Goal: Feedback & Contribution: Contribute content

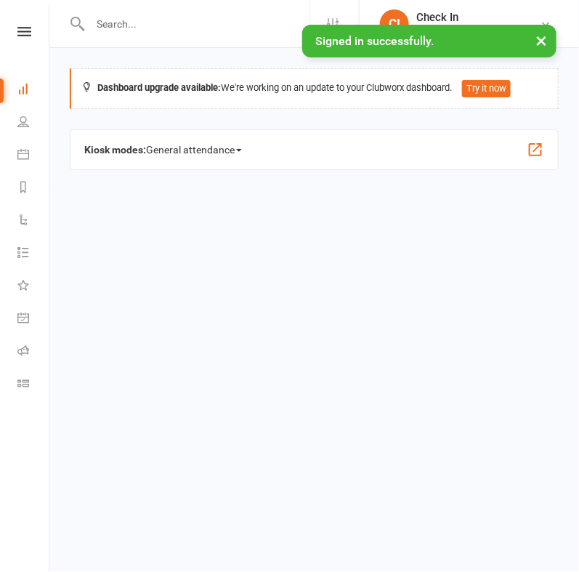
click at [112, 28] on input "text" at bounding box center [198, 24] width 224 height 20
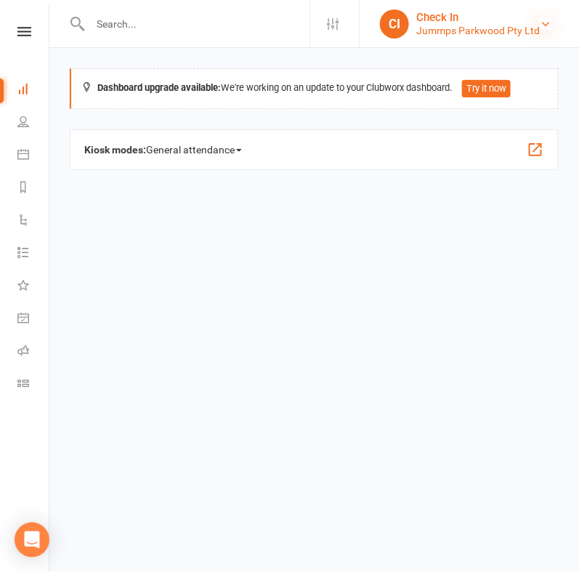
click at [546, 27] on icon at bounding box center [546, 24] width 12 height 12
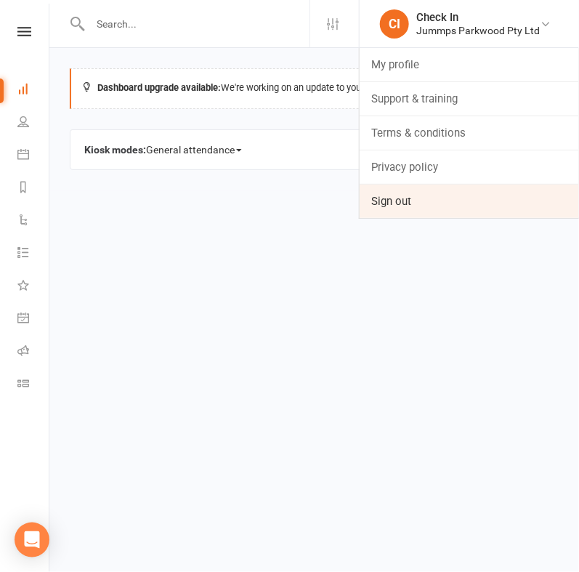
click at [399, 200] on link "Sign out" at bounding box center [469, 201] width 219 height 33
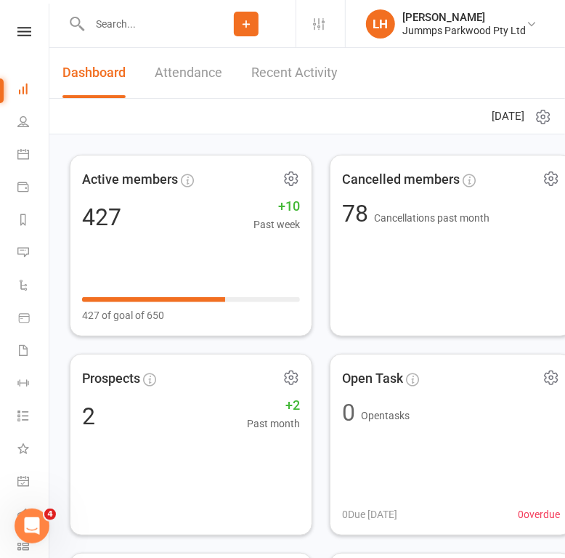
click at [116, 23] on input "text" at bounding box center [141, 24] width 112 height 20
click at [23, 187] on icon at bounding box center [23, 187] width 12 height 12
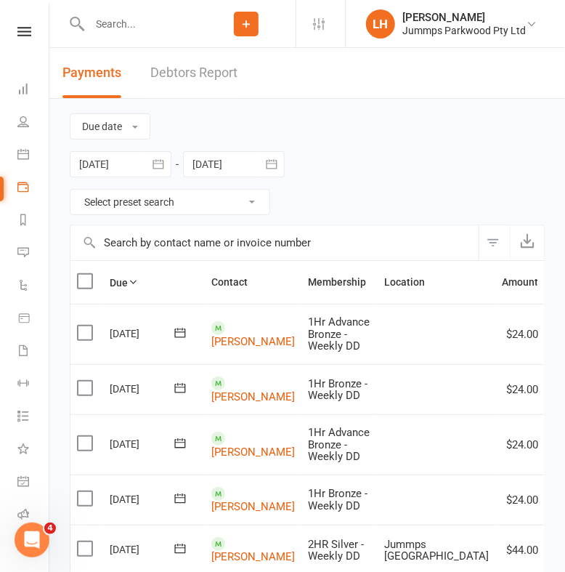
click at [178, 245] on input "text" at bounding box center [274, 242] width 408 height 35
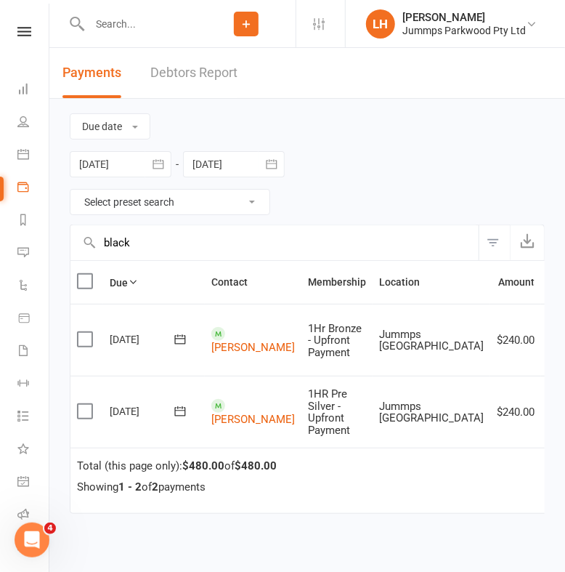
type input "black"
click at [84, 271] on th at bounding box center [86, 282] width 33 height 43
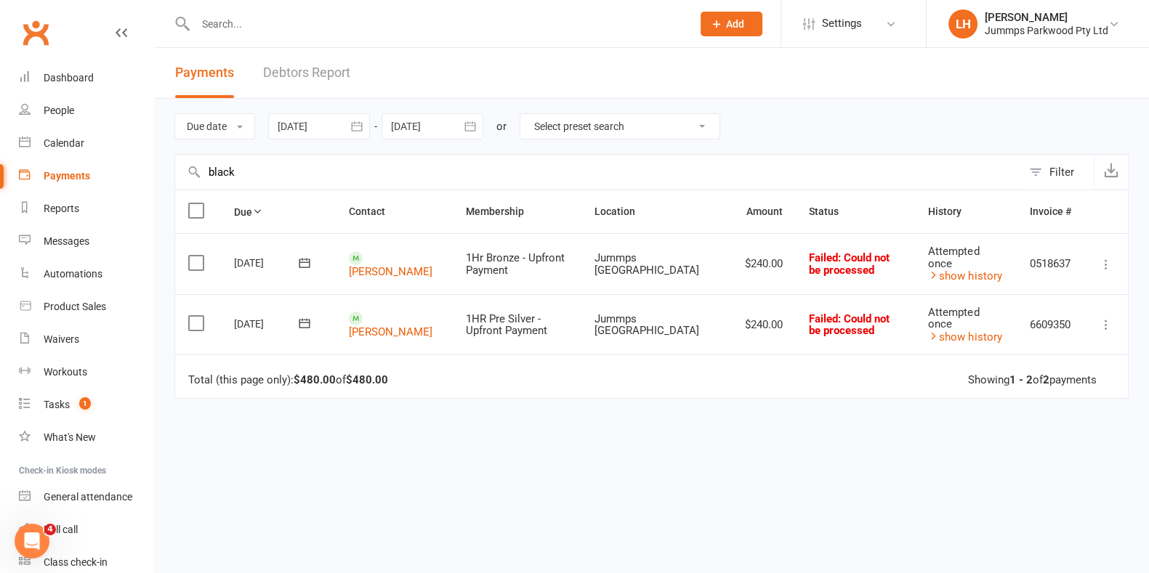
click at [198, 209] on label at bounding box center [198, 210] width 20 height 15
click at [198, 203] on input "checkbox" at bounding box center [192, 203] width 9 height 0
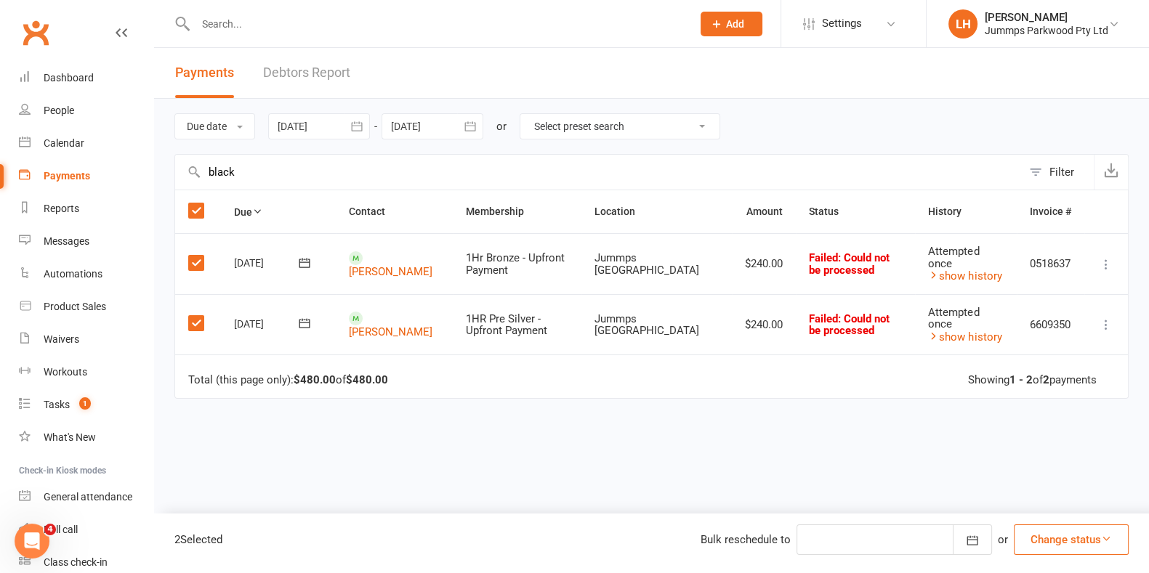
click at [579, 531] on button "Change status" at bounding box center [1071, 540] width 115 height 31
click at [579, 470] on link "Paid (Other)" at bounding box center [1056, 471] width 144 height 29
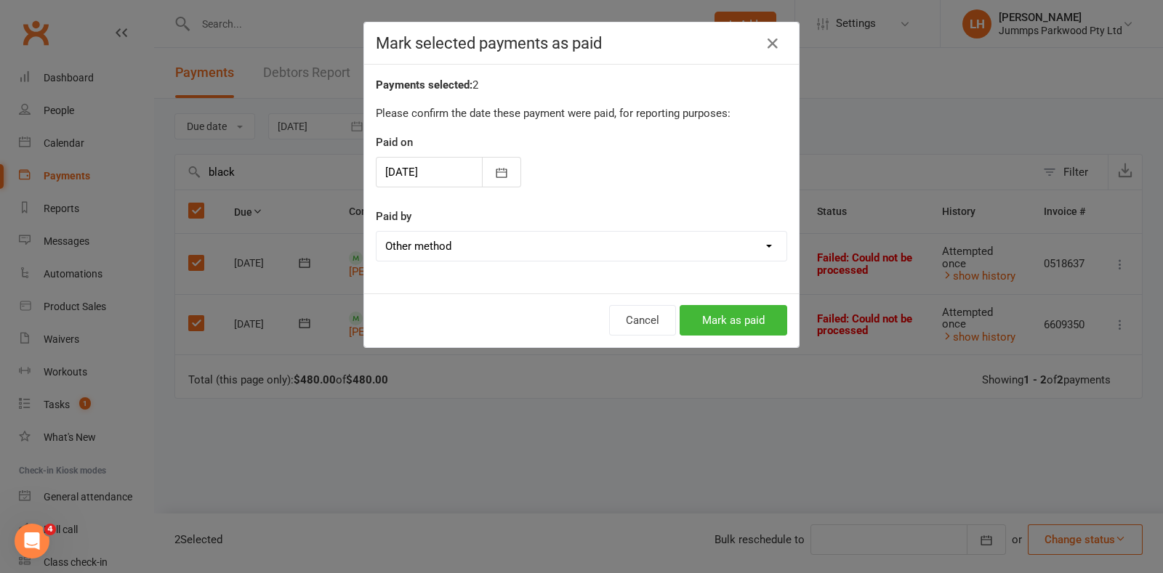
click at [458, 174] on div at bounding box center [448, 172] width 145 height 31
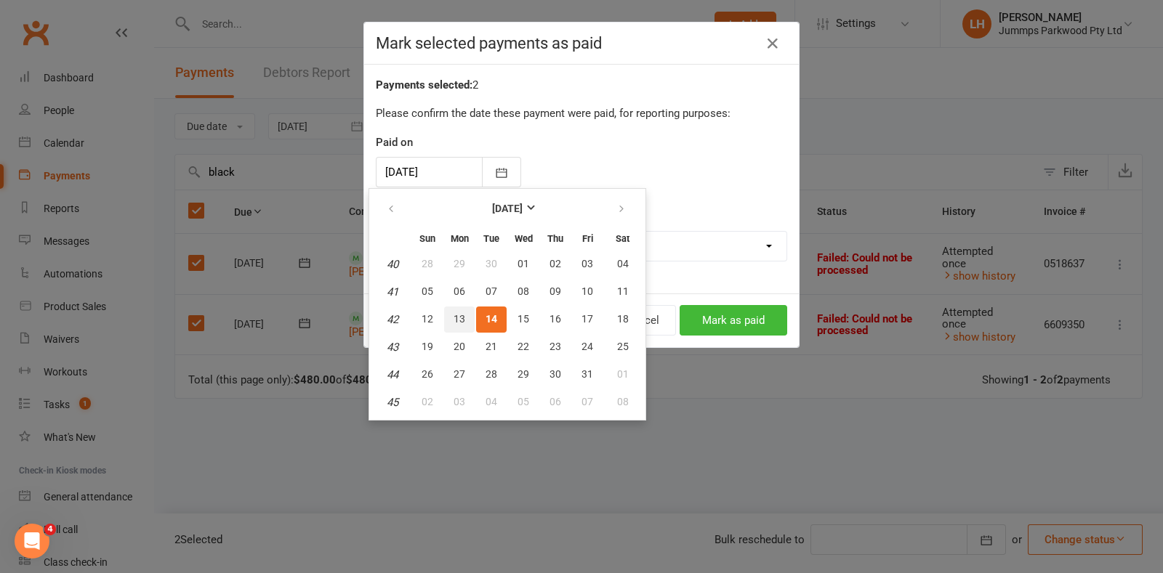
click at [465, 315] on button "13" at bounding box center [459, 320] width 31 height 26
type input "[DATE]"
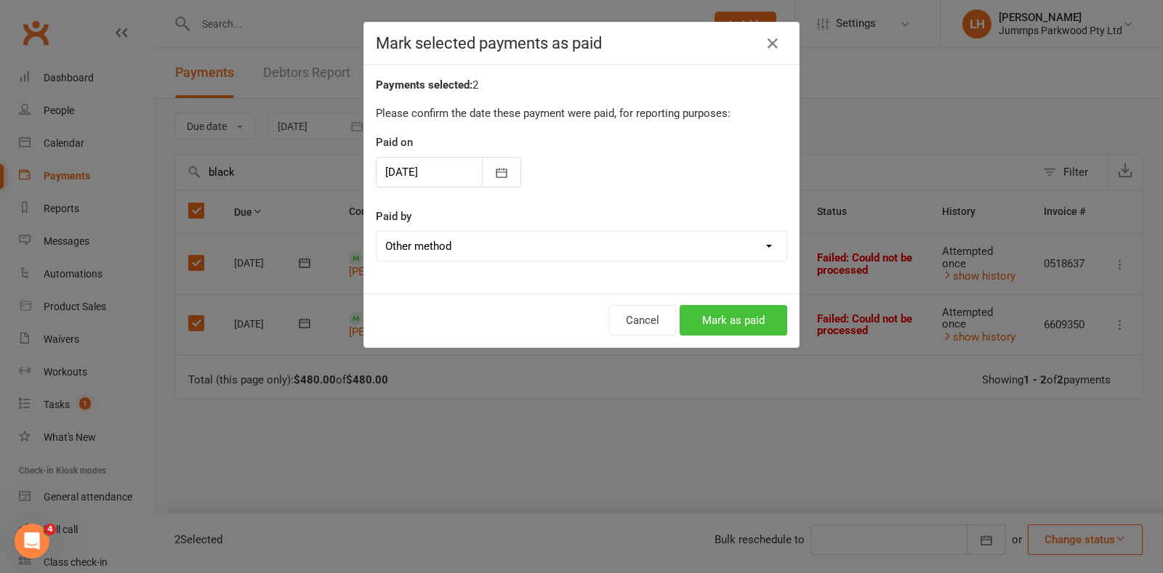
click at [579, 321] on button "Mark as paid" at bounding box center [734, 320] width 108 height 31
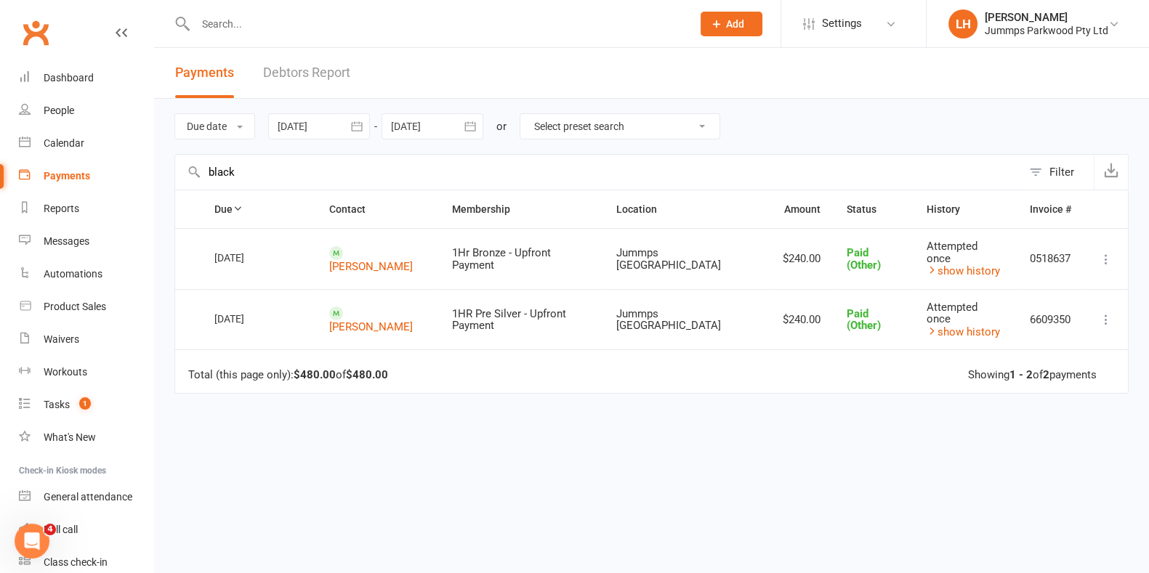
click at [579, 282] on td "Jummps [GEOGRAPHIC_DATA]" at bounding box center [686, 258] width 166 height 61
click at [250, 215] on th "Due" at bounding box center [258, 209] width 115 height 38
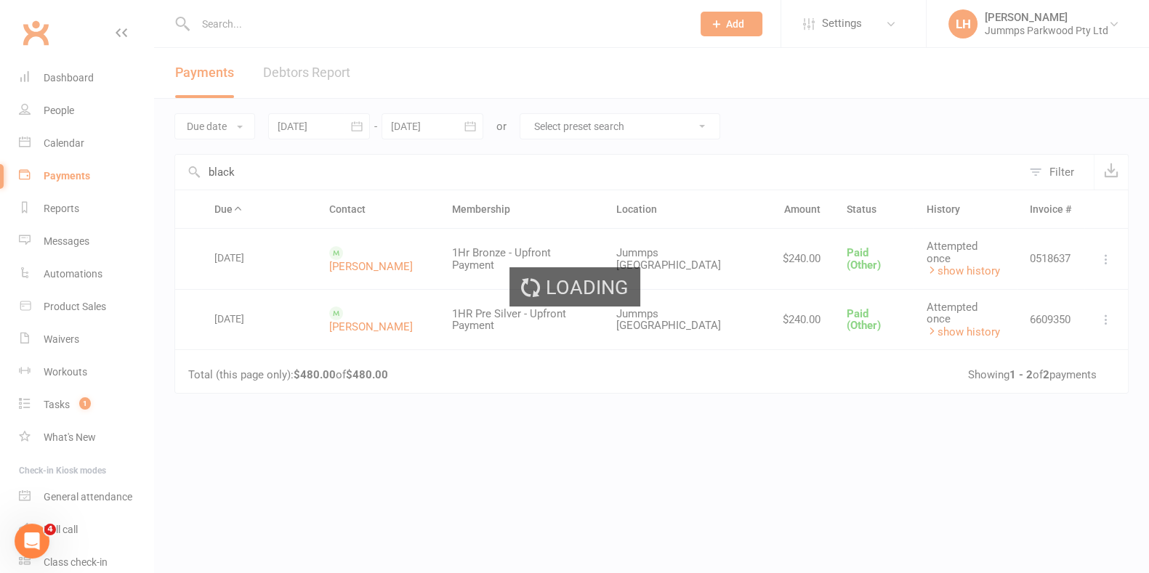
click at [273, 163] on input "black" at bounding box center [598, 172] width 847 height 35
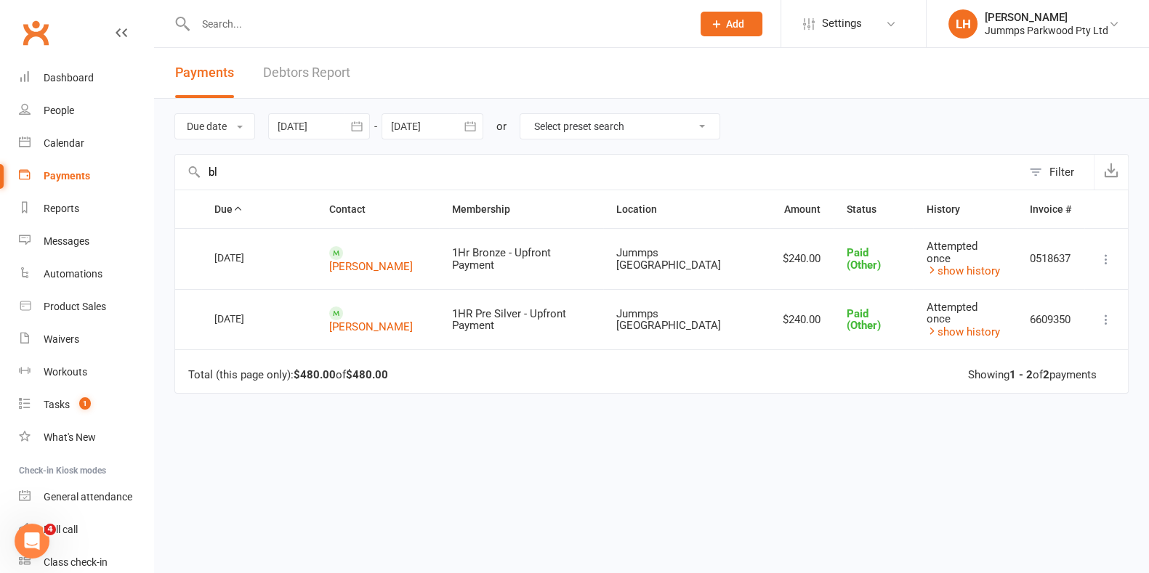
type input "b"
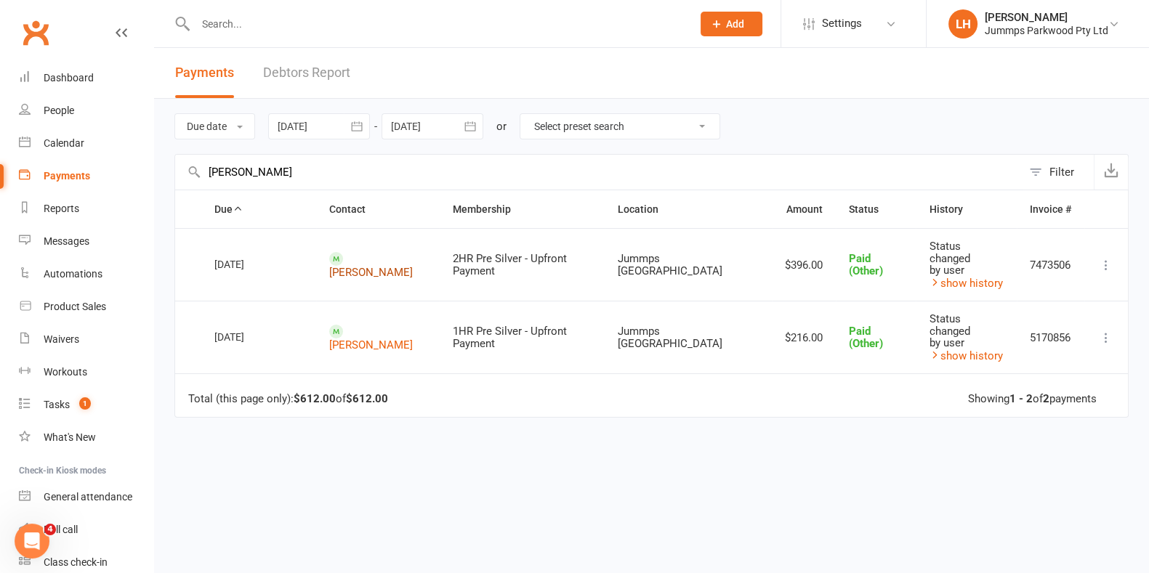
type input "[PERSON_NAME]"
drag, startPoint x: 366, startPoint y: 343, endPoint x: 356, endPoint y: 332, distance: 14.4
click at [579, 283] on link "show history" at bounding box center [965, 283] width 73 height 13
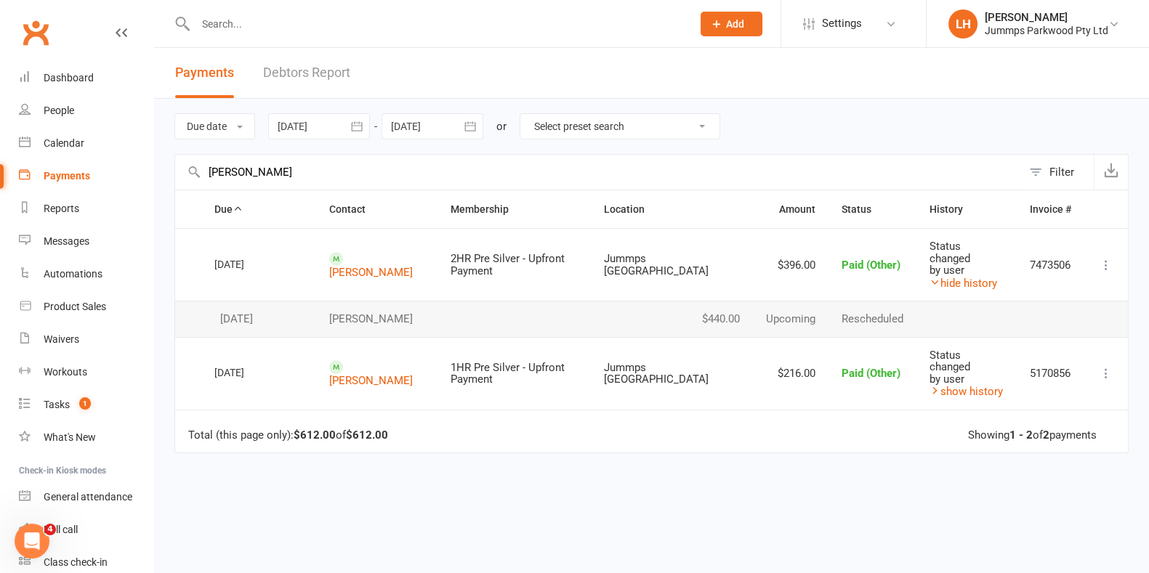
click at [579, 264] on icon at bounding box center [1106, 265] width 15 height 15
click at [579, 265] on icon at bounding box center [1106, 265] width 15 height 15
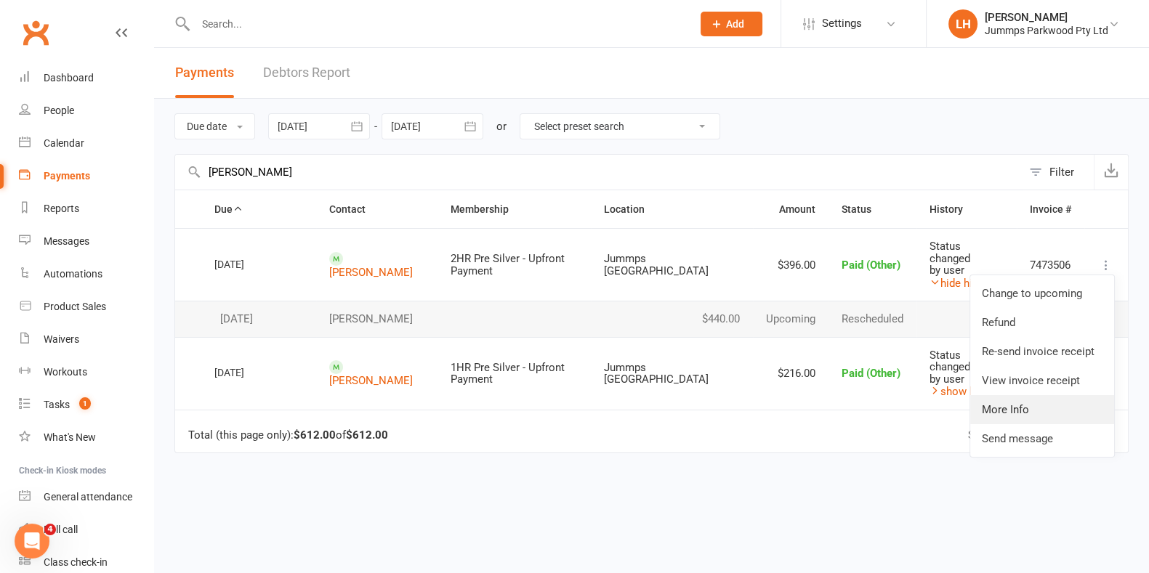
click at [579, 395] on link "More Info" at bounding box center [1042, 409] width 144 height 29
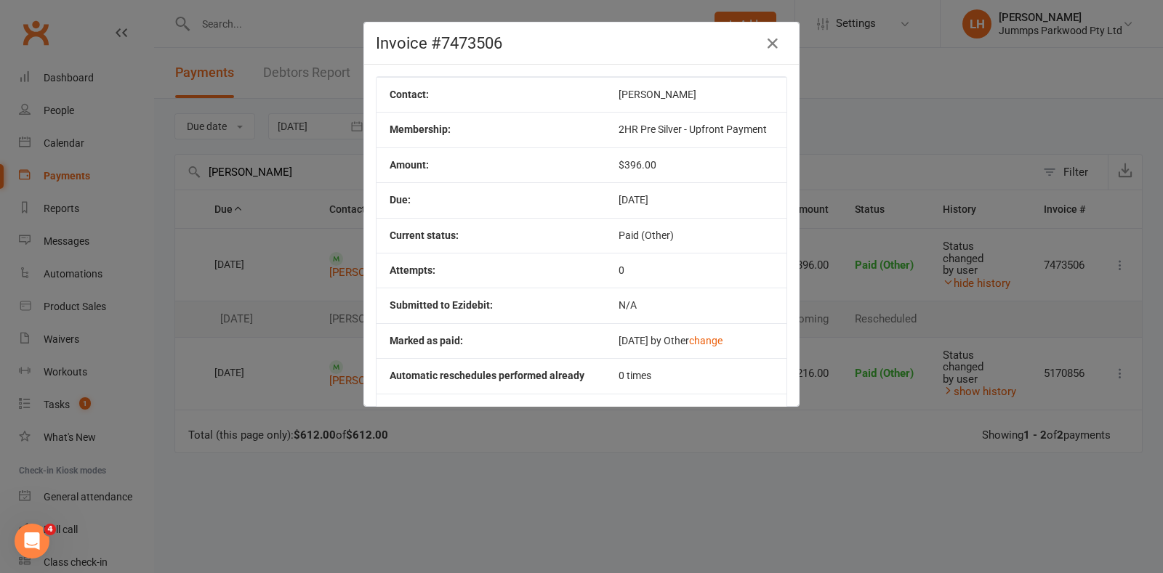
click at [579, 510] on div "Invoice #7473506 Contact: [PERSON_NAME] Membership: 2HR Pre Silver - Upfront Pa…" at bounding box center [581, 286] width 1163 height 573
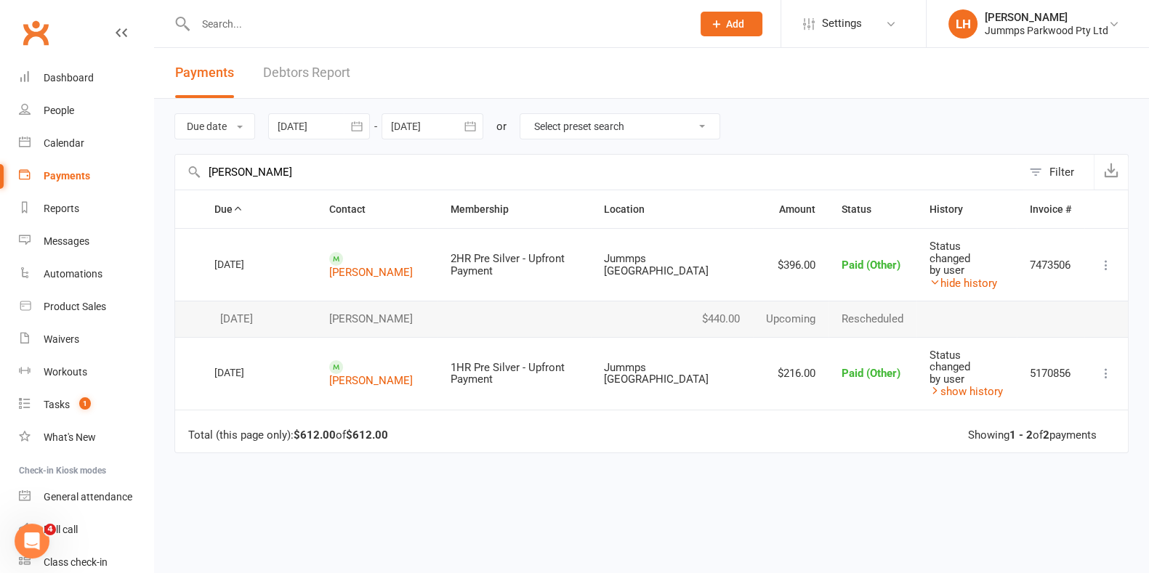
click at [235, 20] on input "text" at bounding box center [436, 24] width 491 height 20
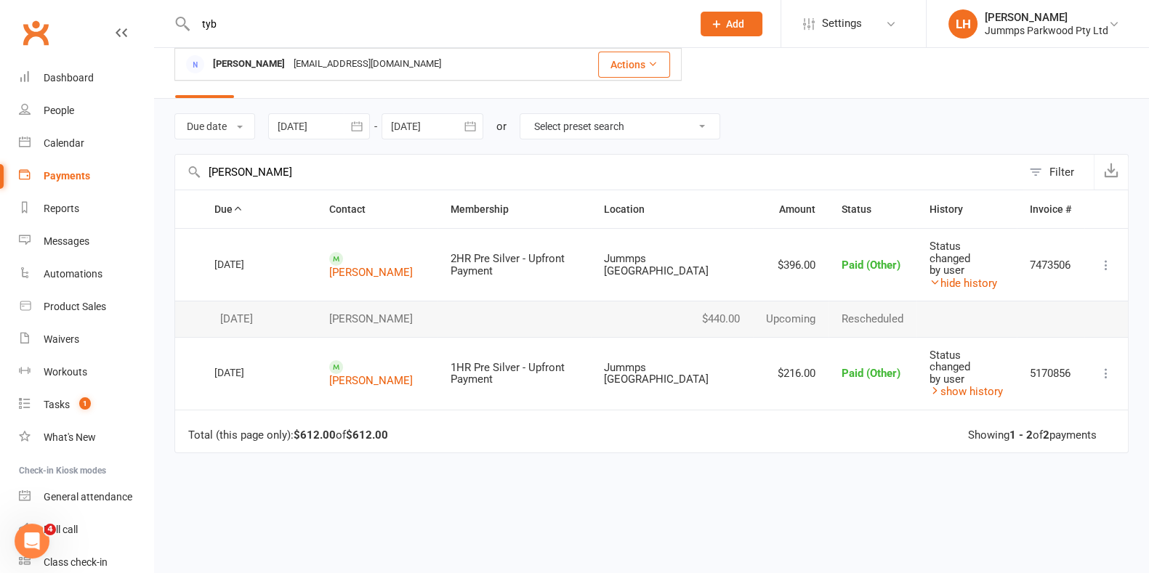
type input "tyb"
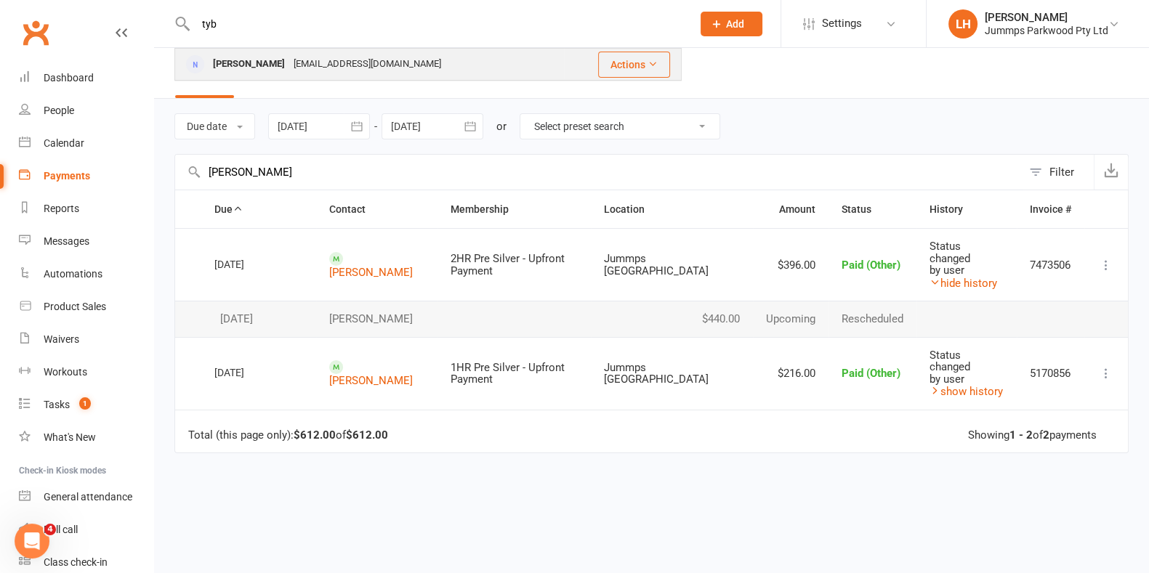
click at [212, 70] on div "[PERSON_NAME]" at bounding box center [249, 64] width 81 height 21
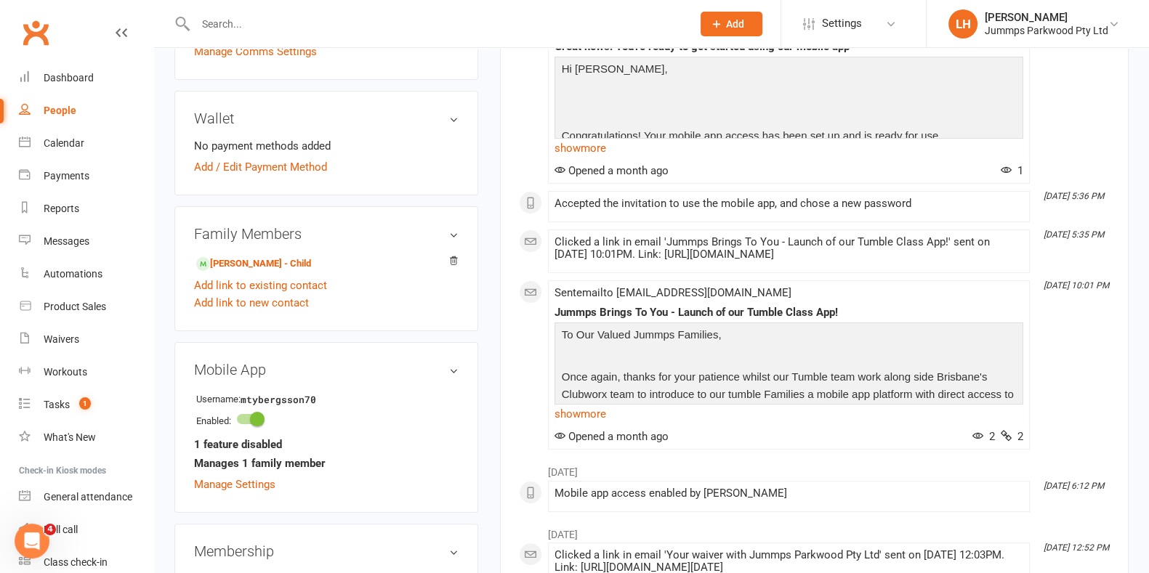
scroll to position [355, 0]
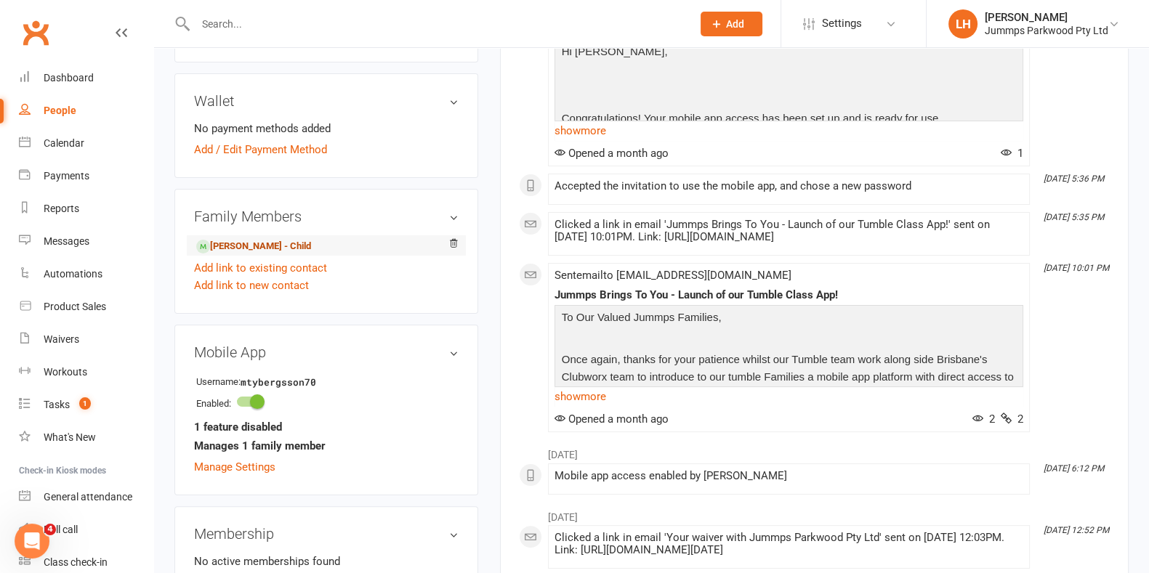
click at [276, 243] on link "[PERSON_NAME] - Child" at bounding box center [253, 246] width 115 height 15
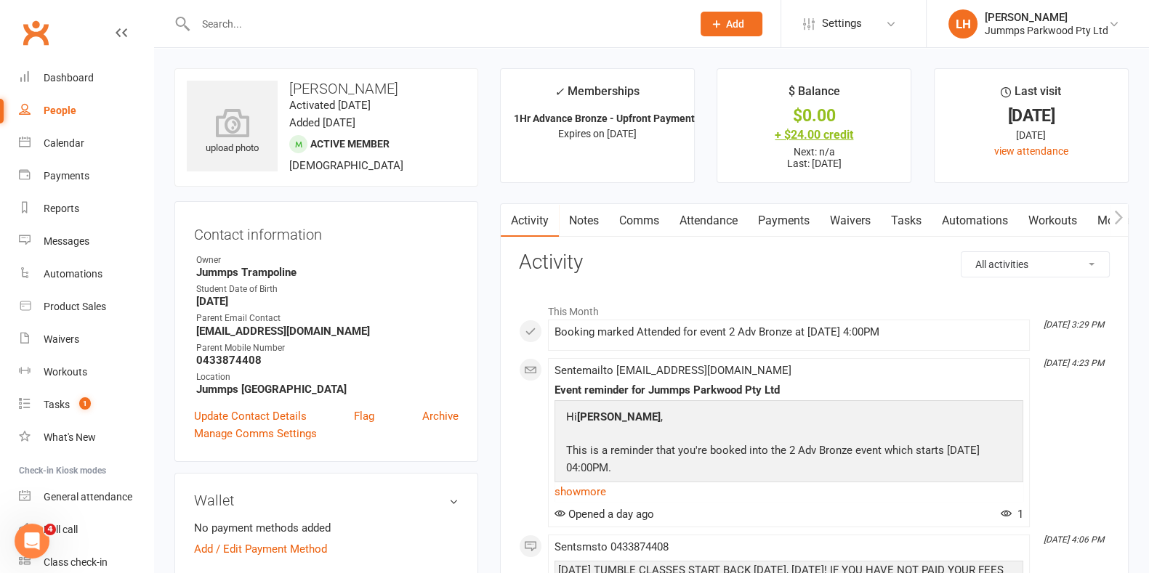
click at [579, 132] on div "+ $24.00 credit" at bounding box center [813, 134] width 167 height 15
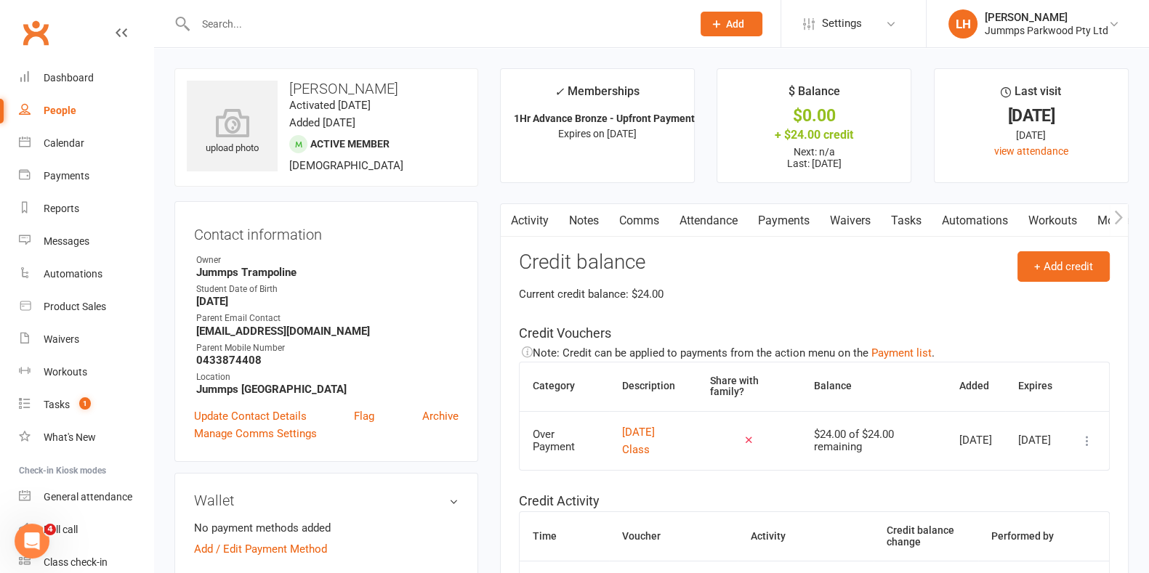
click at [579, 436] on icon at bounding box center [1087, 441] width 15 height 15
click at [579, 529] on link "Remove" at bounding box center [1010, 526] width 144 height 29
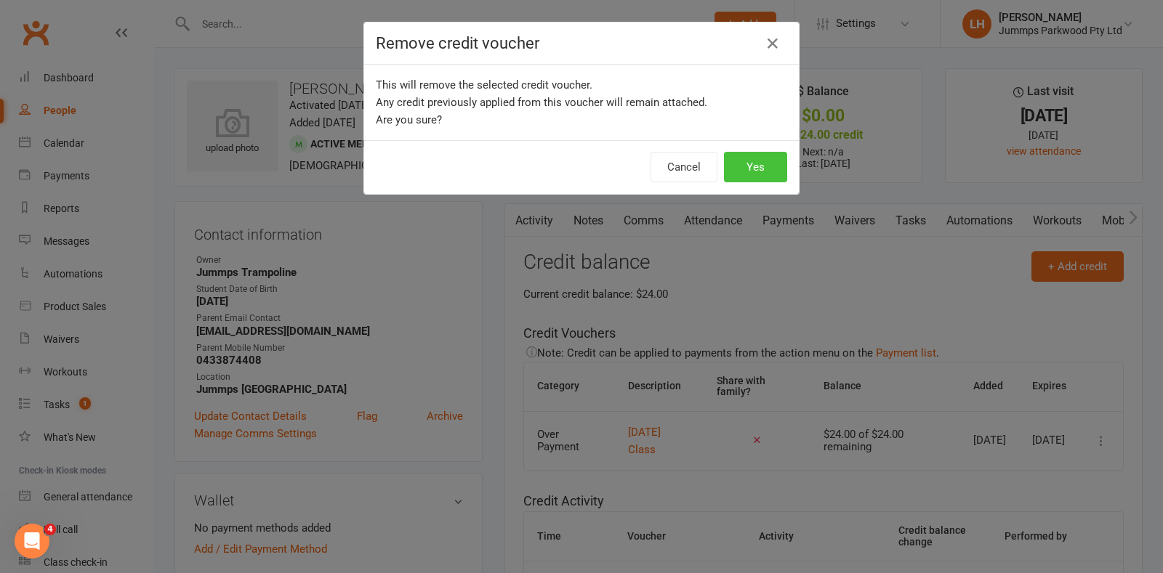
click at [579, 166] on button "Yes" at bounding box center [755, 167] width 63 height 31
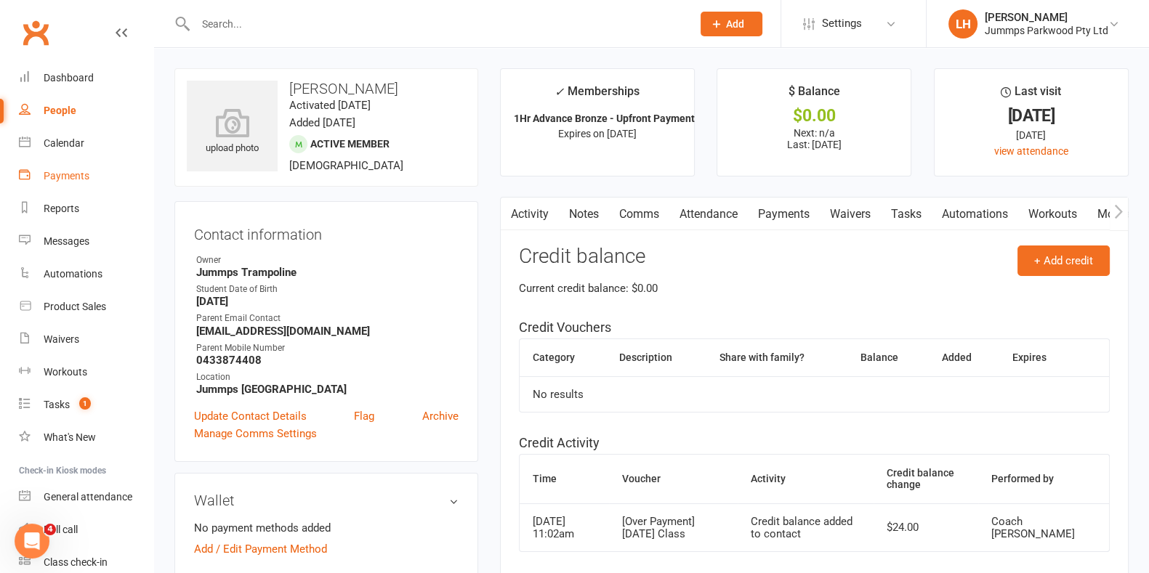
click at [65, 177] on div "Payments" at bounding box center [67, 176] width 46 height 12
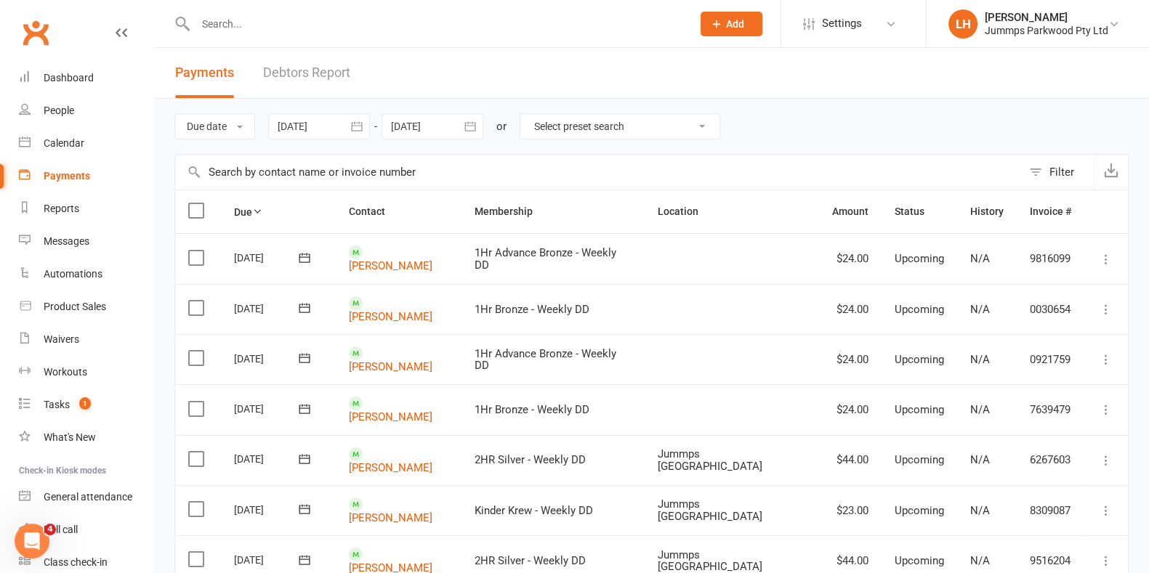
click at [234, 174] on input "text" at bounding box center [598, 172] width 847 height 35
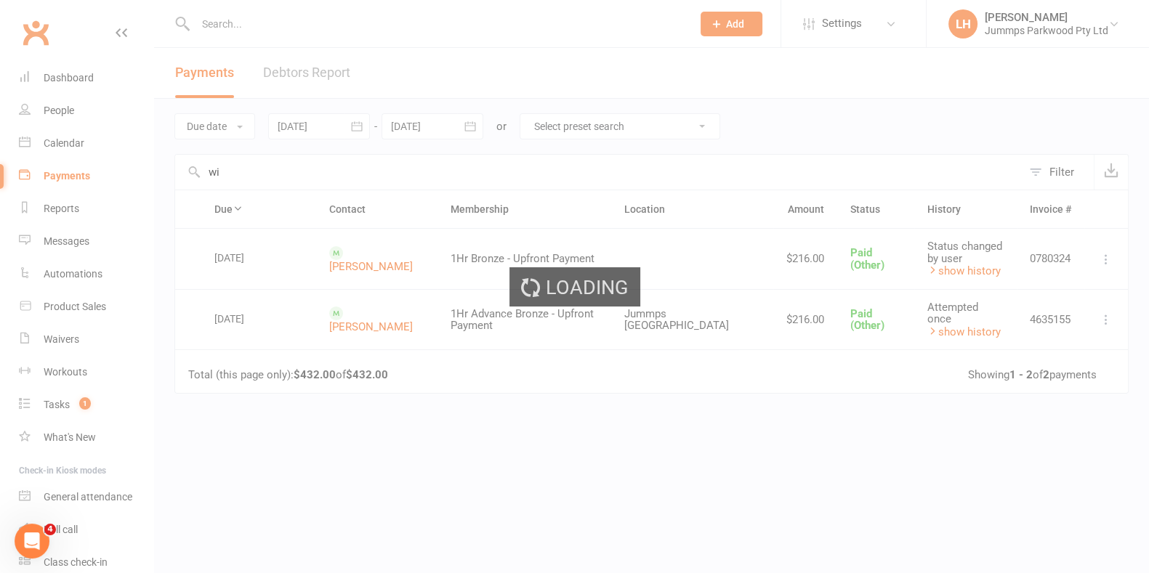
type input "w"
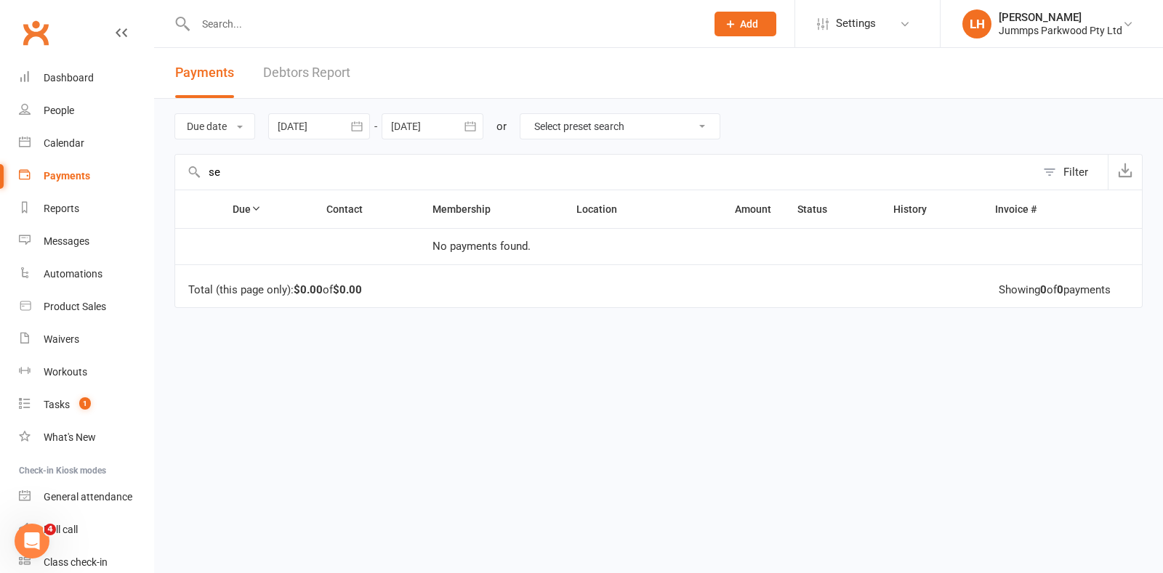
type input "s"
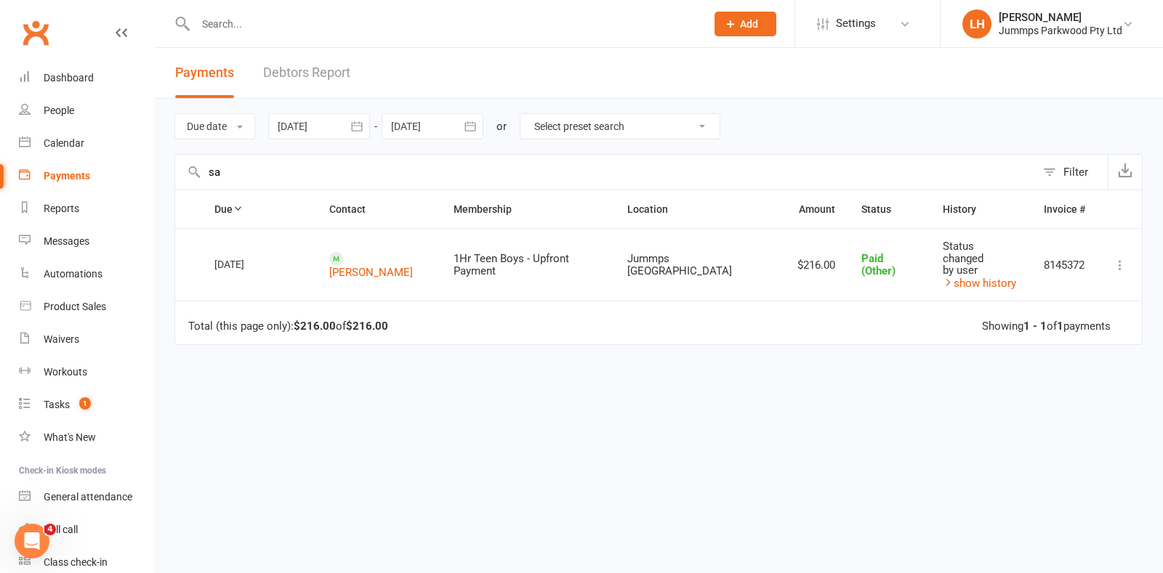
type input "s"
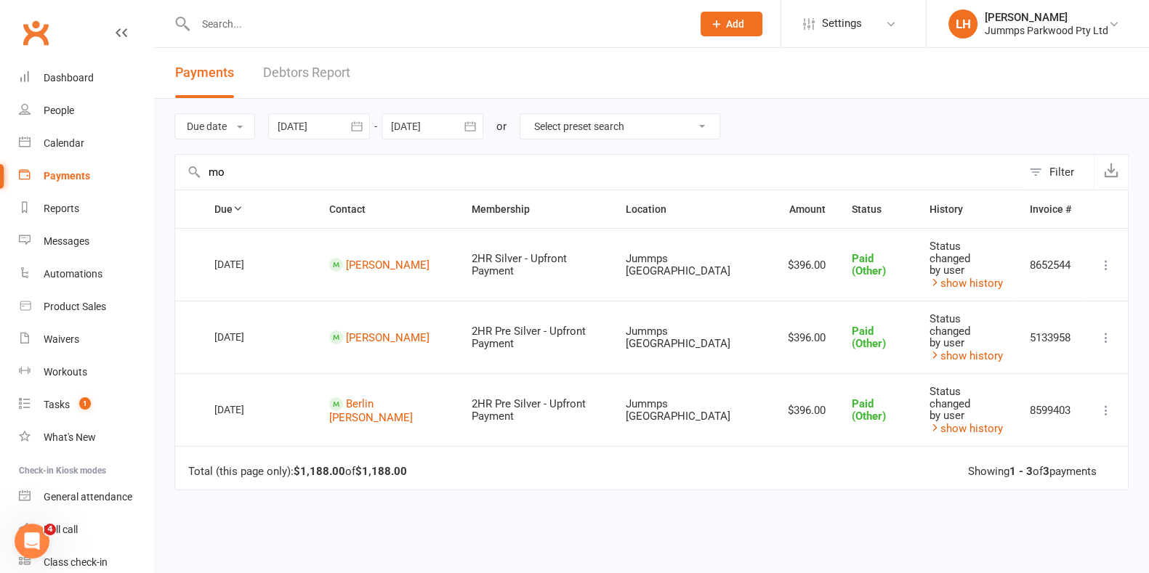
type input "m"
type input "[PERSON_NAME]"
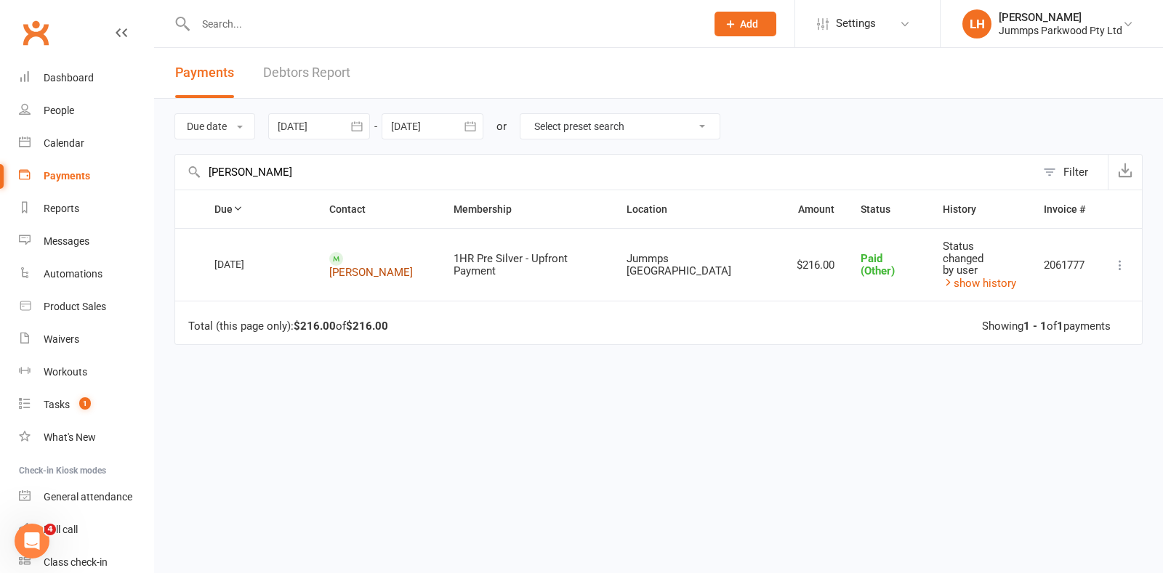
click at [382, 266] on link "[PERSON_NAME]" at bounding box center [371, 272] width 84 height 13
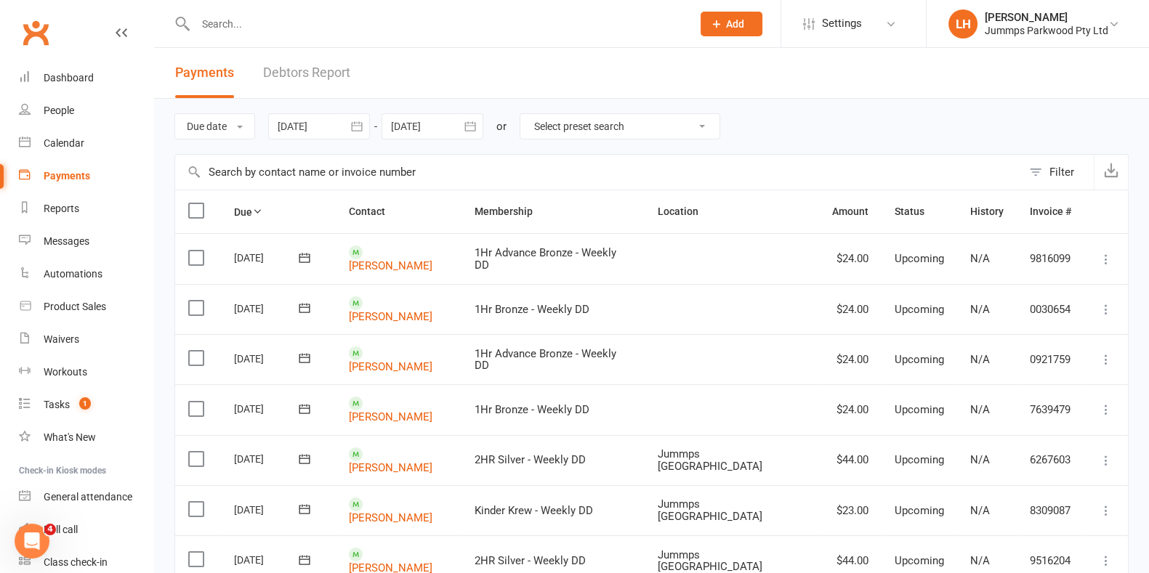
click at [291, 173] on input "text" at bounding box center [598, 172] width 847 height 35
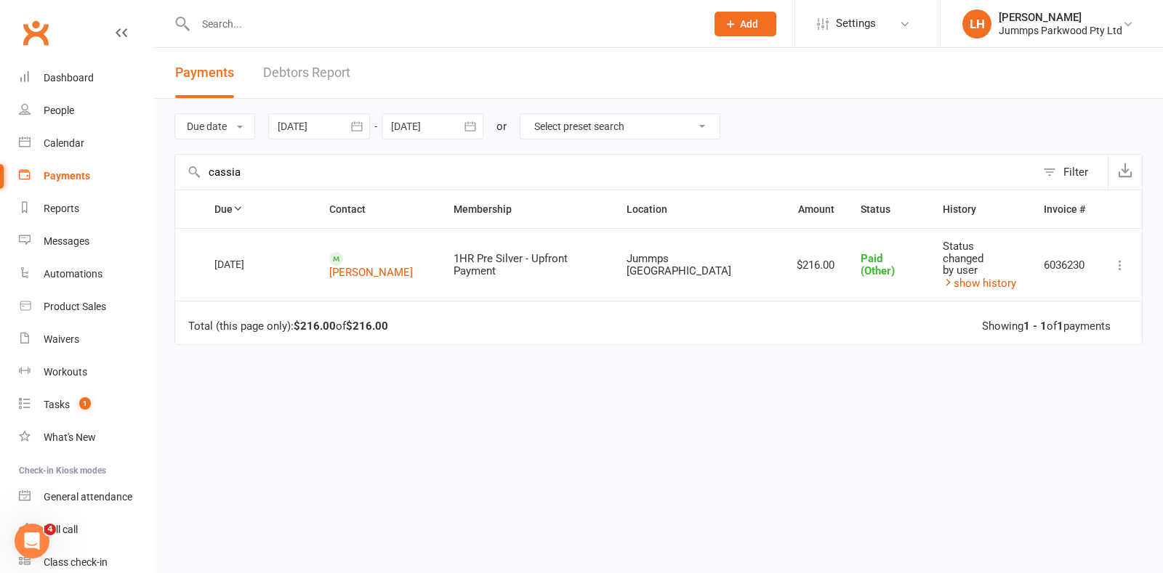
type input "cassia"
click at [378, 266] on link "[PERSON_NAME]" at bounding box center [371, 272] width 84 height 13
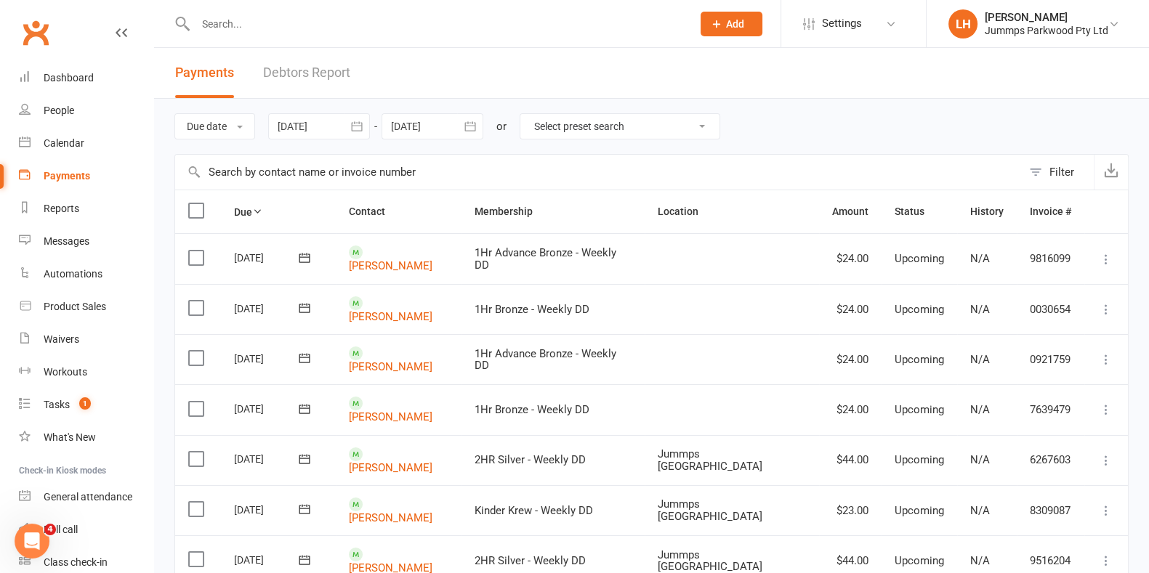
click at [269, 168] on input "text" at bounding box center [598, 172] width 847 height 35
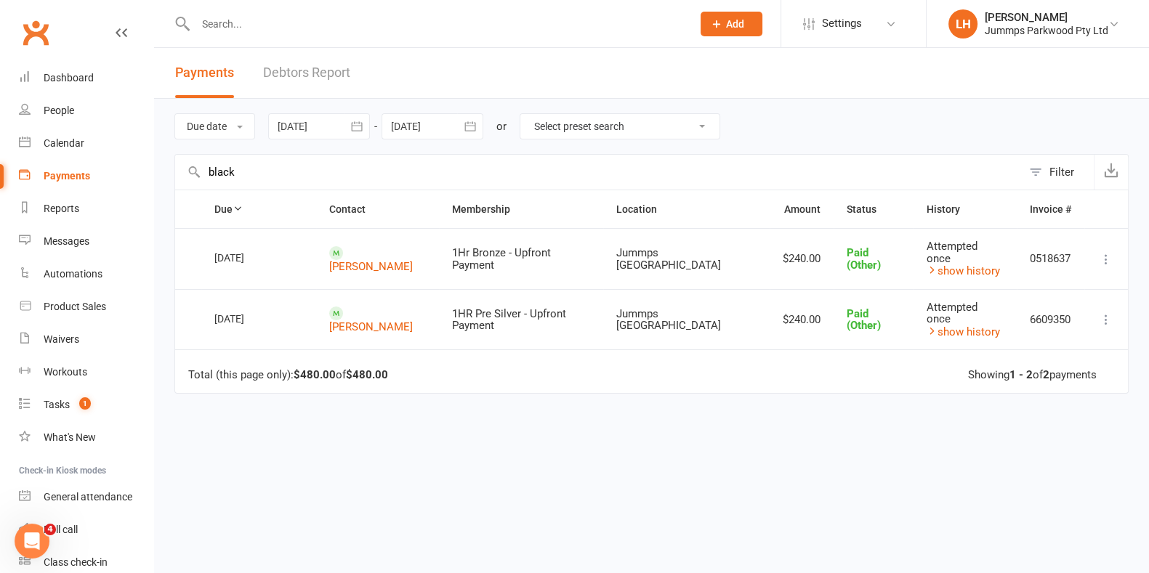
click at [250, 172] on input "black" at bounding box center [598, 172] width 847 height 35
type input "b"
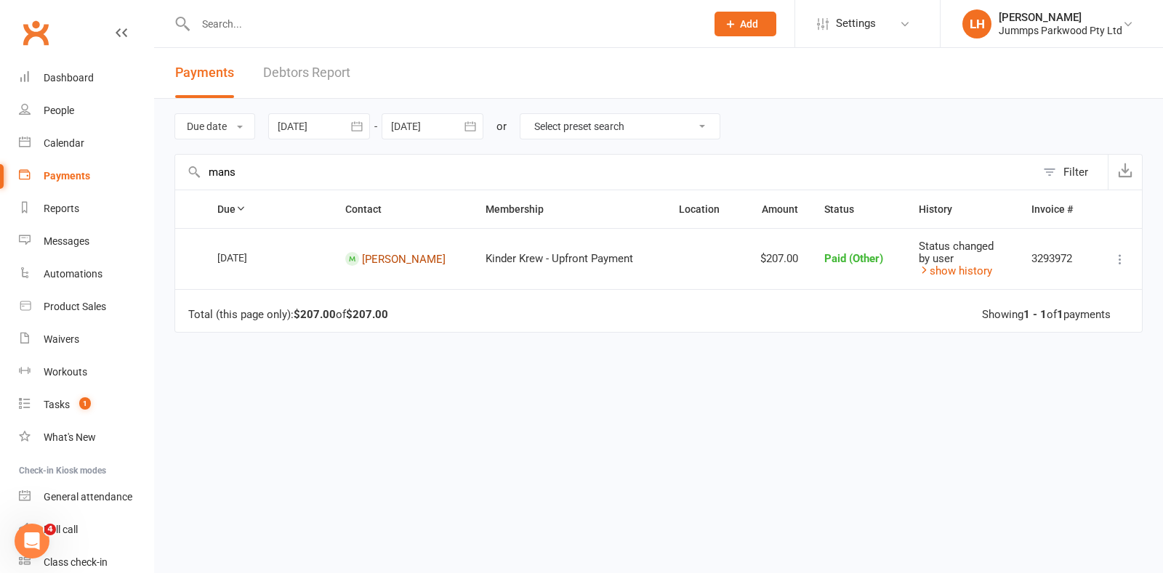
type input "mans"
click at [401, 257] on link "[PERSON_NAME]" at bounding box center [404, 258] width 84 height 13
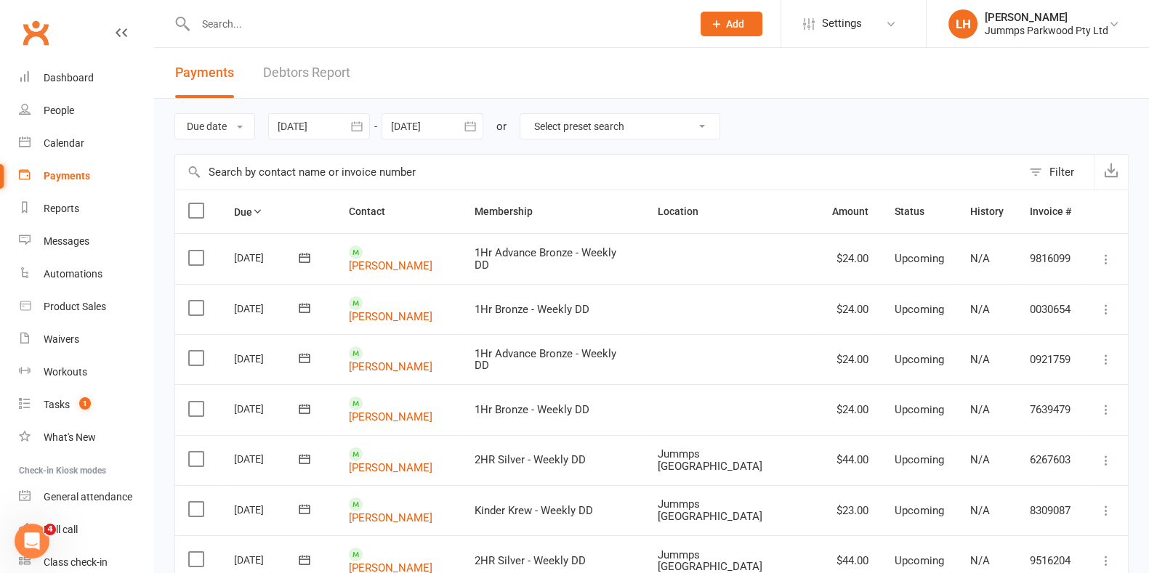
click at [323, 169] on input "text" at bounding box center [598, 172] width 847 height 35
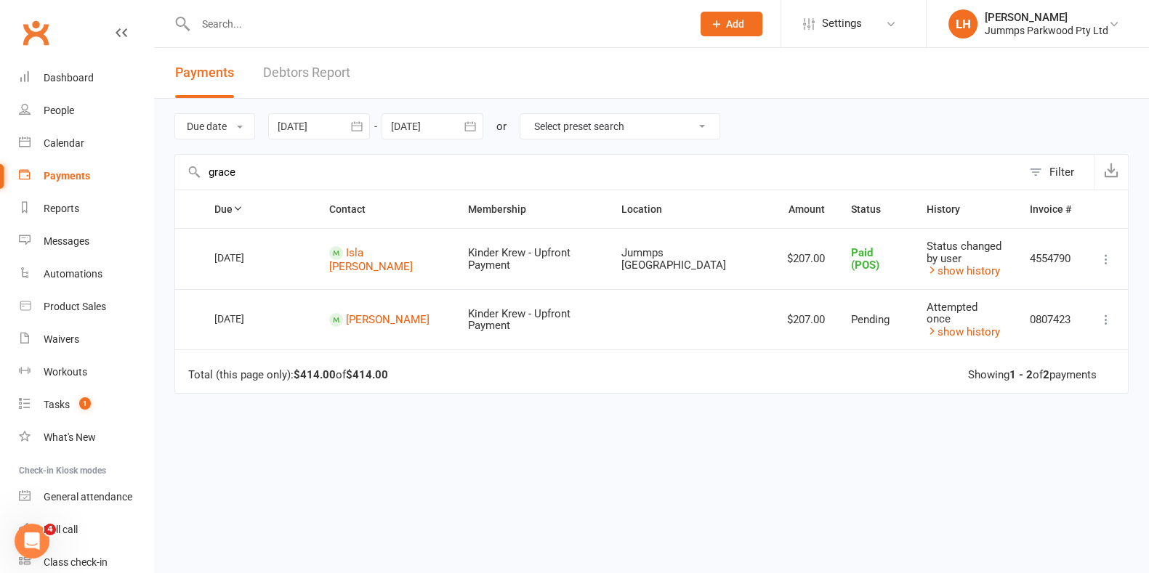
type input "grace"
click at [375, 323] on link "[PERSON_NAME]" at bounding box center [388, 319] width 84 height 13
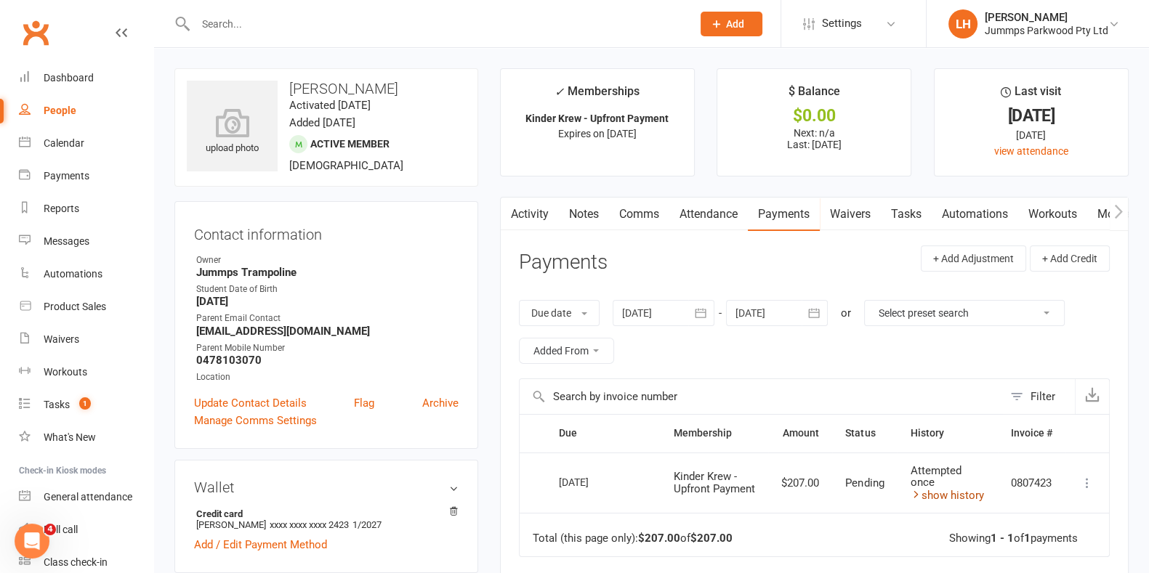
click at [579, 492] on link "show history" at bounding box center [946, 495] width 73 height 13
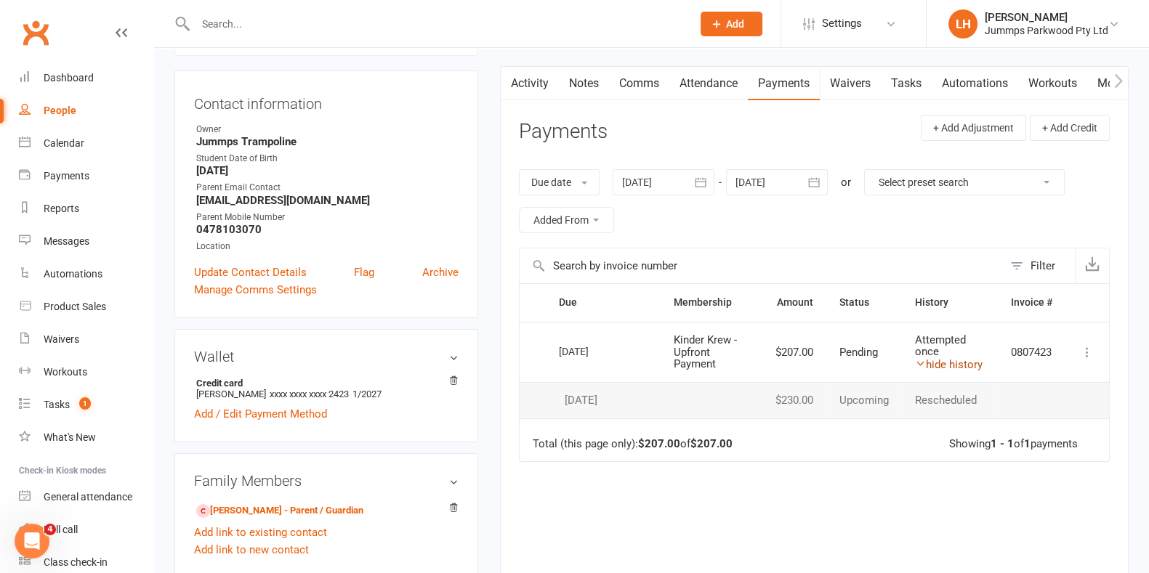
scroll to position [132, 0]
click at [331, 509] on link "[PERSON_NAME] - Parent / Guardian" at bounding box center [279, 510] width 167 height 15
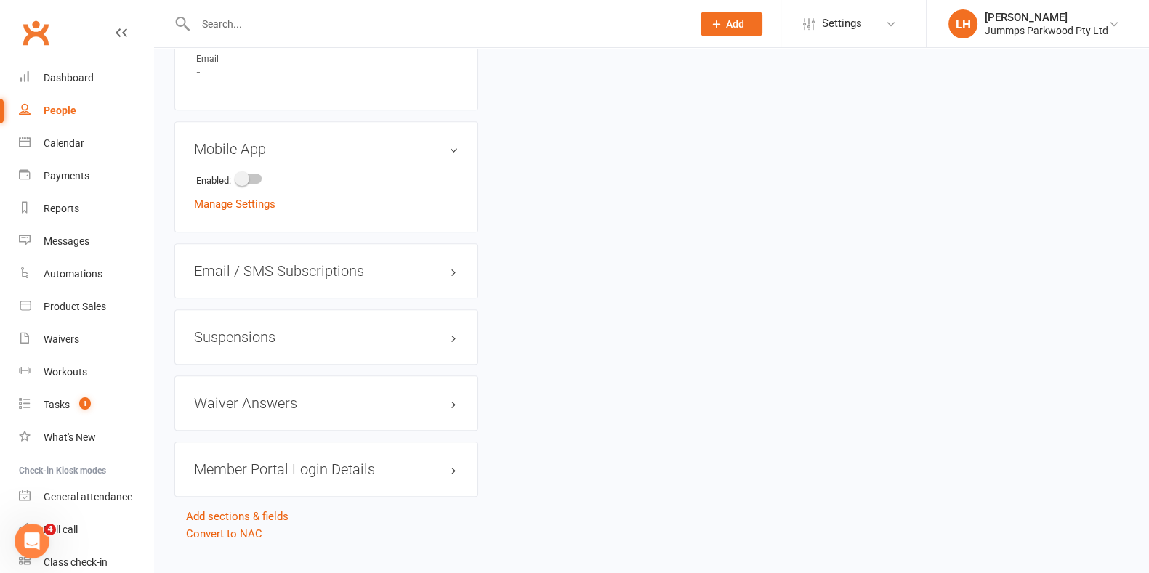
scroll to position [1038, 0]
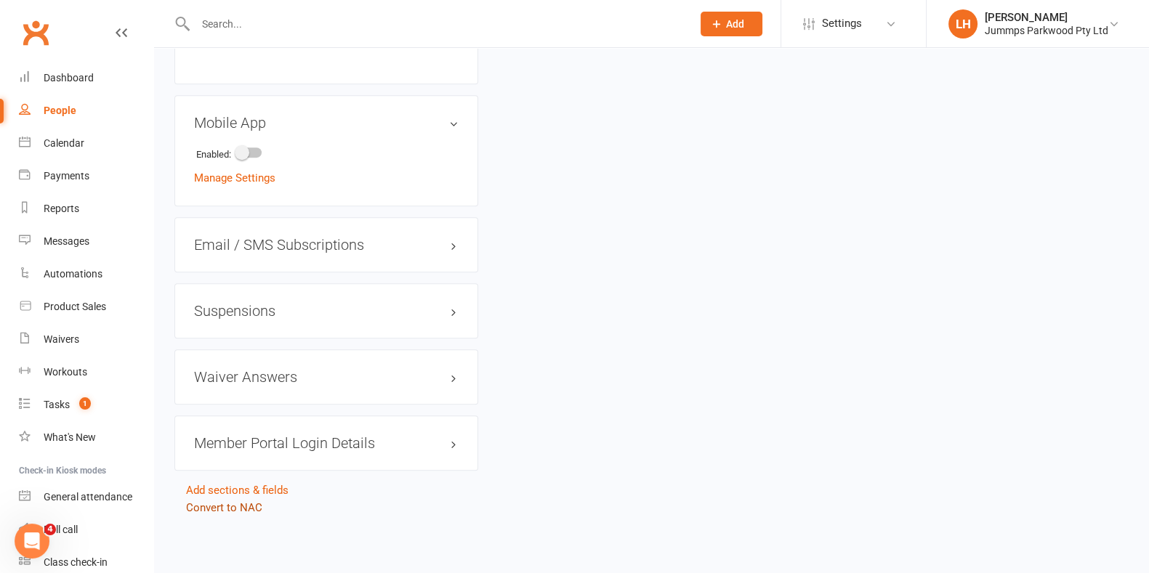
click at [243, 503] on link "Convert to NAC" at bounding box center [224, 507] width 76 height 13
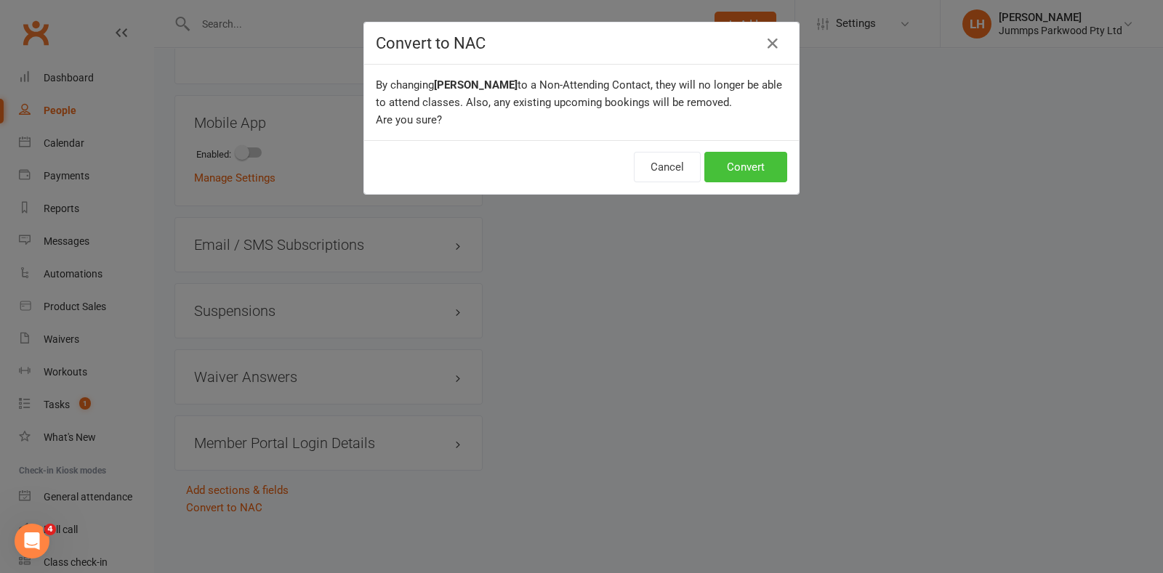
click at [579, 171] on button "Convert" at bounding box center [745, 167] width 83 height 31
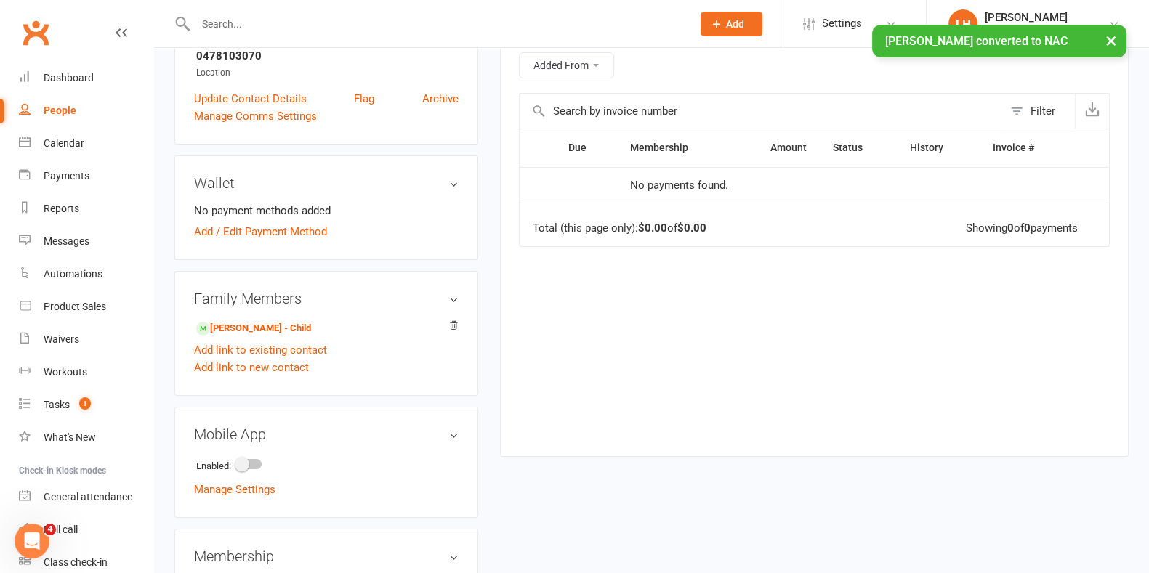
scroll to position [545, 0]
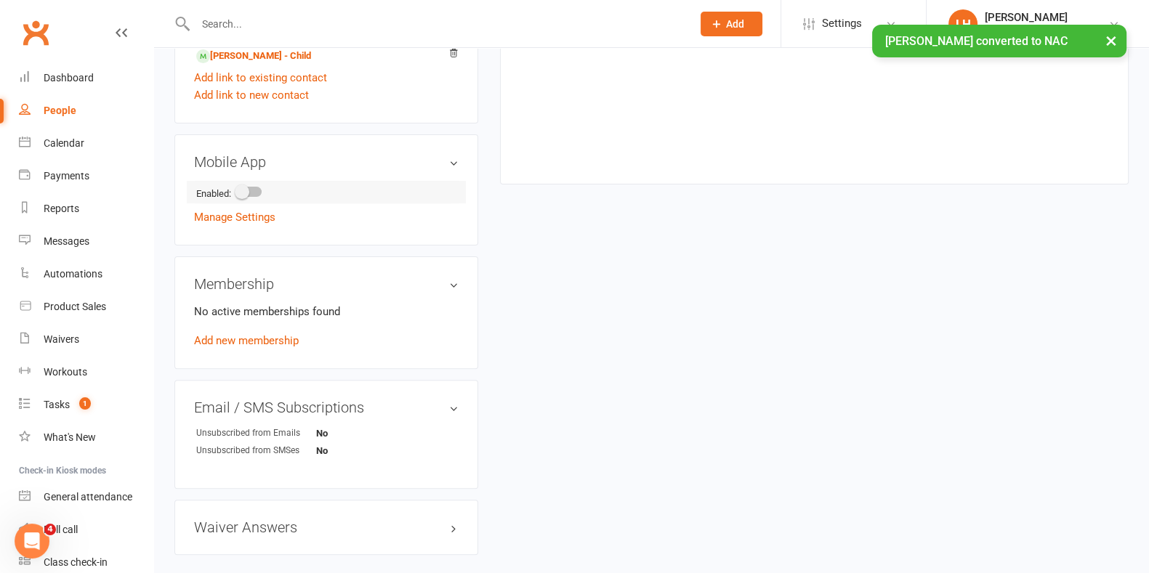
click at [248, 194] on span at bounding box center [242, 192] width 15 height 15
click at [237, 190] on input "checkbox" at bounding box center [237, 190] width 0 height 0
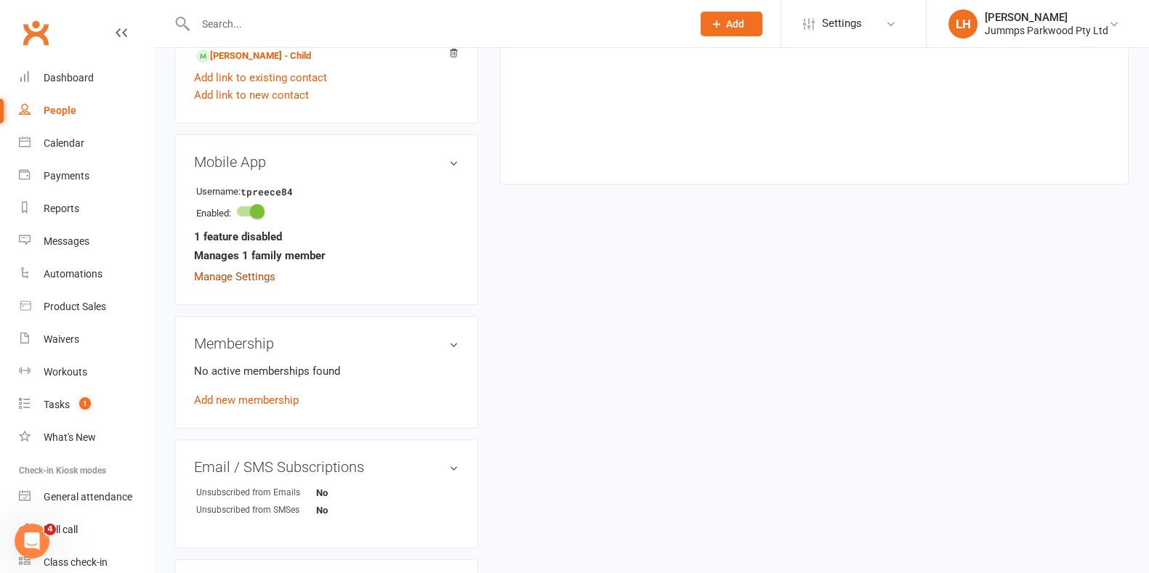
click at [236, 278] on link "Manage Settings" at bounding box center [234, 276] width 81 height 13
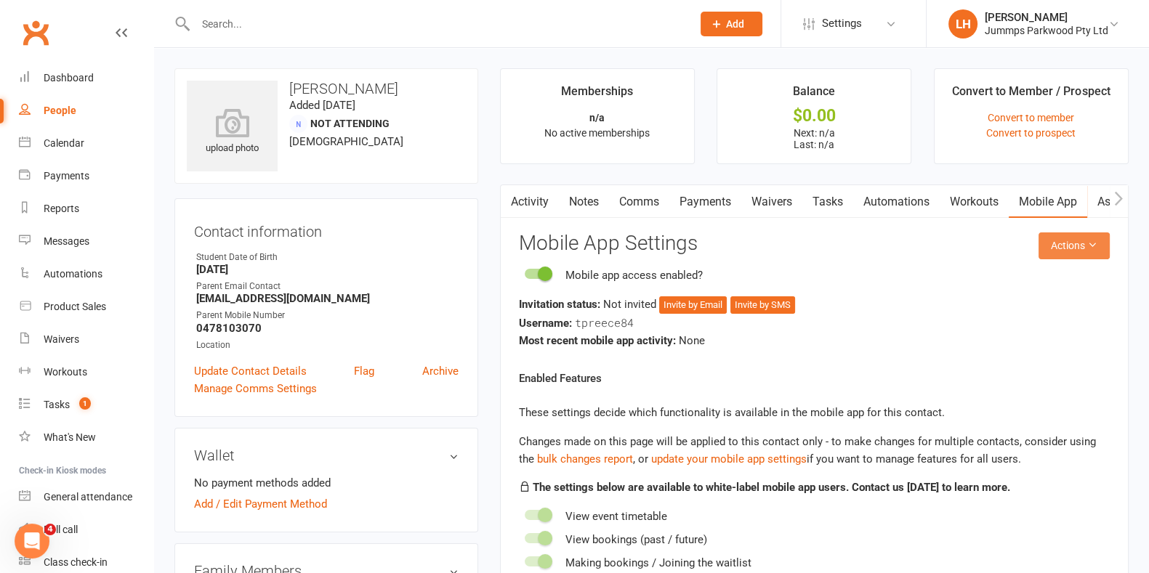
click at [579, 245] on button "Actions" at bounding box center [1074, 246] width 71 height 26
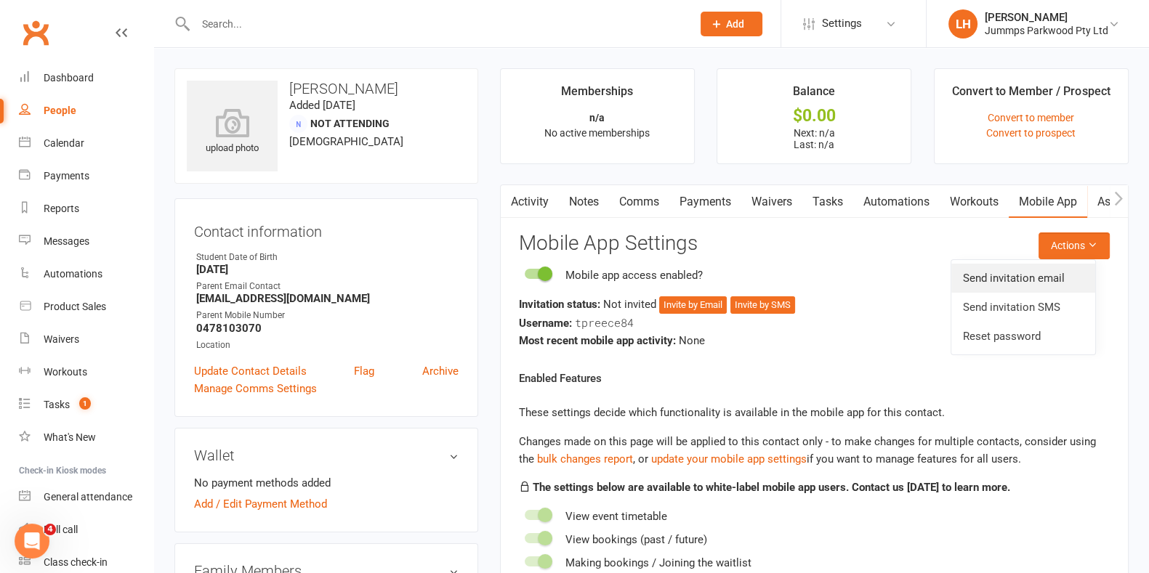
click at [579, 281] on link "Send invitation email" at bounding box center [1023, 278] width 144 height 29
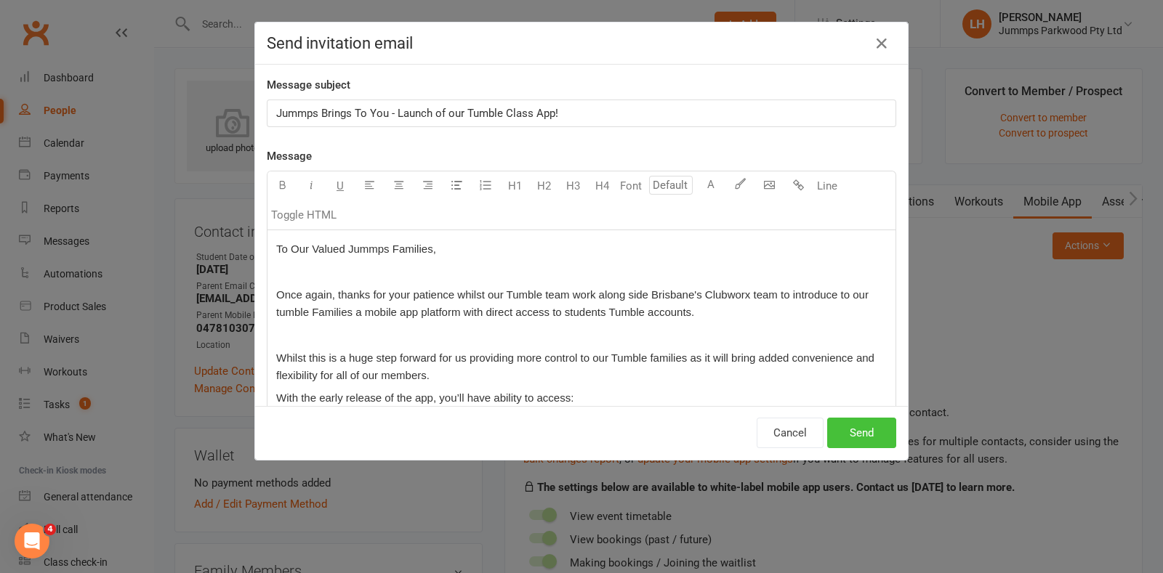
click at [579, 429] on button "Send" at bounding box center [861, 433] width 69 height 31
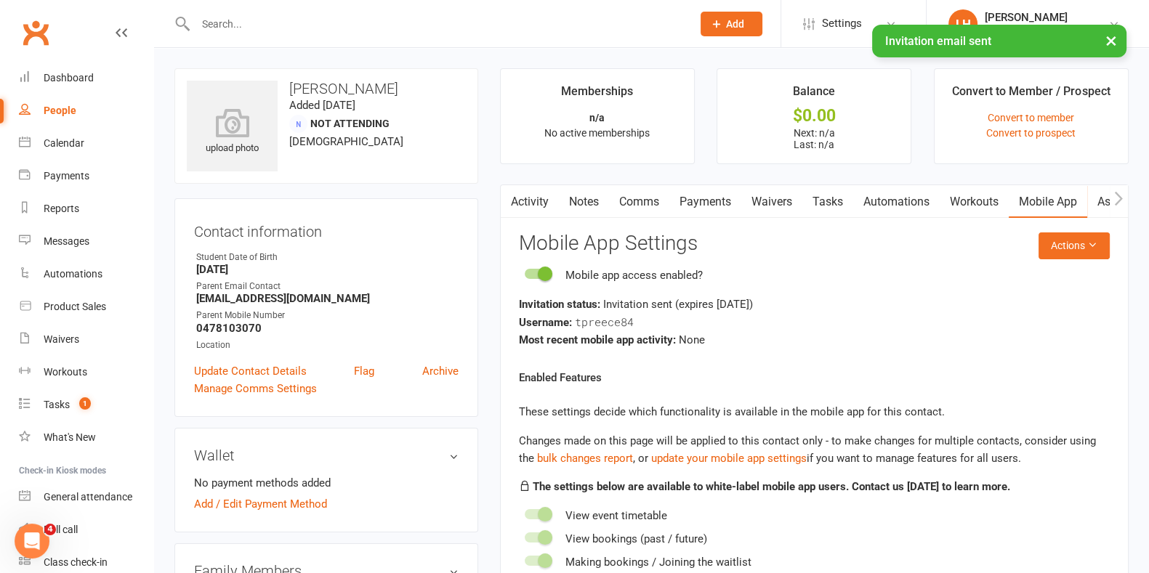
click at [579, 197] on link "Payments" at bounding box center [705, 201] width 72 height 33
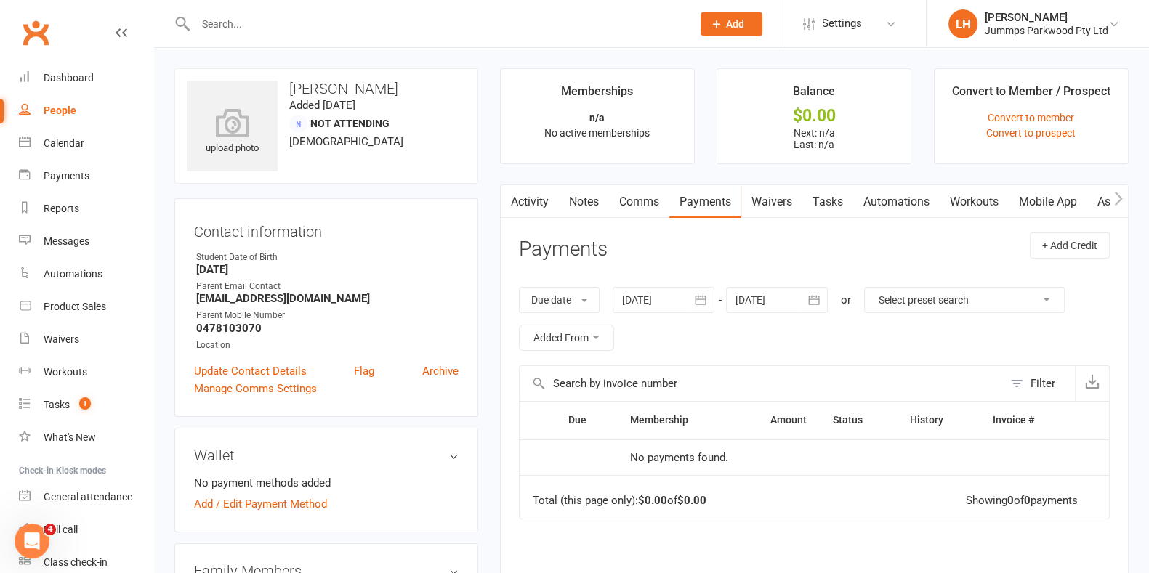
click at [331, 29] on input "text" at bounding box center [436, 24] width 491 height 20
paste input "[EMAIL_ADDRESS][DOMAIN_NAME]"
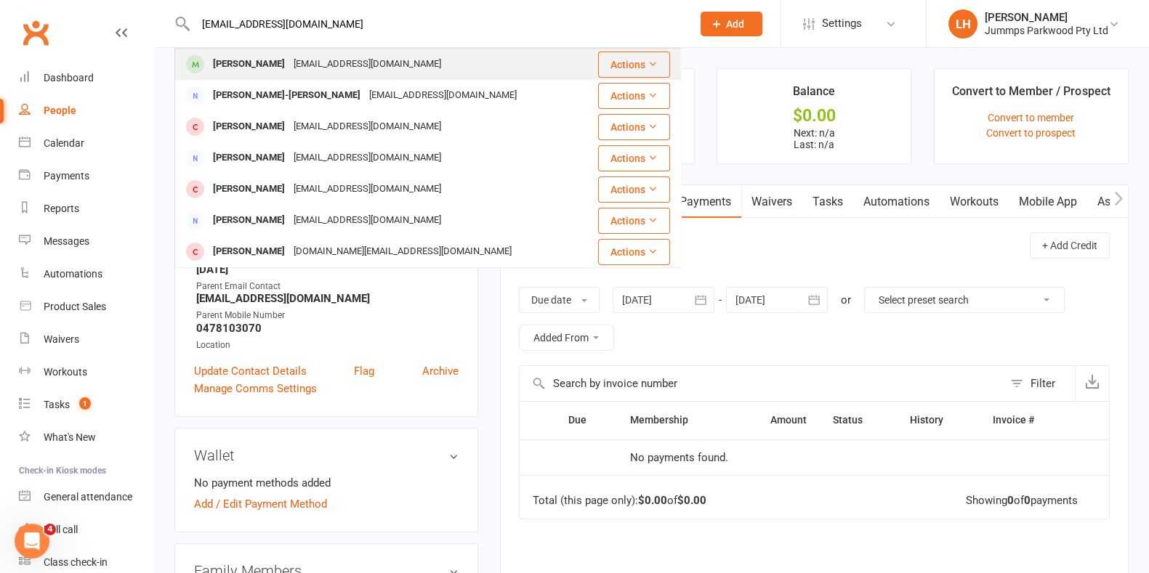
type input "[EMAIL_ADDRESS][DOMAIN_NAME]"
click at [365, 60] on div "[EMAIL_ADDRESS][DOMAIN_NAME]" at bounding box center [367, 64] width 156 height 21
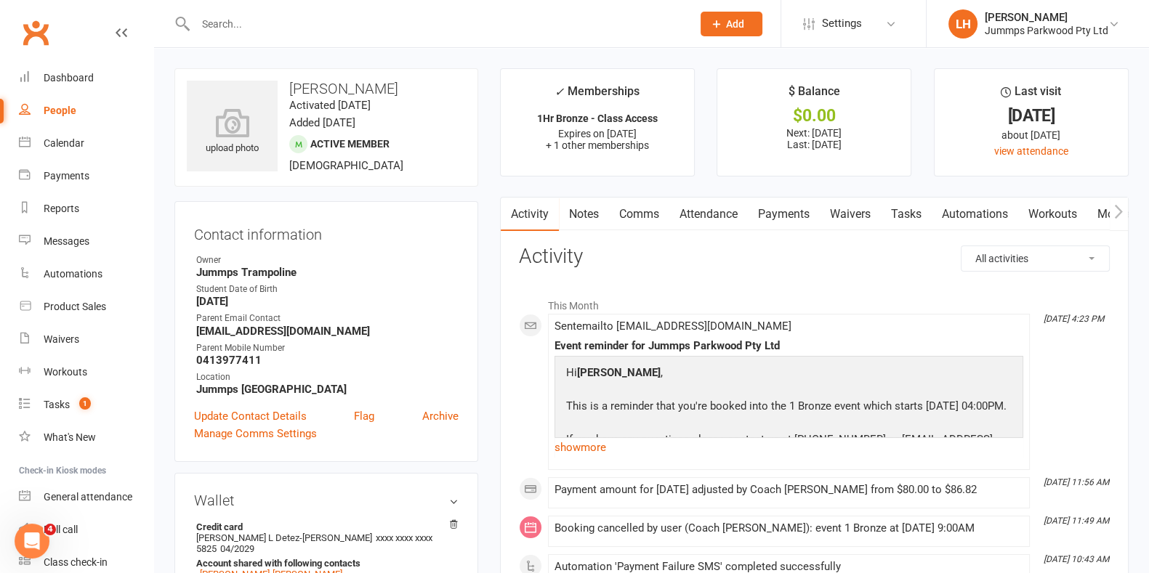
click at [579, 214] on link "Payments" at bounding box center [784, 214] width 72 height 33
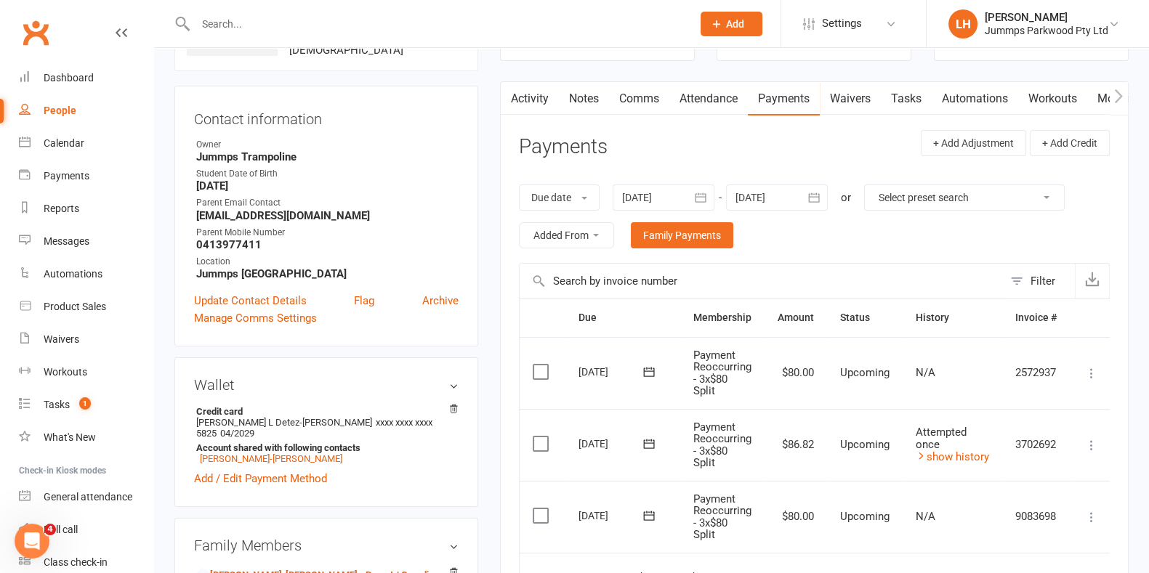
scroll to position [181, 0]
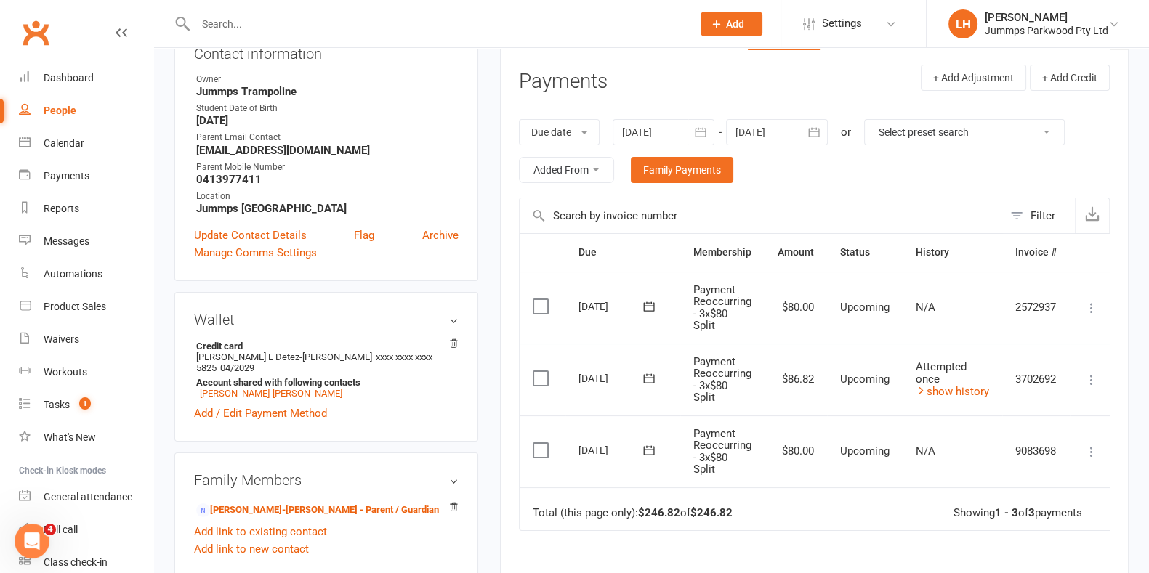
click at [332, 16] on input "text" at bounding box center [436, 24] width 491 height 20
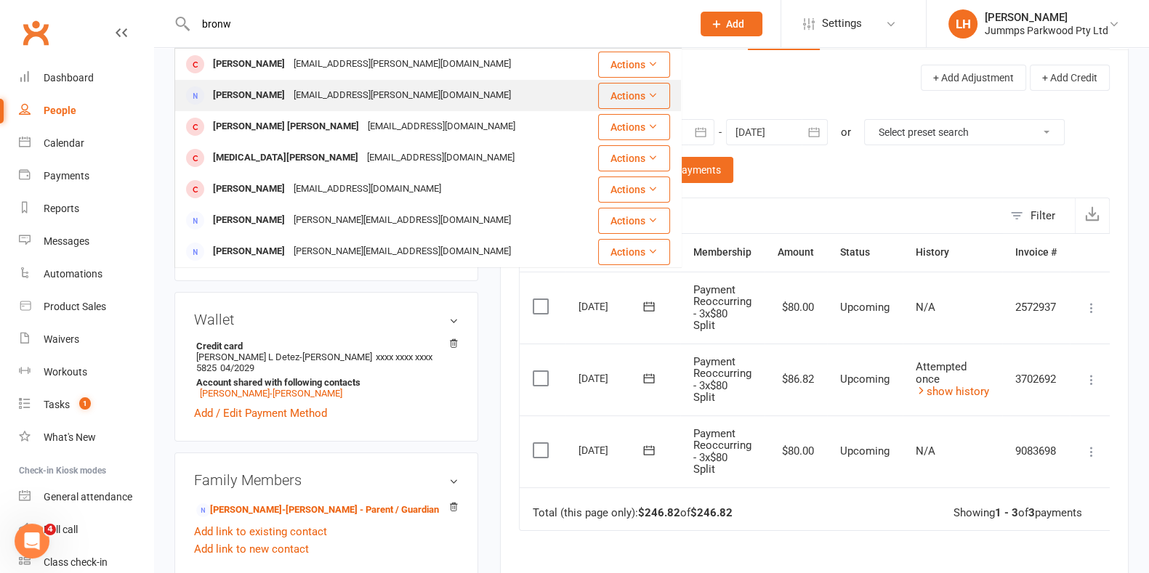
type input "bronw"
click at [315, 107] on div "[PERSON_NAME] [EMAIL_ADDRESS][PERSON_NAME][DOMAIN_NAME]" at bounding box center [386, 96] width 420 height 30
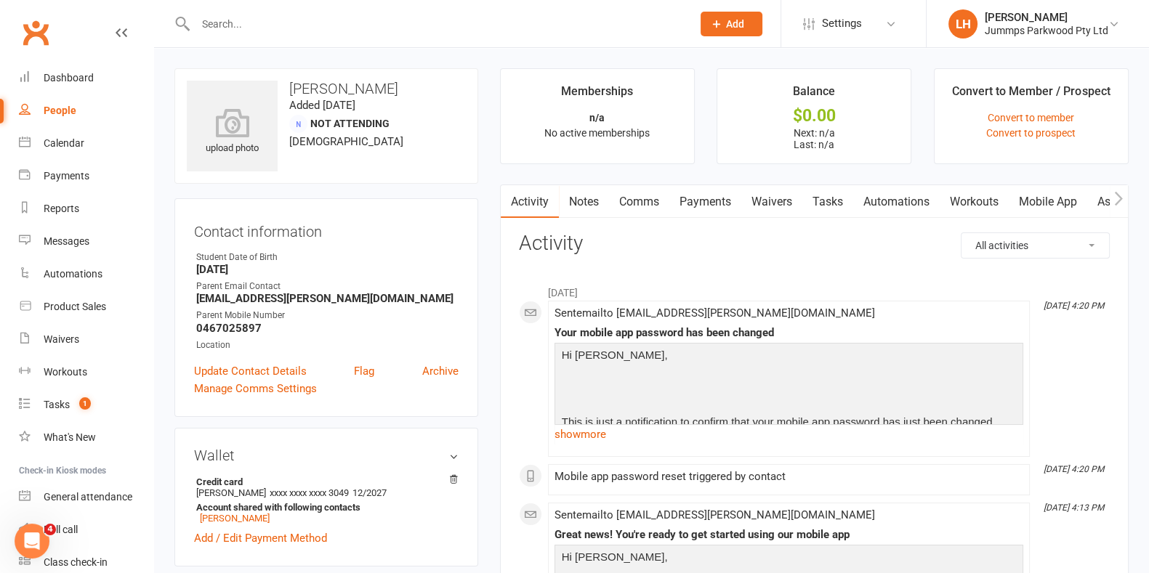
click at [579, 185] on link "Payments" at bounding box center [705, 201] width 72 height 33
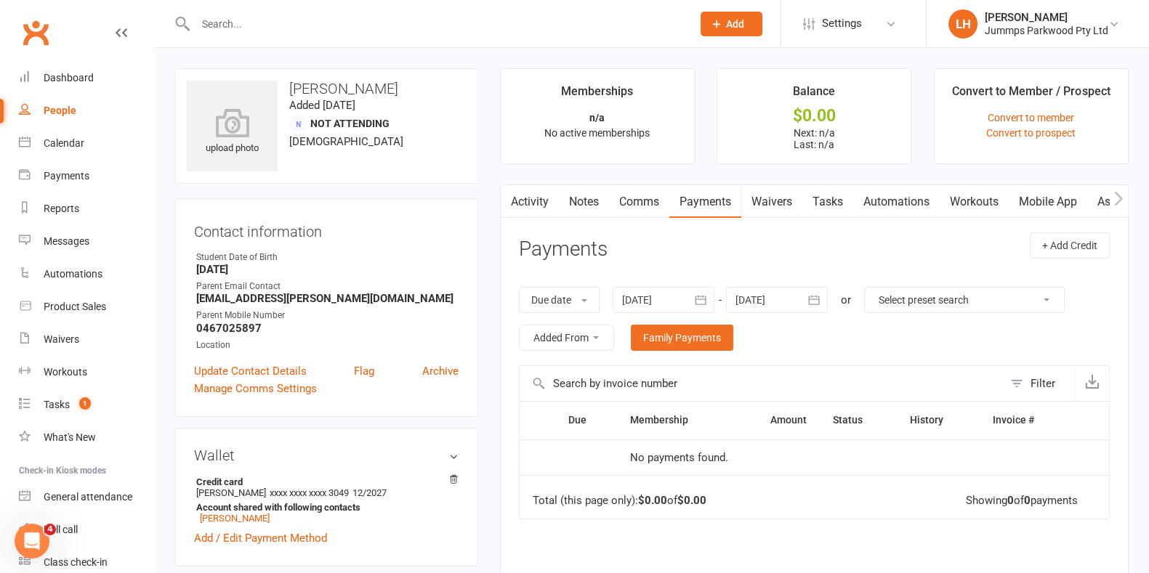
click at [579, 197] on link "Payments" at bounding box center [705, 201] width 72 height 33
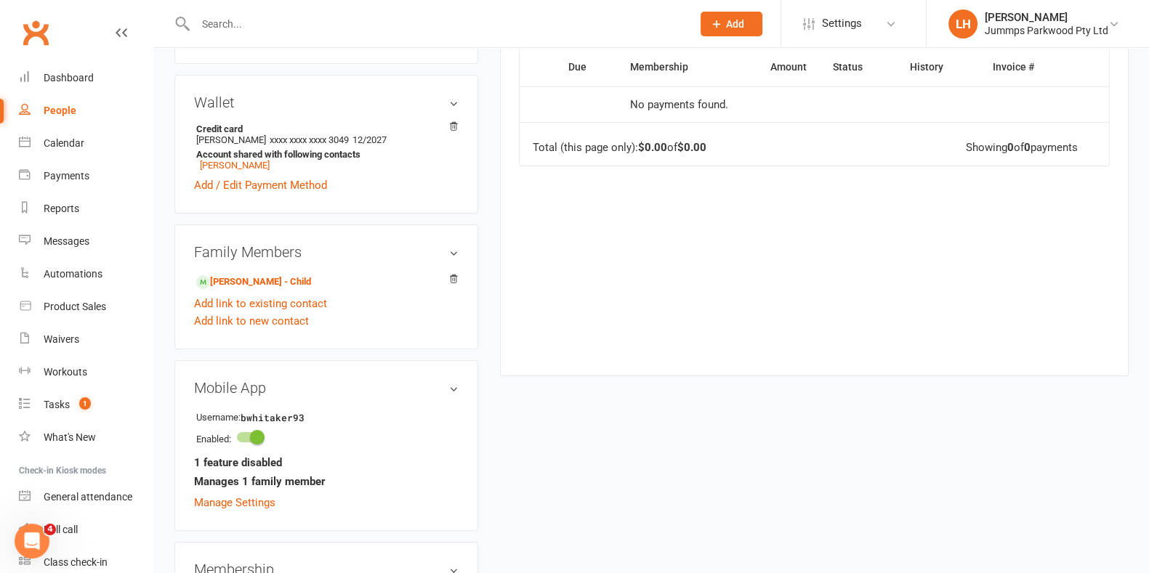
scroll to position [363, 0]
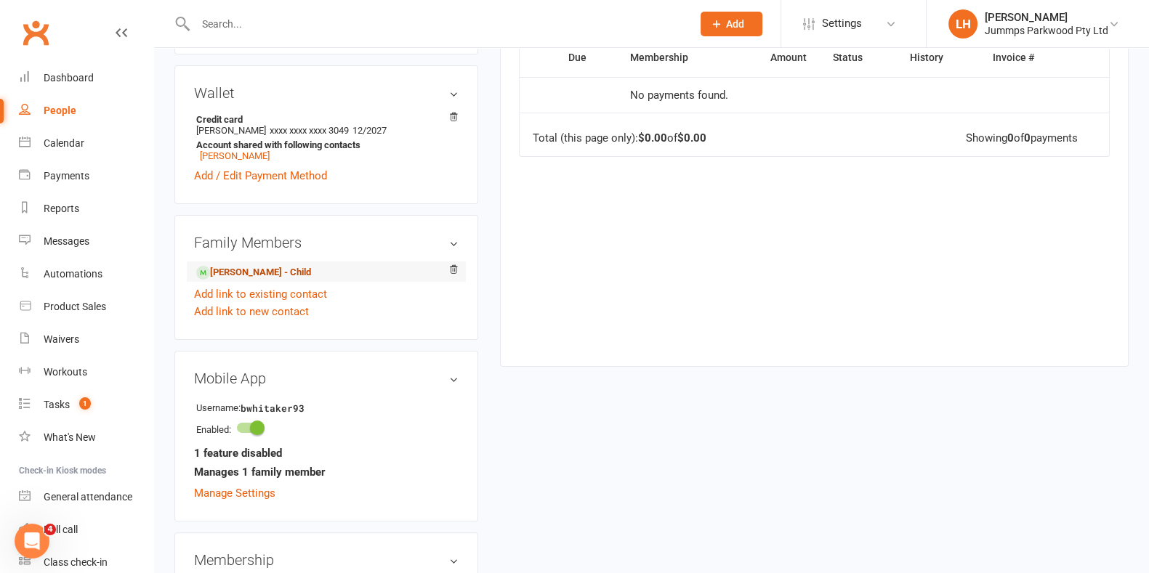
click at [251, 274] on link "[PERSON_NAME] - Child" at bounding box center [253, 272] width 115 height 15
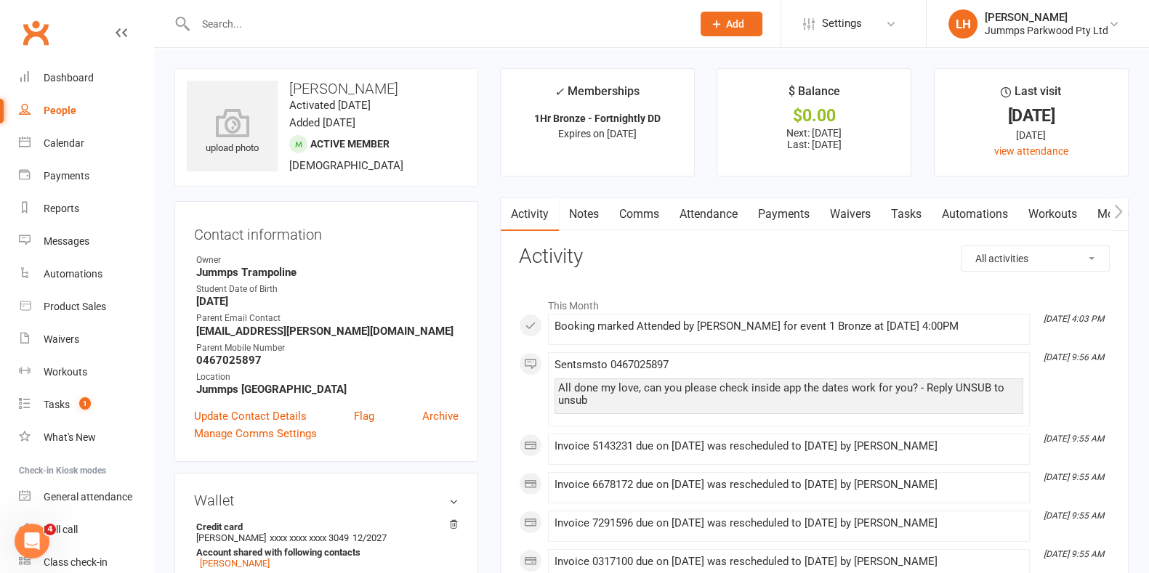
click at [579, 211] on link "Payments" at bounding box center [784, 214] width 72 height 33
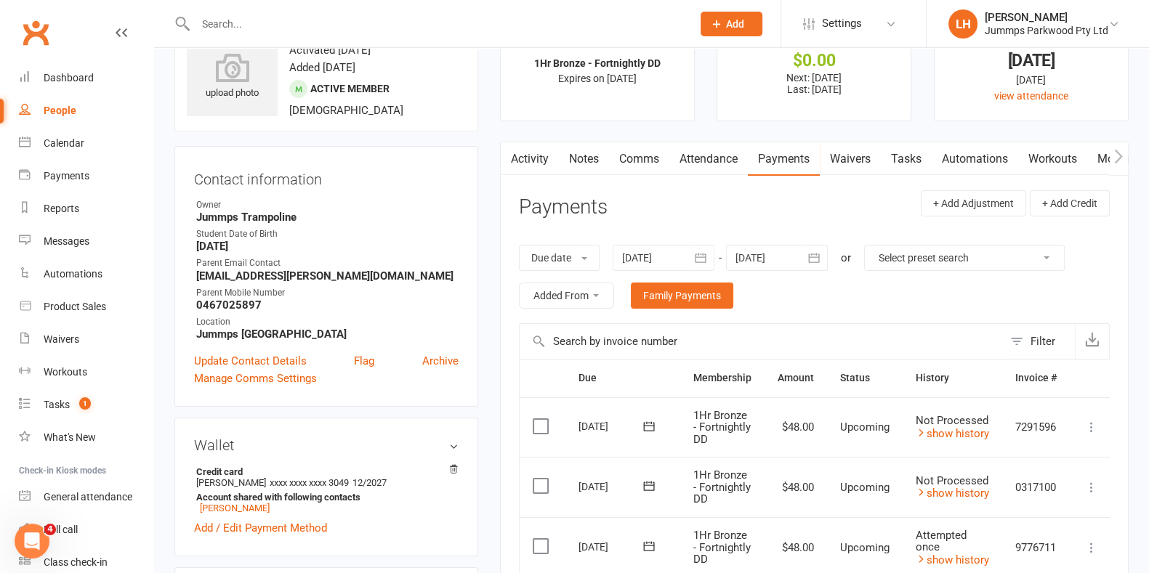
scroll to position [181, 0]
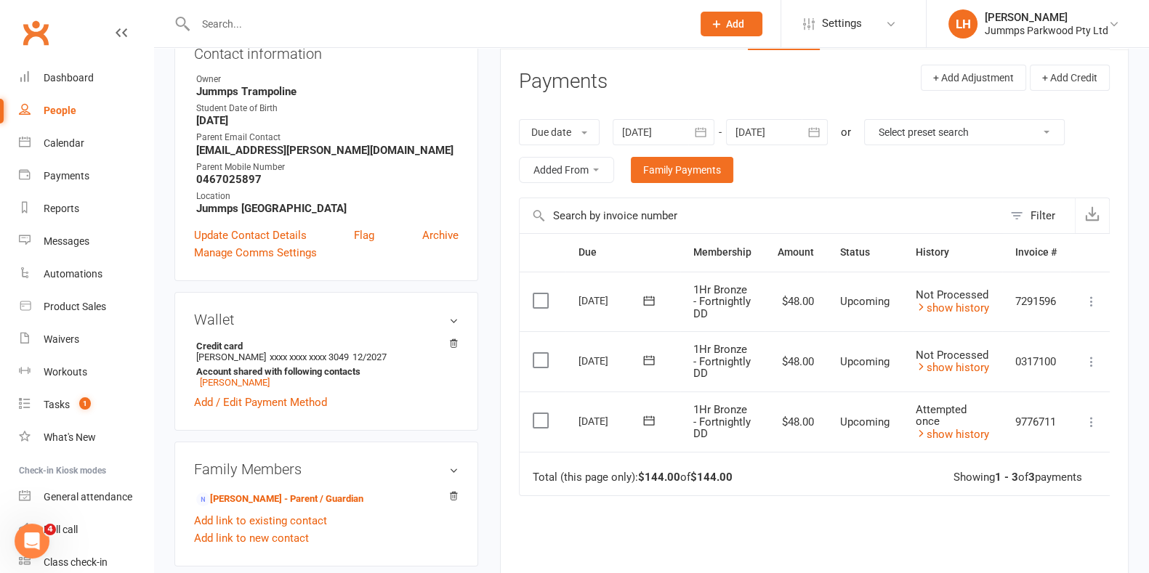
click at [579, 125] on icon "button" at bounding box center [700, 132] width 15 height 15
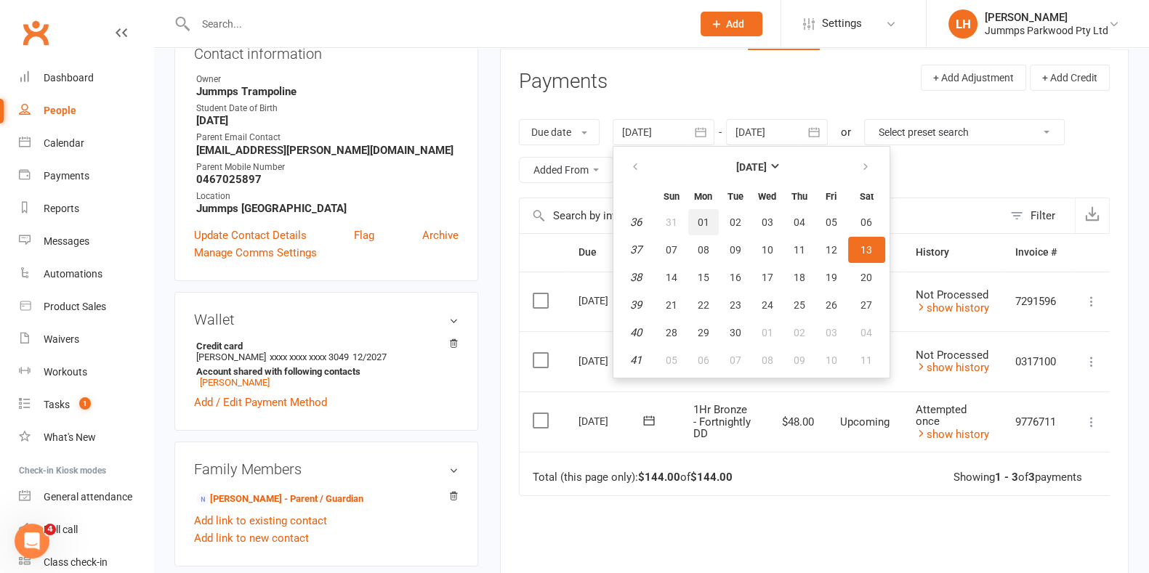
click at [579, 218] on button "01" at bounding box center [703, 222] width 31 height 26
type input "[DATE]"
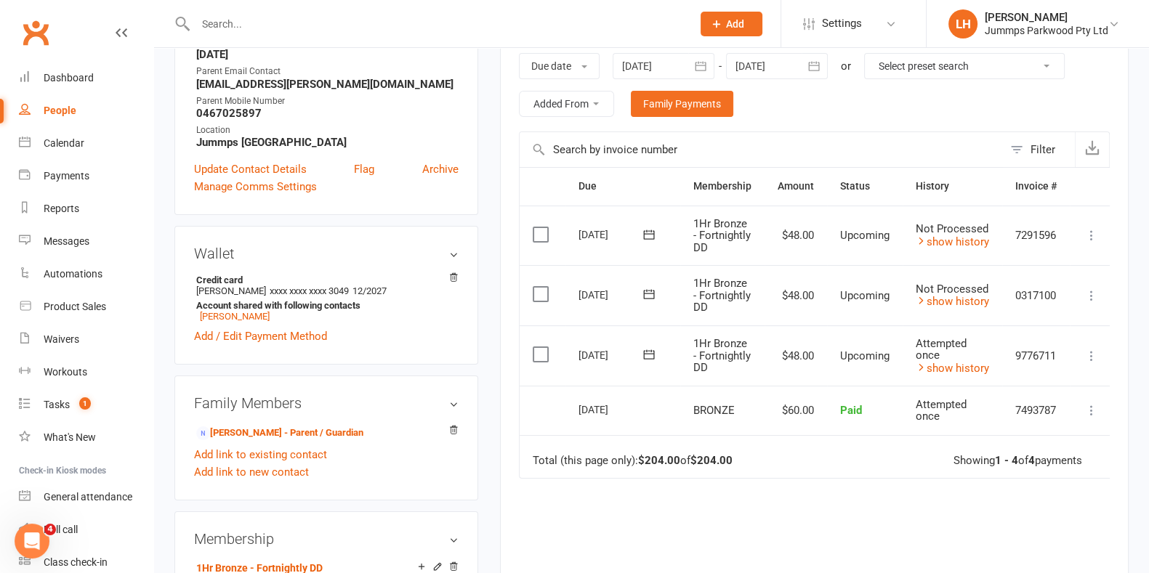
scroll to position [273, 0]
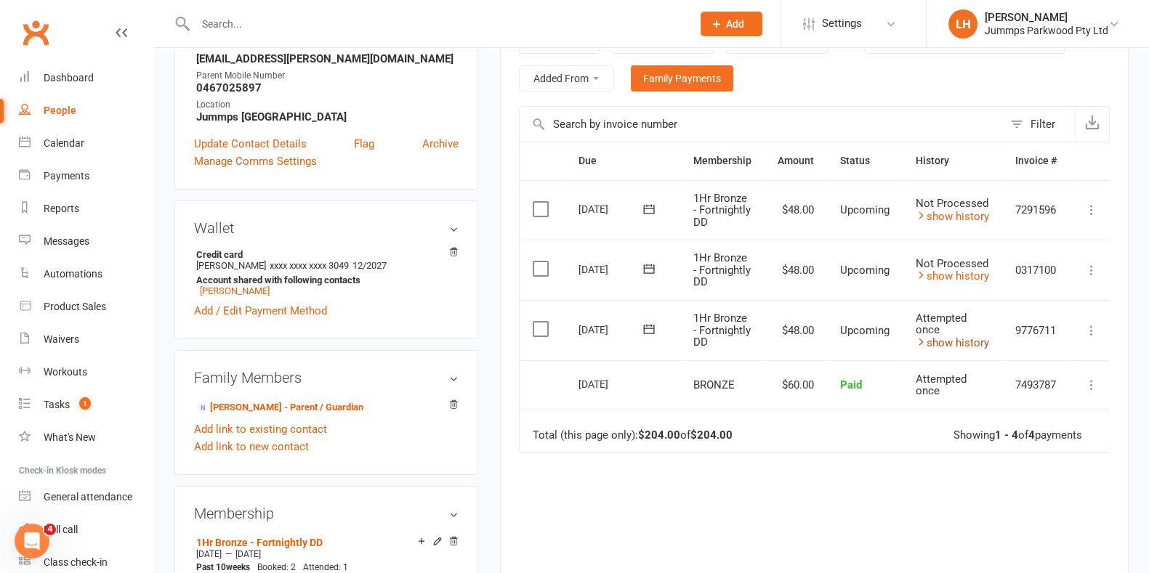
click at [579, 350] on link "show history" at bounding box center [952, 342] width 73 height 13
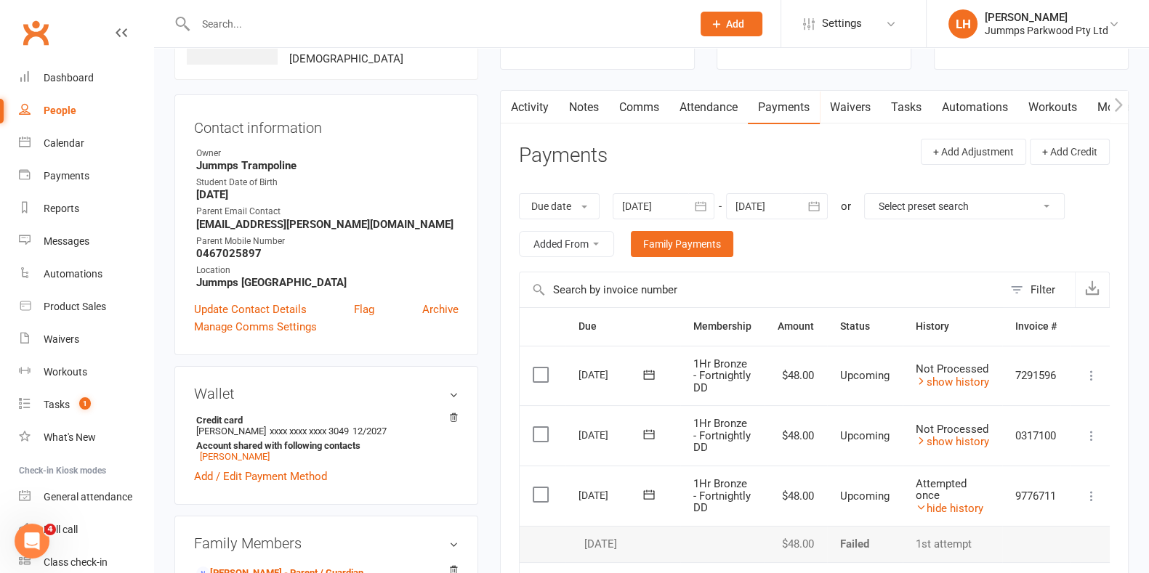
scroll to position [90, 0]
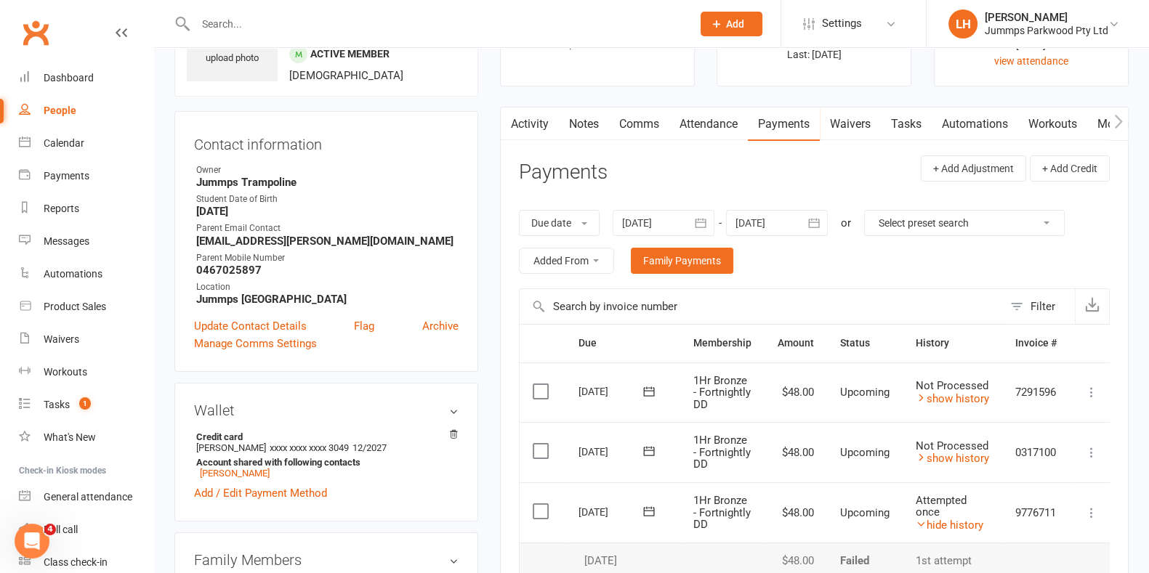
click at [579, 222] on div at bounding box center [777, 223] width 102 height 26
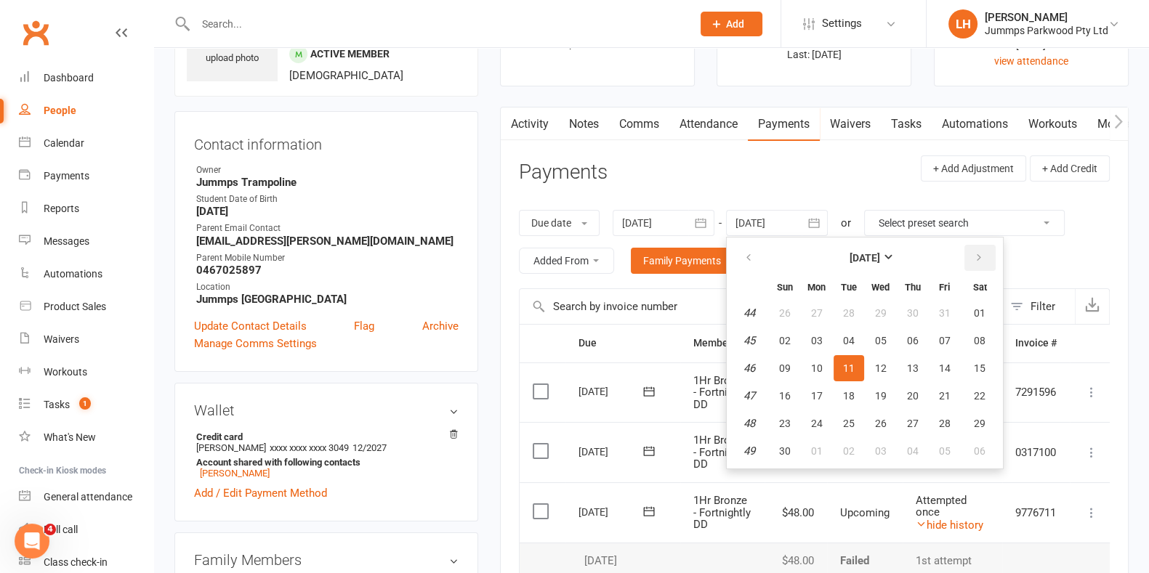
click at [579, 262] on button "button" at bounding box center [979, 258] width 31 height 26
click at [579, 418] on span "31" at bounding box center [881, 424] width 12 height 12
type input "[DATE]"
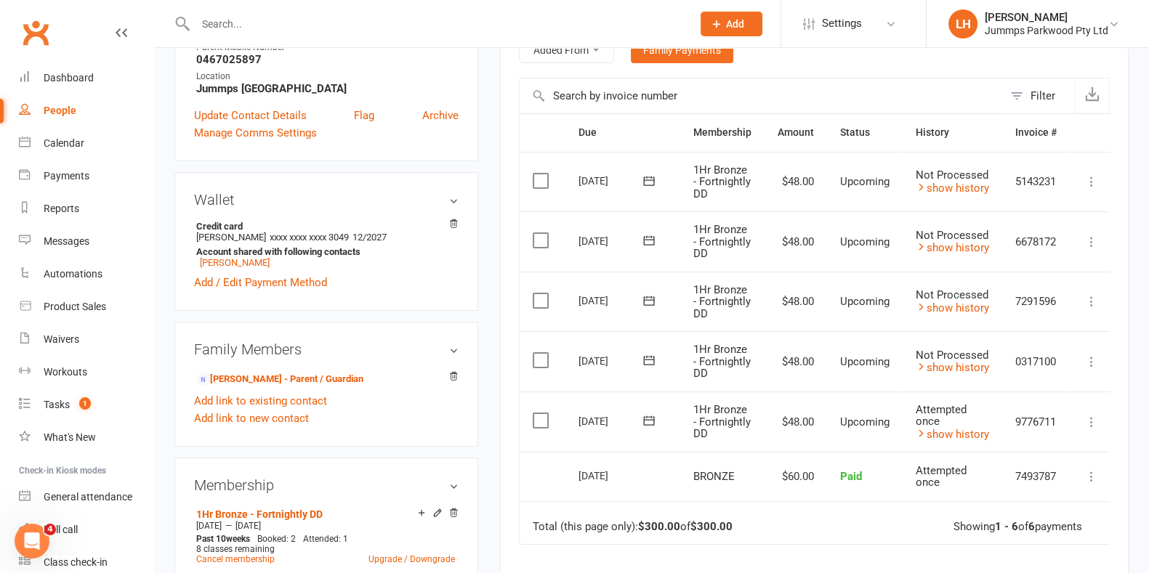
scroll to position [273, 0]
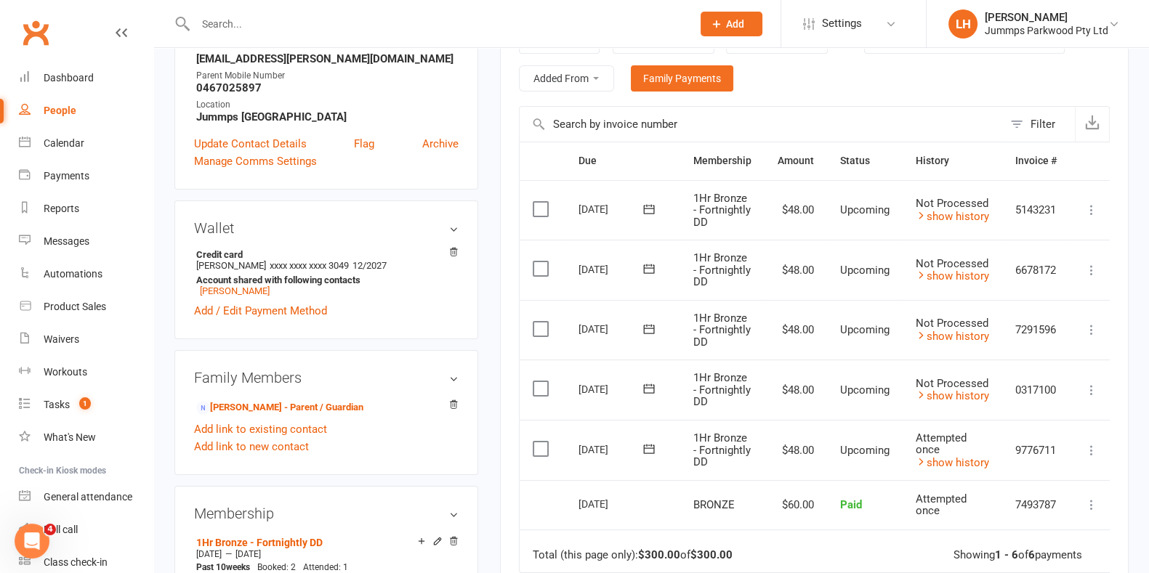
click at [294, 25] on input "text" at bounding box center [436, 24] width 491 height 20
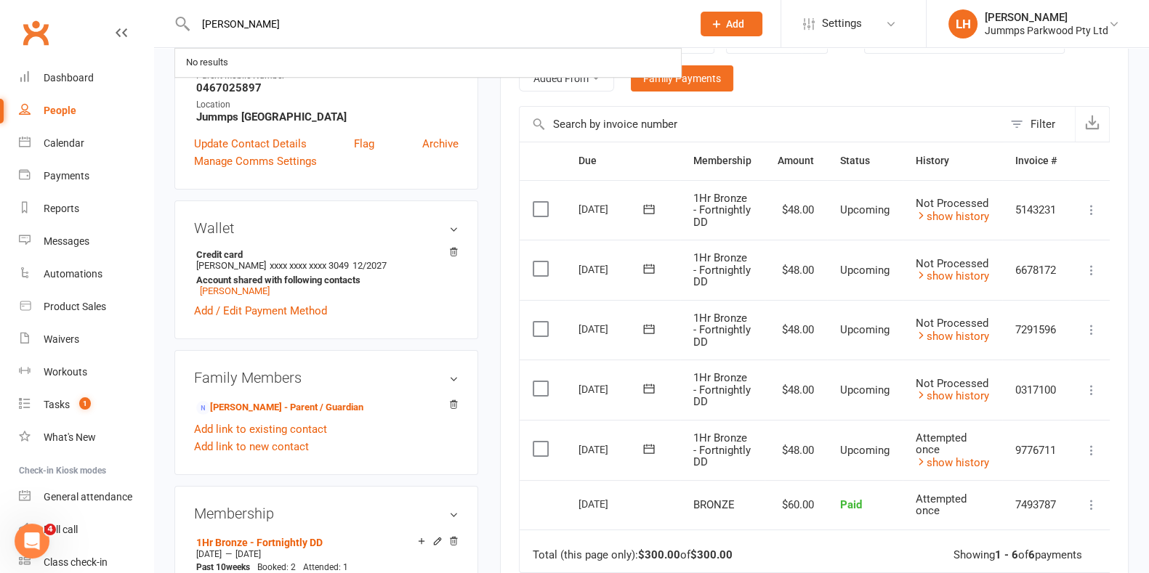
type input "[PERSON_NAME]"
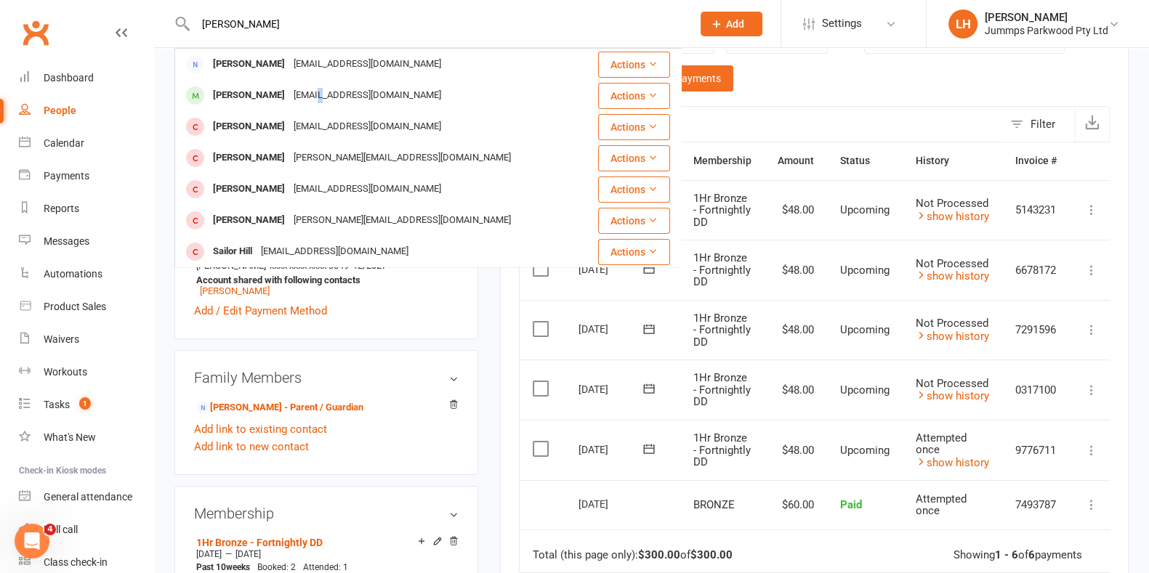
drag, startPoint x: 320, startPoint y: 85, endPoint x: 328, endPoint y: 86, distance: 8.1
click at [319, 86] on div "[EMAIL_ADDRESS][DOMAIN_NAME]" at bounding box center [367, 95] width 156 height 21
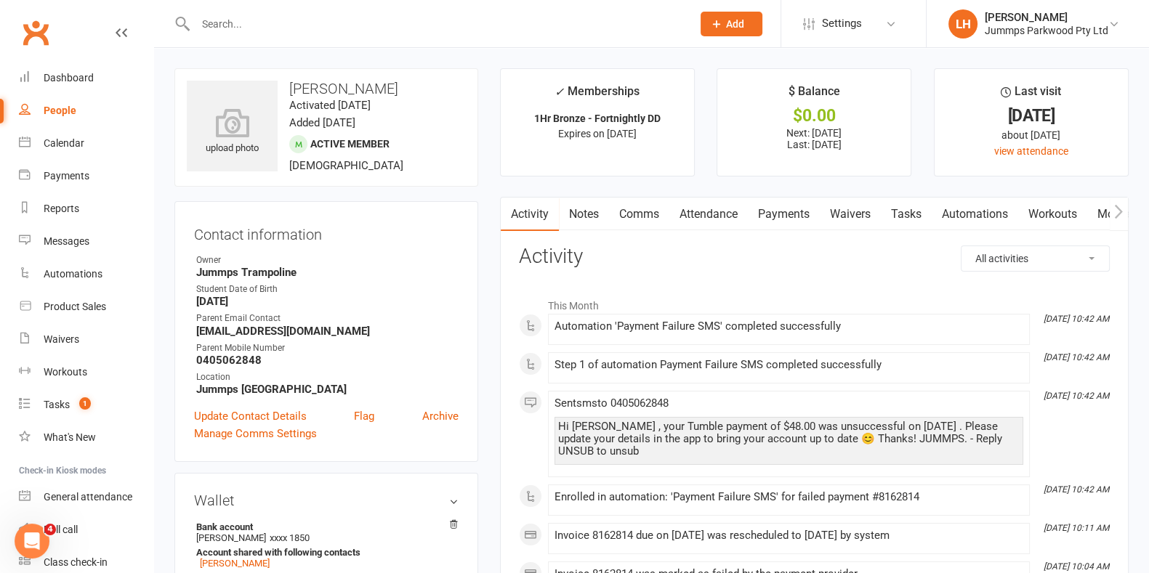
click at [579, 201] on link "Payments" at bounding box center [784, 214] width 72 height 33
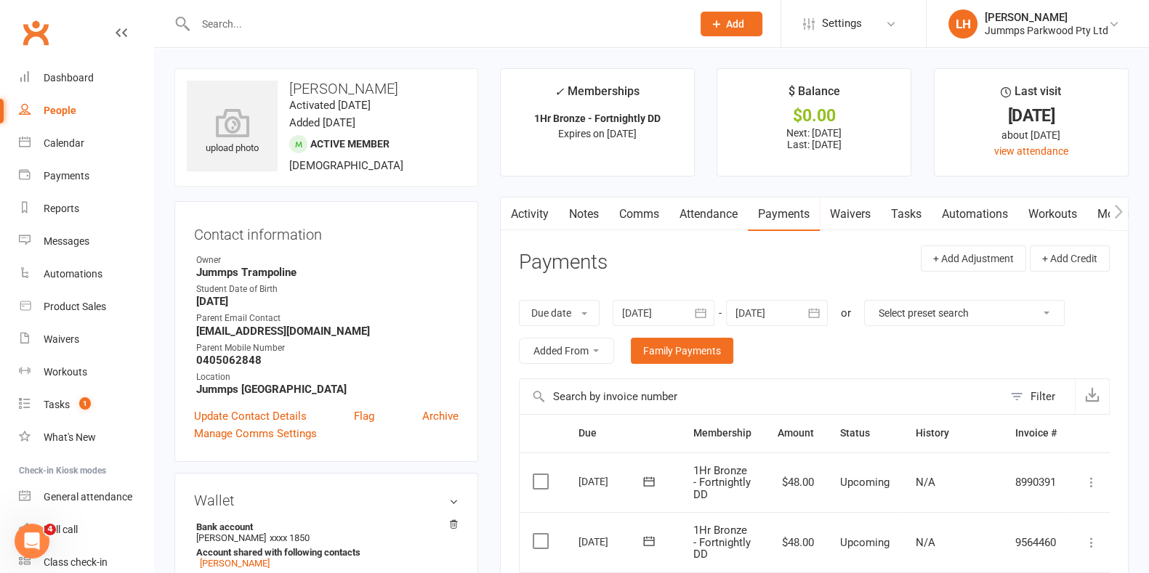
scroll to position [363, 0]
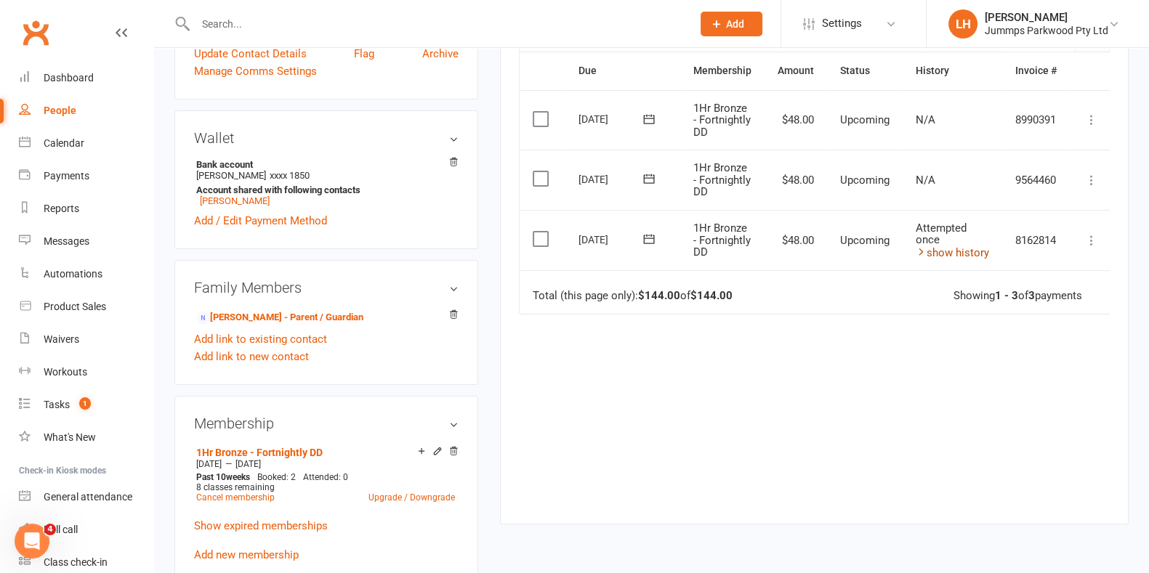
click at [579, 259] on link "show history" at bounding box center [952, 252] width 73 height 13
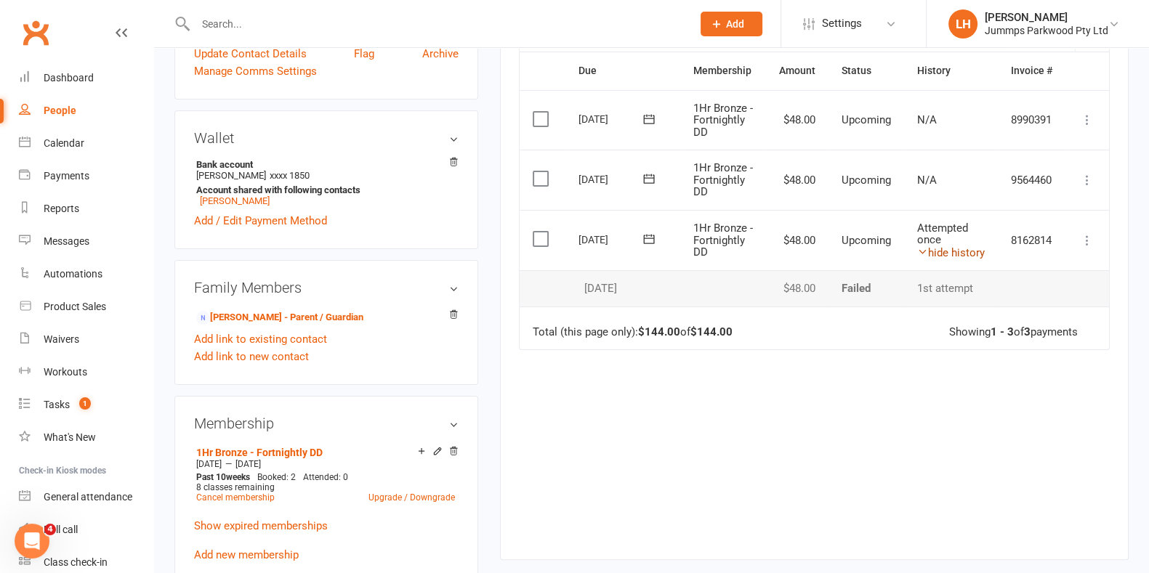
click at [579, 259] on link "hide history" at bounding box center [951, 252] width 68 height 13
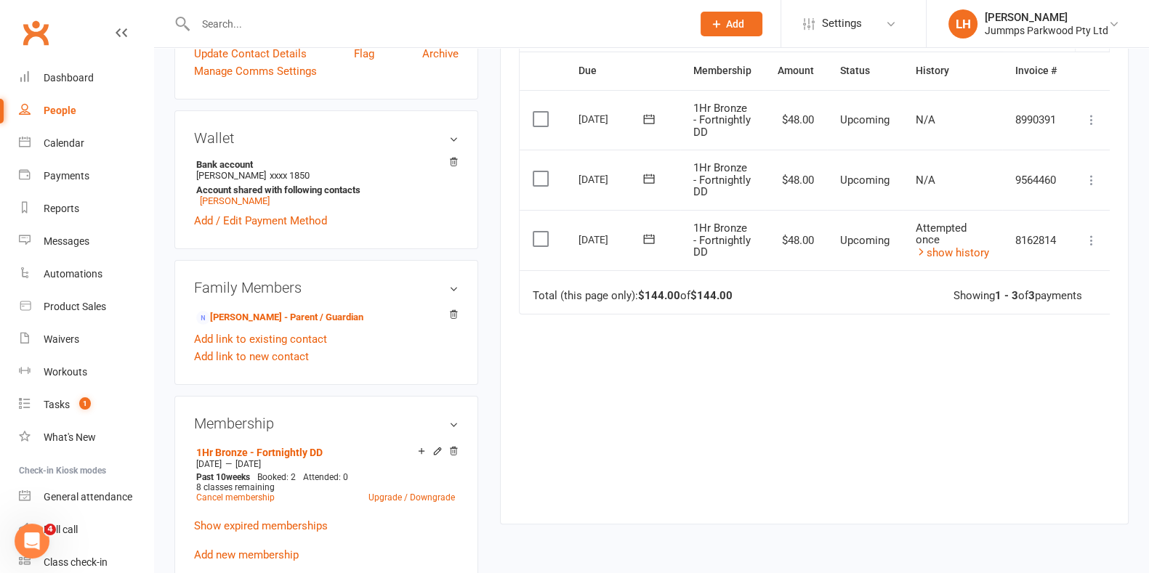
click at [533, 246] on label at bounding box center [543, 239] width 20 height 15
click at [533, 232] on input "checkbox" at bounding box center [537, 232] width 9 height 0
click at [579, 248] on icon at bounding box center [1091, 240] width 15 height 15
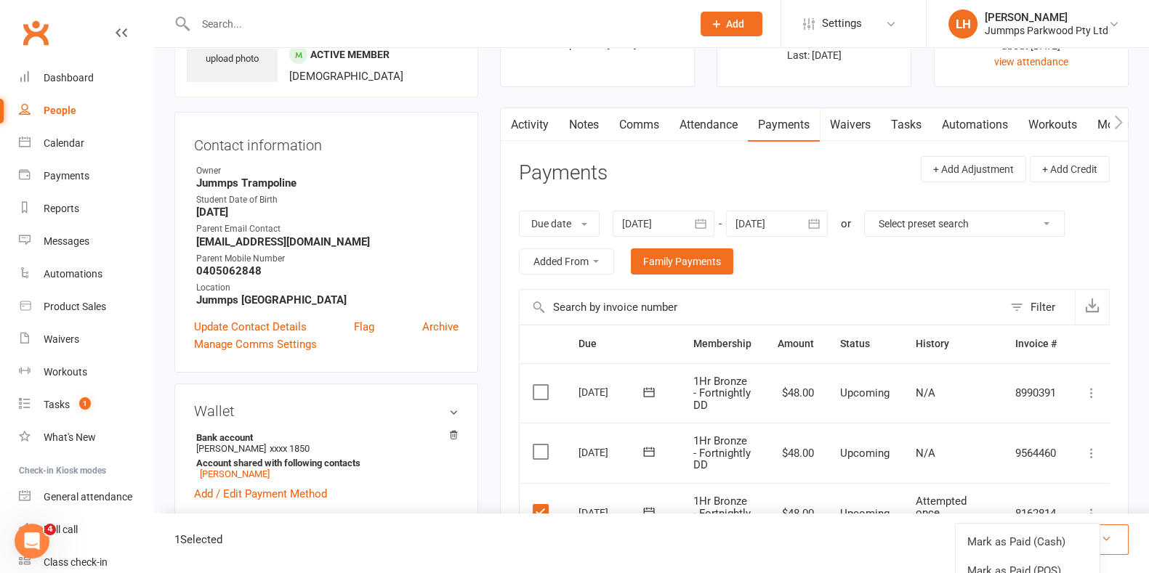
scroll to position [0, 0]
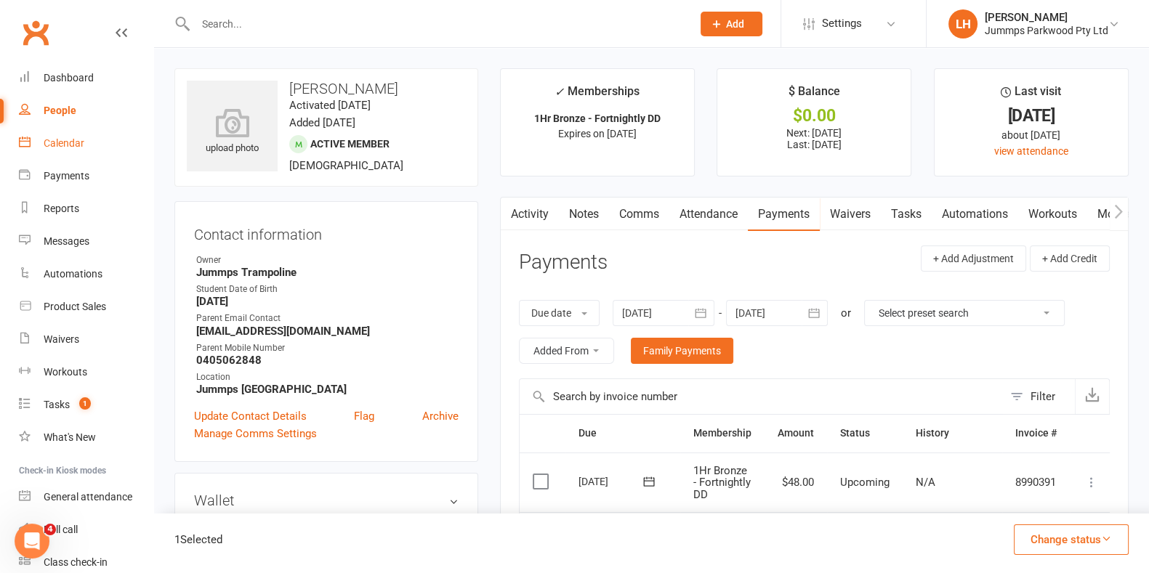
click at [52, 148] on div "Calendar" at bounding box center [64, 143] width 41 height 12
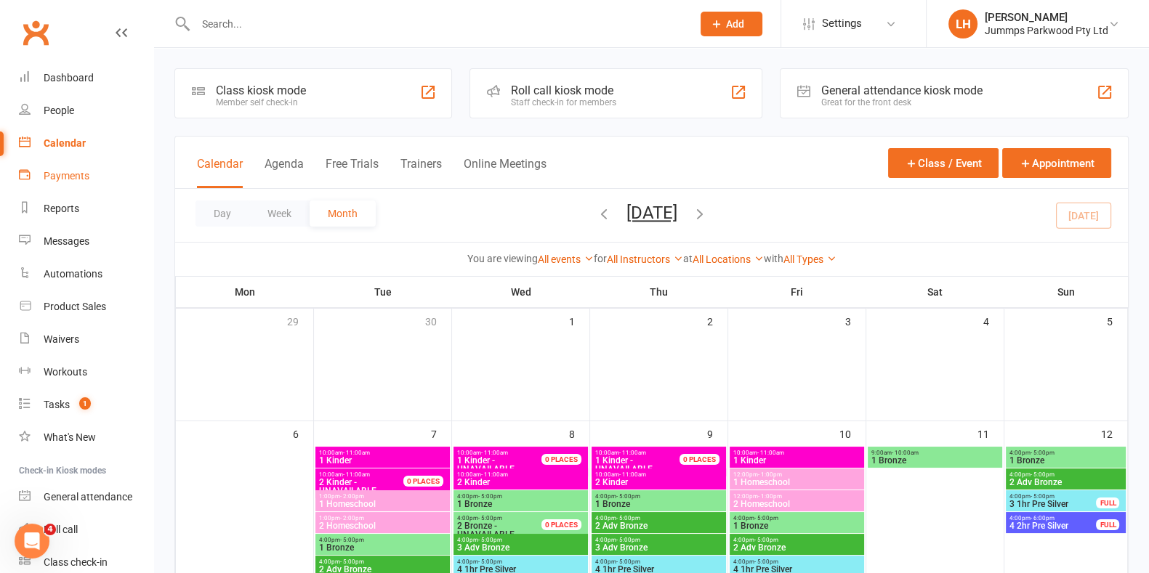
click at [49, 177] on div "Payments" at bounding box center [67, 176] width 46 height 12
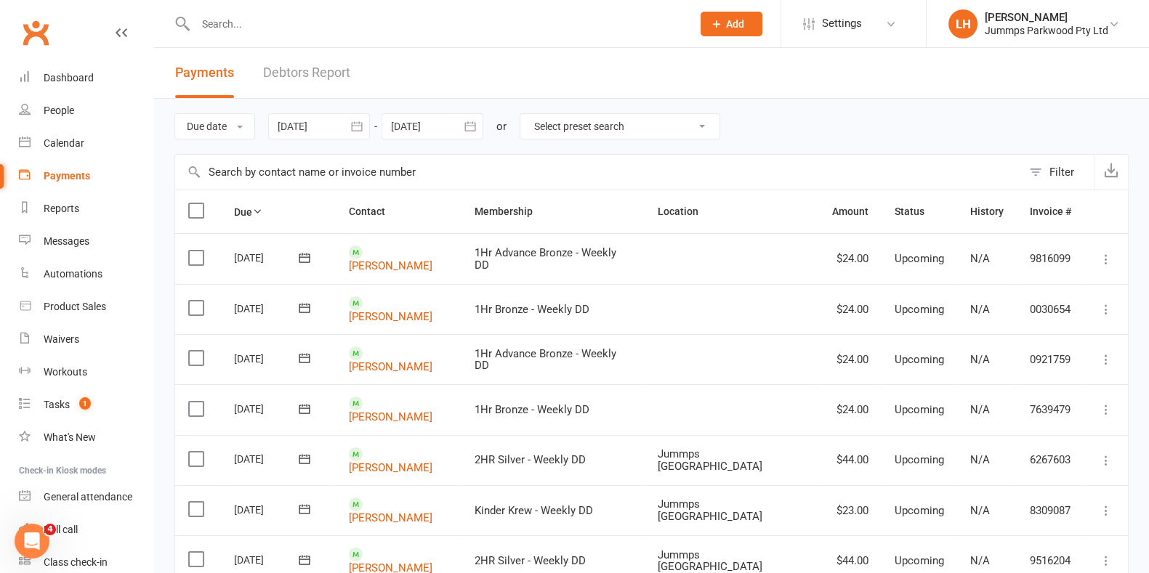
click at [292, 172] on input "text" at bounding box center [598, 172] width 847 height 35
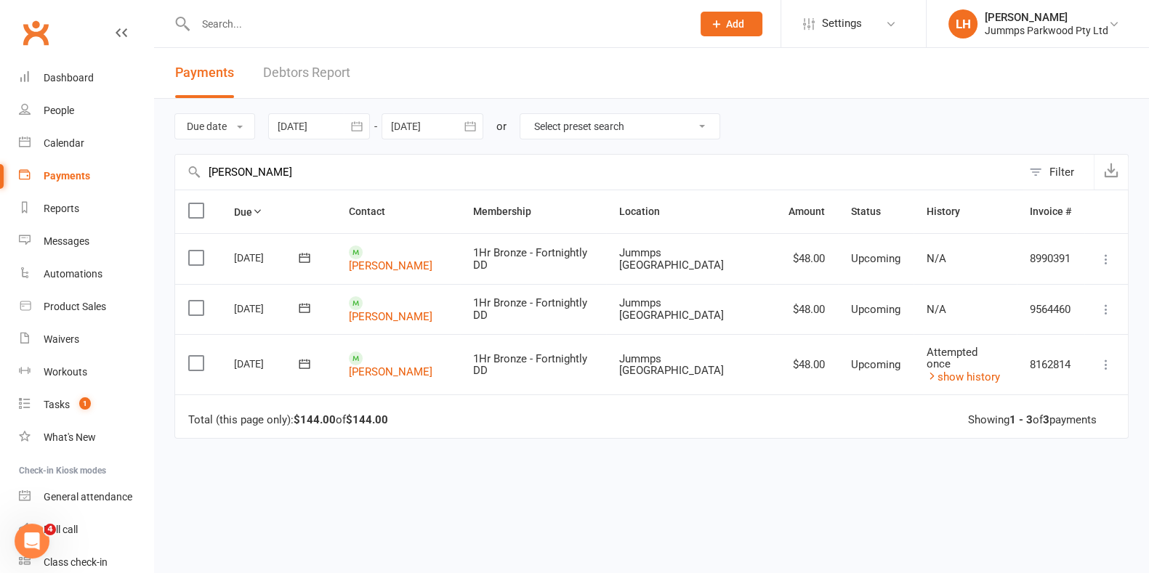
type input "[PERSON_NAME]"
click at [196, 356] on label at bounding box center [198, 363] width 20 height 15
click at [196, 356] on input "checkbox" at bounding box center [192, 356] width 9 height 0
click at [579, 537] on button "Change status" at bounding box center [1071, 540] width 115 height 31
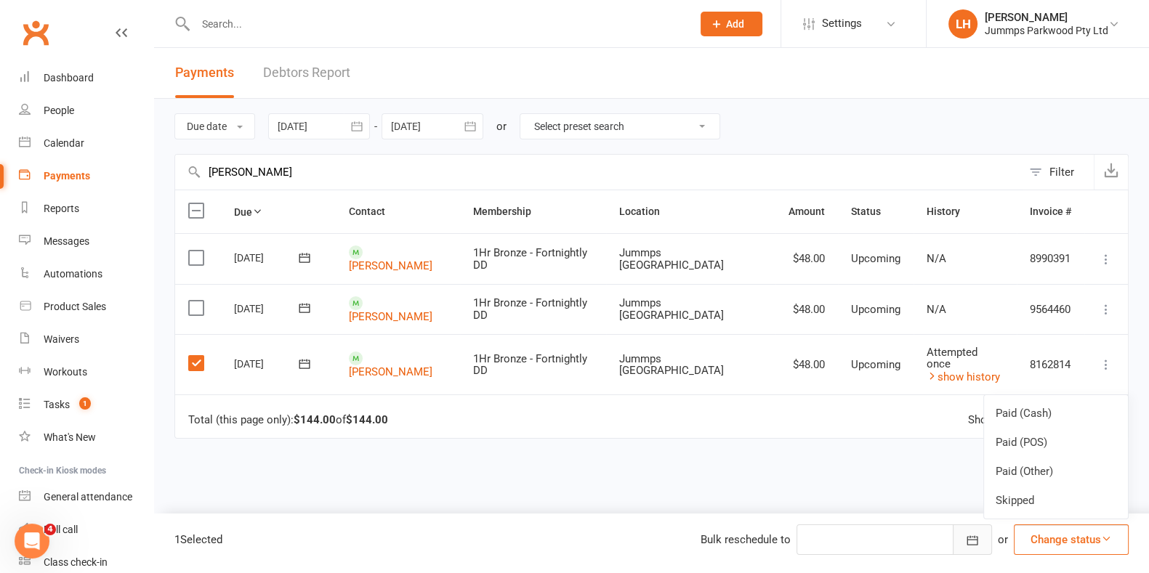
click at [579, 547] on button "button" at bounding box center [972, 540] width 39 height 31
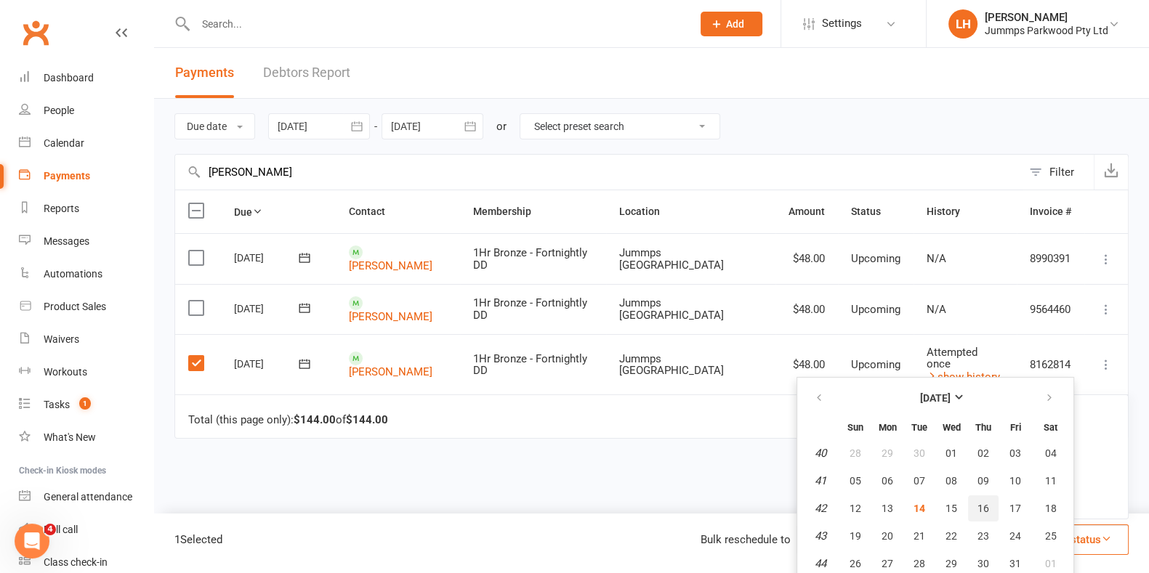
click at [579, 511] on span "16" at bounding box center [984, 509] width 12 height 12
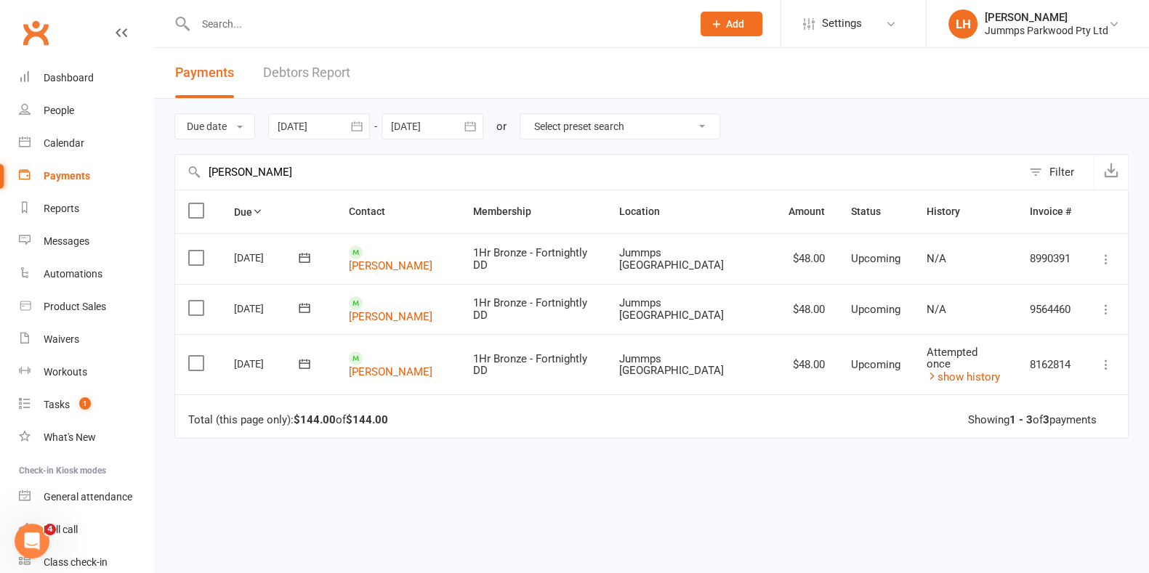
click at [193, 305] on label at bounding box center [198, 308] width 20 height 15
click at [193, 301] on input "checkbox" at bounding box center [192, 301] width 9 height 0
click at [579, 540] on icon "button" at bounding box center [972, 540] width 11 height 9
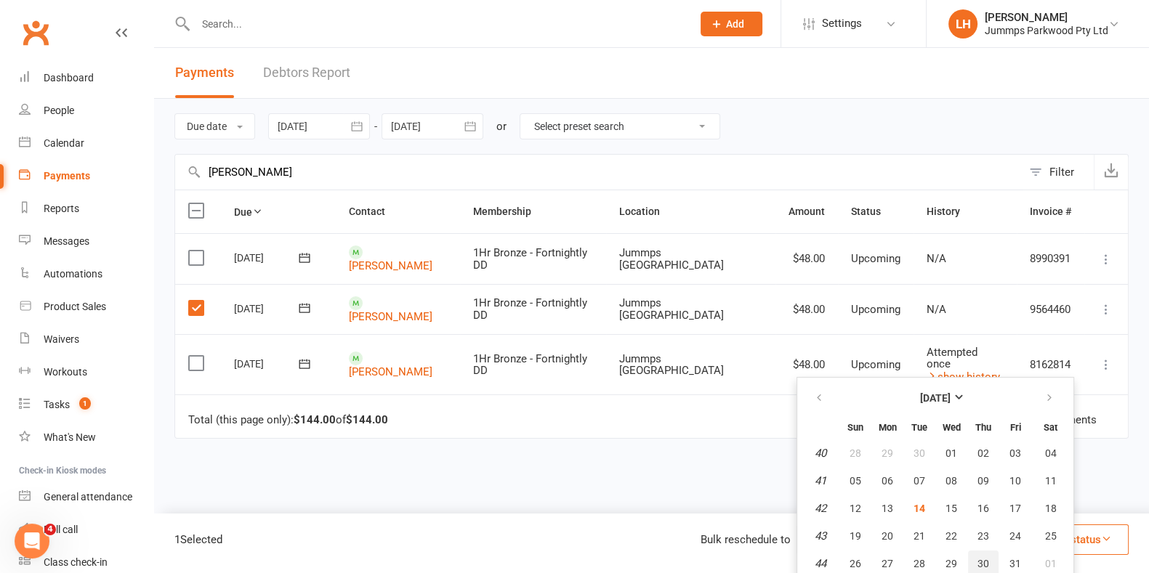
click at [579, 562] on span "30" at bounding box center [984, 564] width 12 height 12
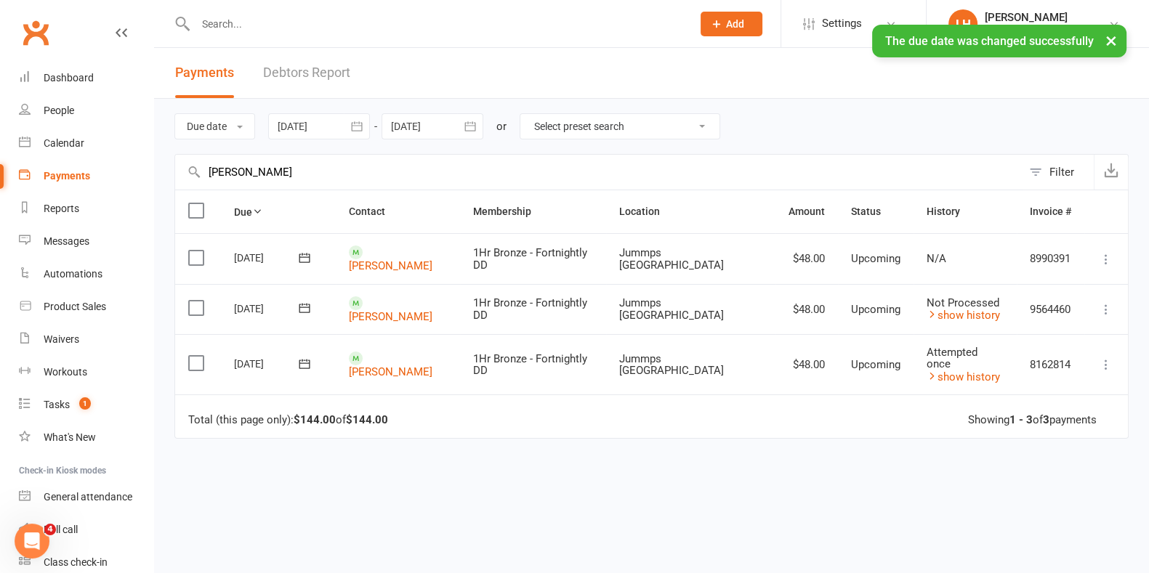
click at [472, 126] on icon "button" at bounding box center [469, 125] width 11 height 9
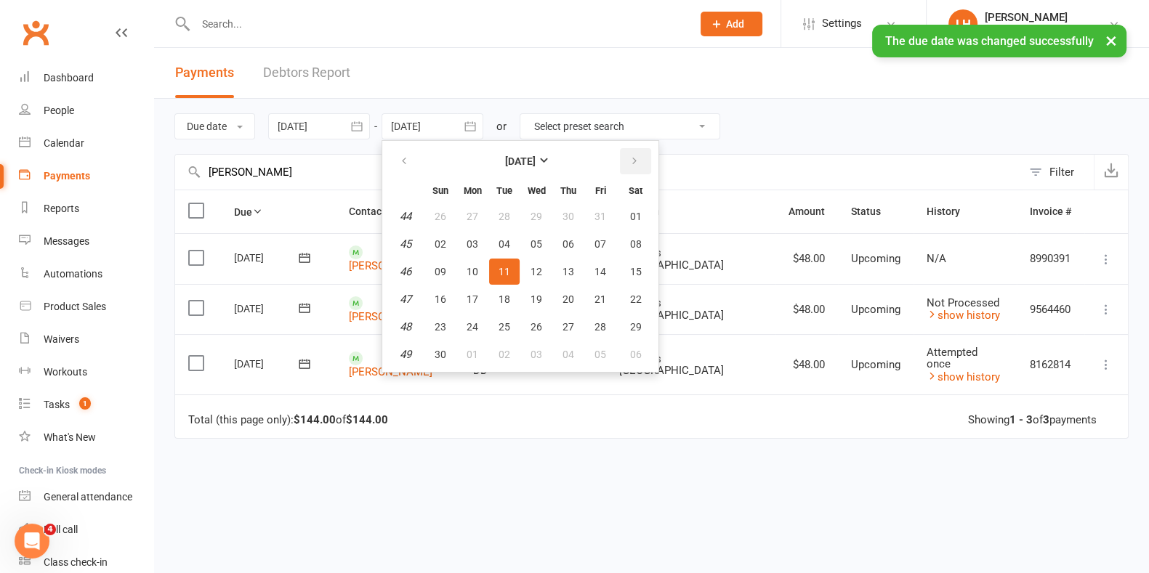
click at [579, 160] on icon "button" at bounding box center [634, 162] width 10 height 12
click at [536, 324] on span "31" at bounding box center [537, 327] width 12 height 12
type input "[DATE]"
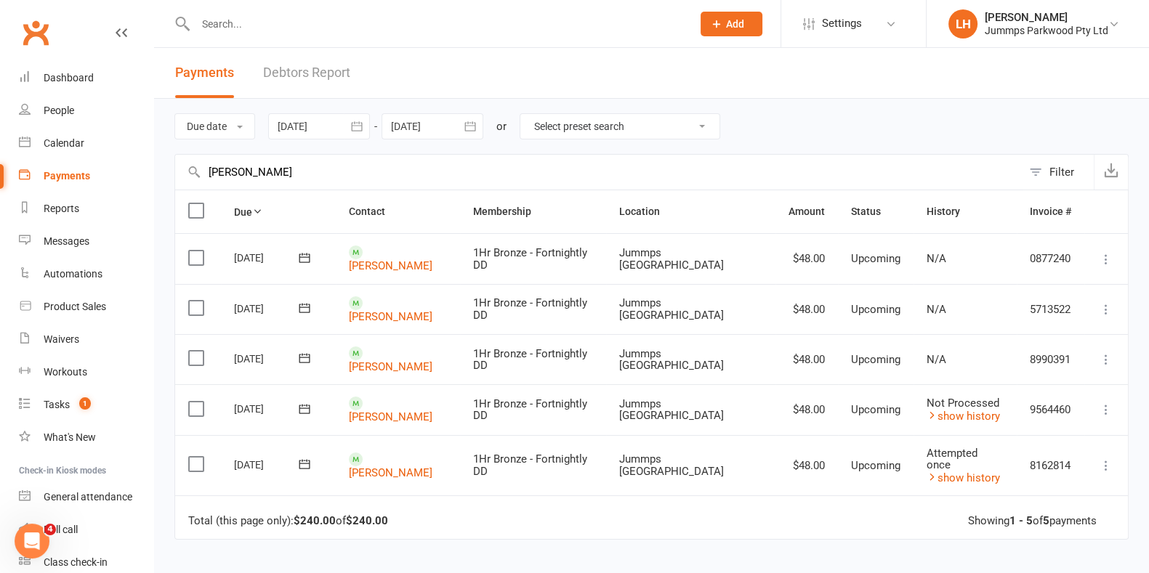
click at [195, 355] on label at bounding box center [198, 358] width 20 height 15
click at [195, 351] on input "checkbox" at bounding box center [192, 351] width 9 height 0
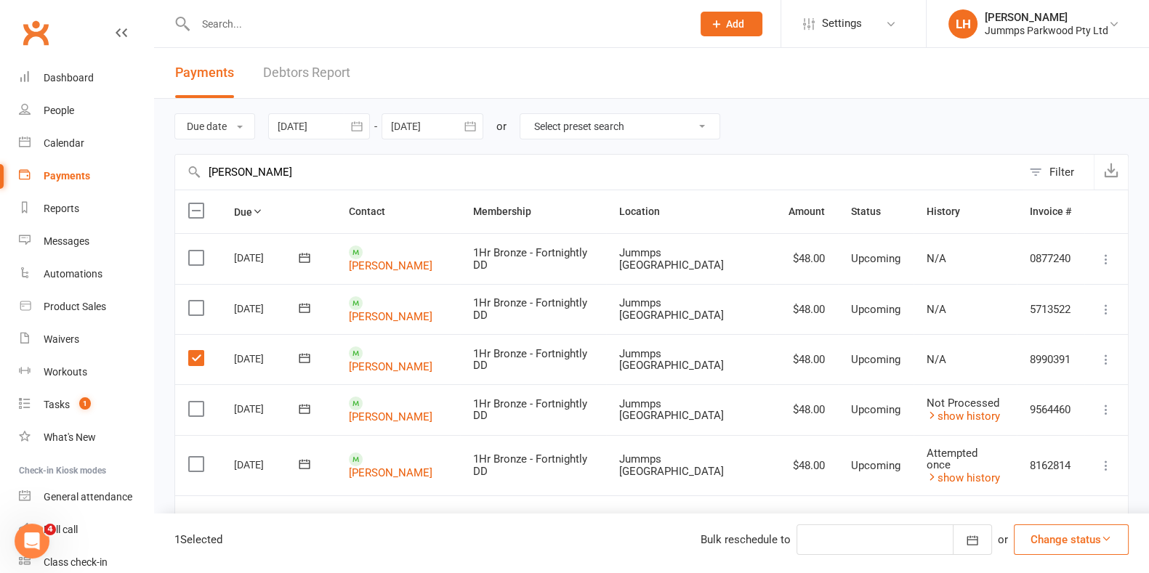
click at [572, 496] on td "Total (this page only): $240.00 of $240.00 Showing 1 - 5 of 5 payments" at bounding box center [651, 518] width 953 height 44
click at [579, 360] on icon at bounding box center [1106, 359] width 15 height 15
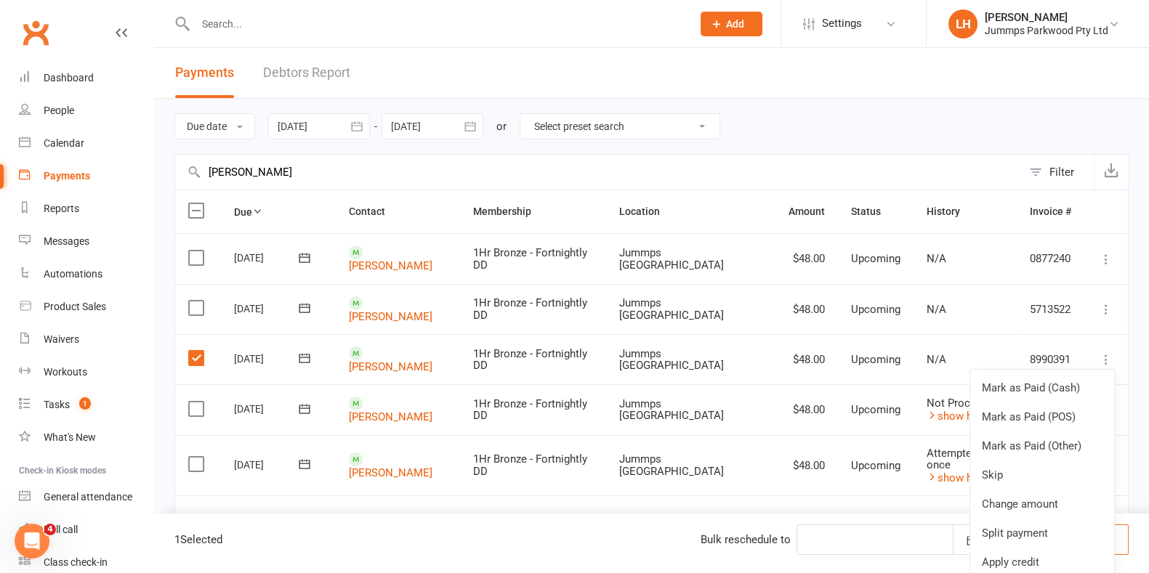
click at [579, 546] on div at bounding box center [895, 540] width 196 height 31
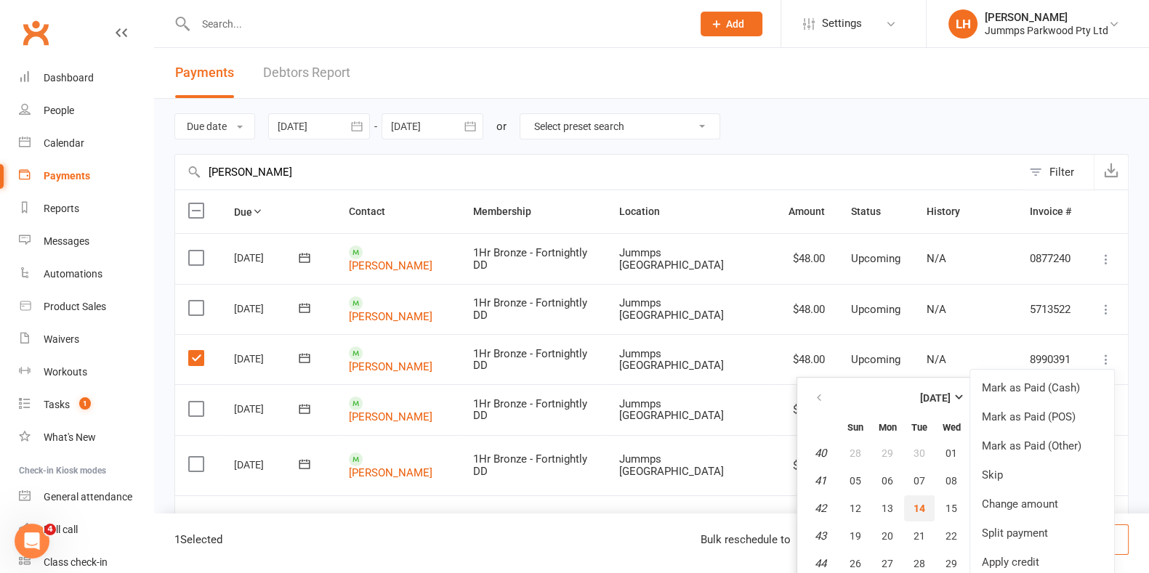
click at [579, 511] on button "14" at bounding box center [919, 509] width 31 height 26
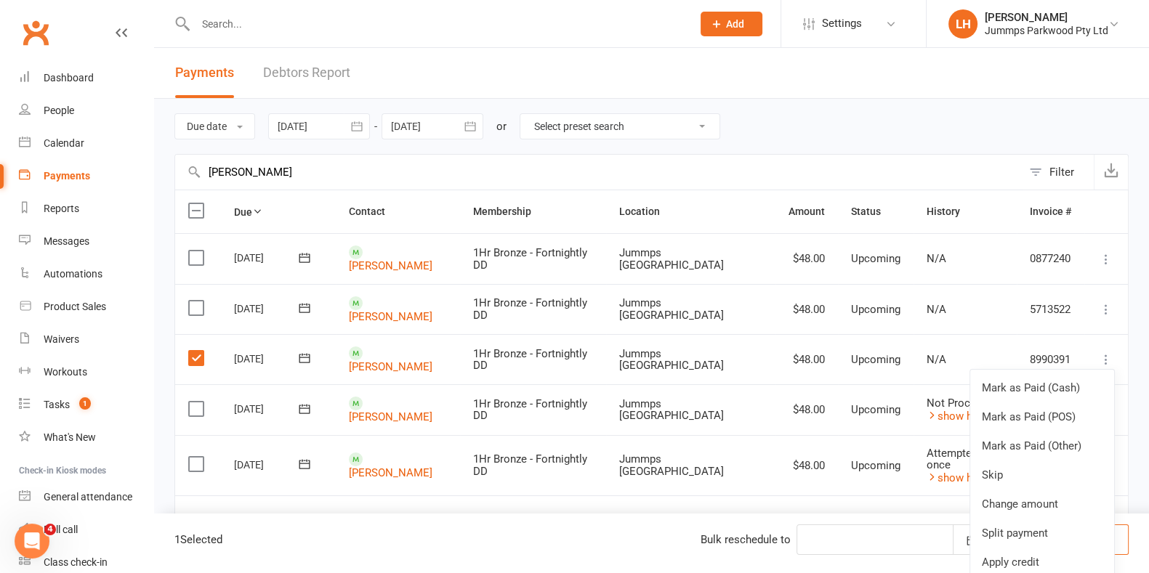
click at [579, 544] on div at bounding box center [895, 540] width 196 height 31
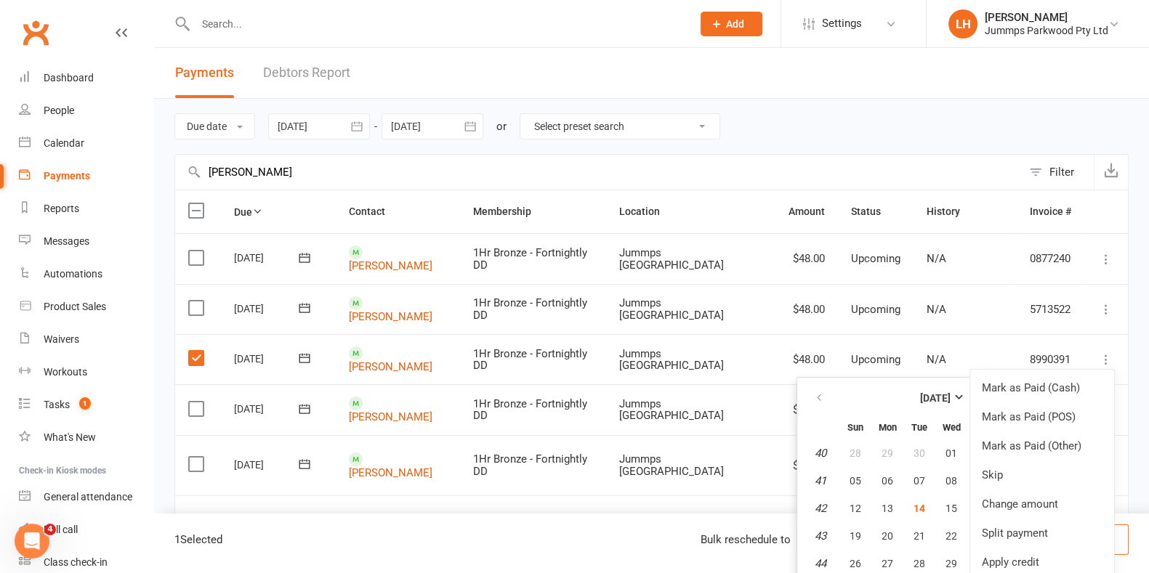
click at [579, 496] on td "Total (this page only): $240.00 of $240.00 Showing 1 - 5 of 5 payments" at bounding box center [651, 518] width 953 height 44
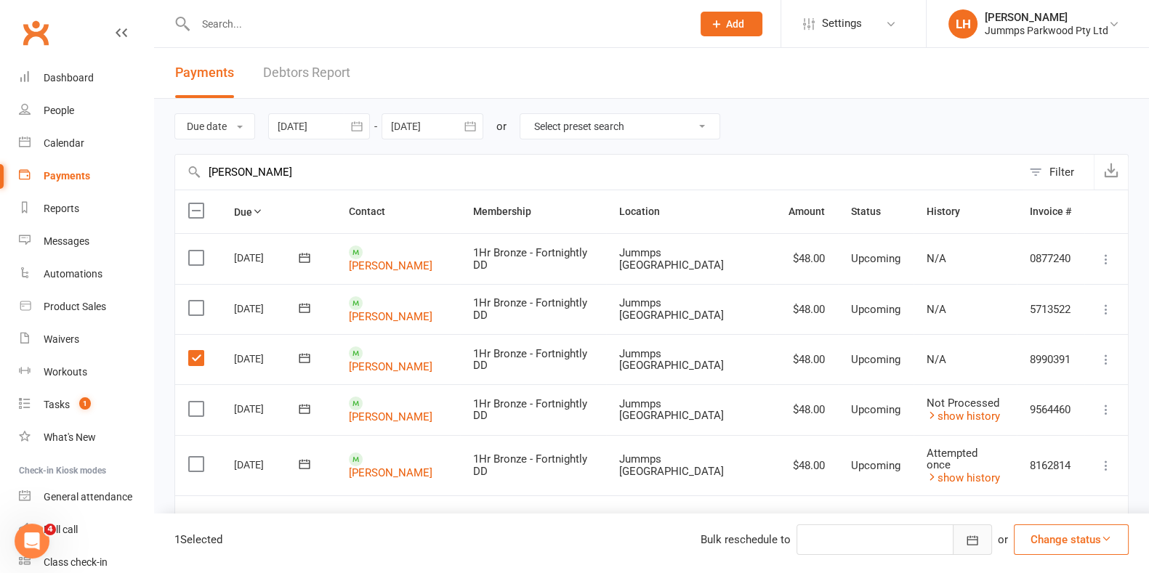
click at [579, 538] on icon "button" at bounding box center [972, 540] width 11 height 9
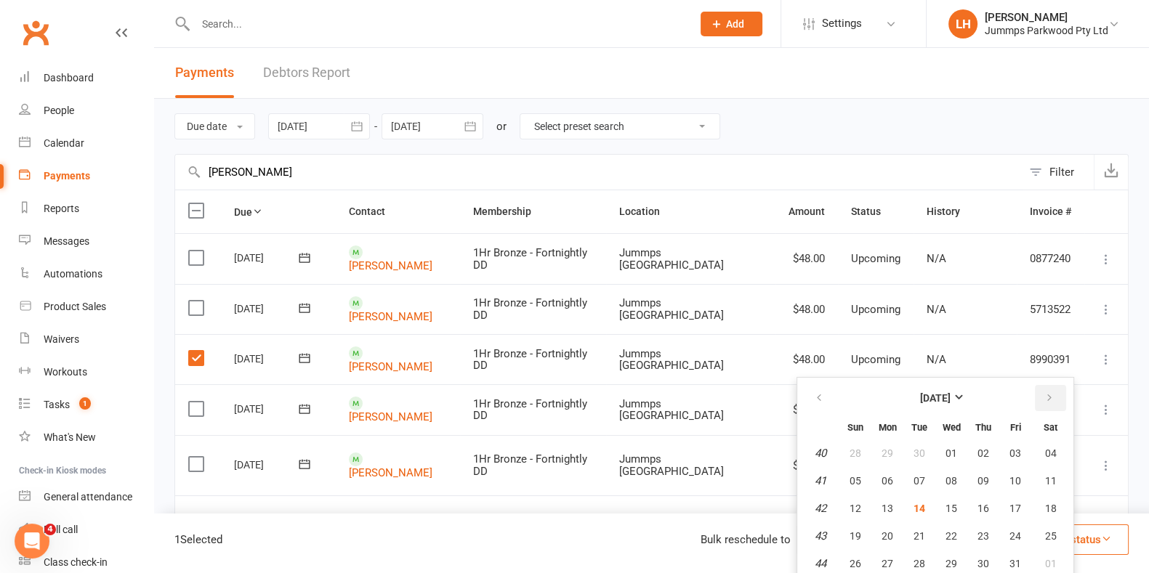
click at [579, 395] on icon "button" at bounding box center [1049, 398] width 10 height 12
click at [579, 505] on span "13" at bounding box center [984, 509] width 12 height 12
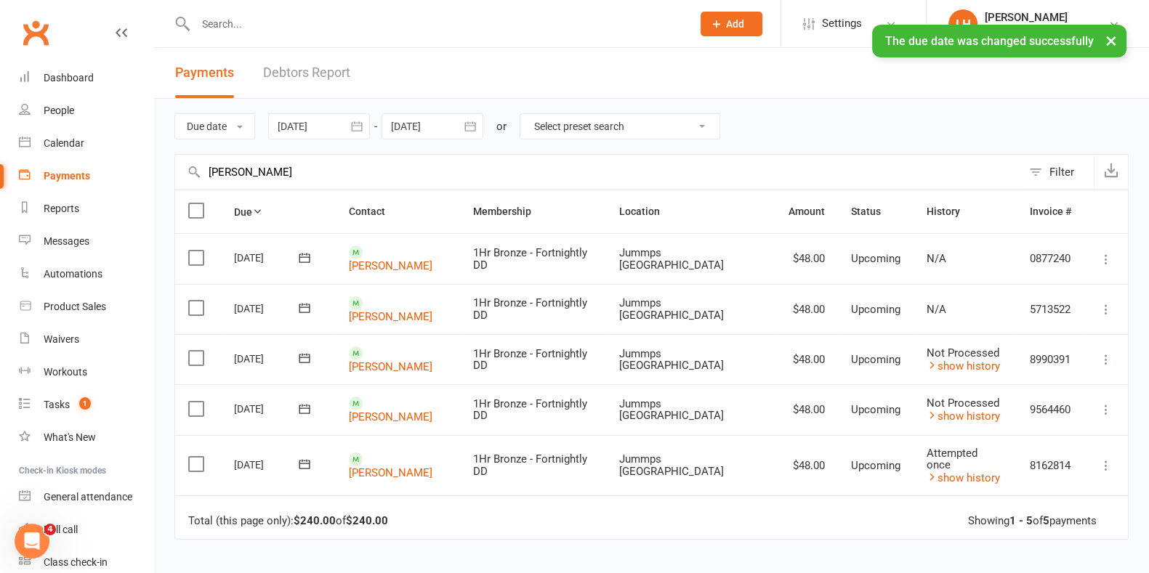
click at [198, 304] on label at bounding box center [198, 308] width 20 height 15
click at [198, 301] on input "checkbox" at bounding box center [192, 301] width 9 height 0
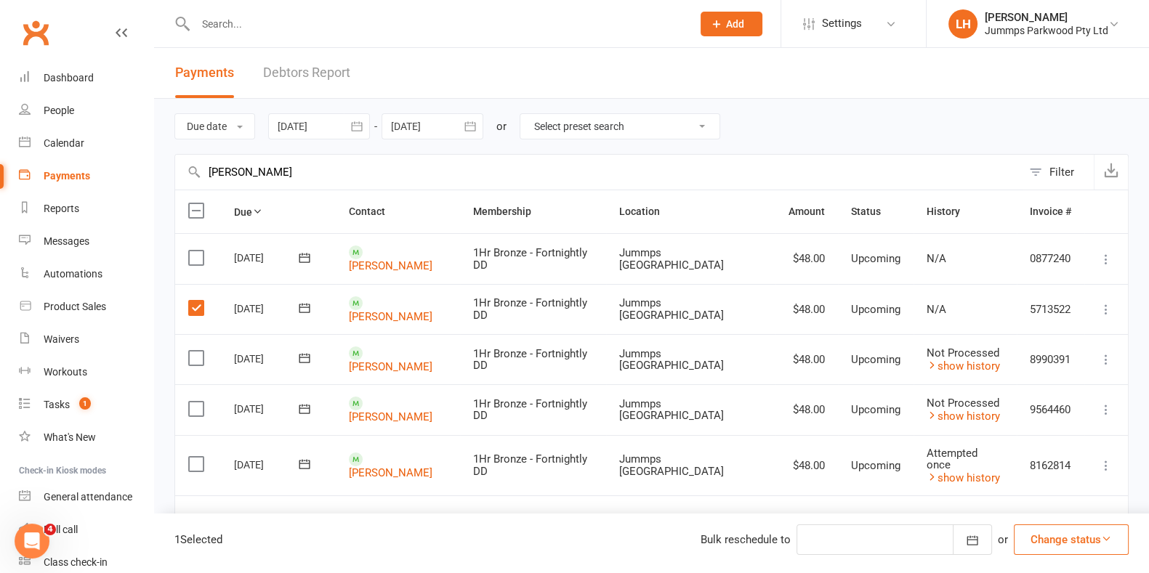
click at [579, 504] on td "Total (this page only): $240.00 of $240.00 Showing 1 - 5 of 5 payments" at bounding box center [651, 518] width 953 height 44
click at [579, 542] on div at bounding box center [895, 540] width 196 height 31
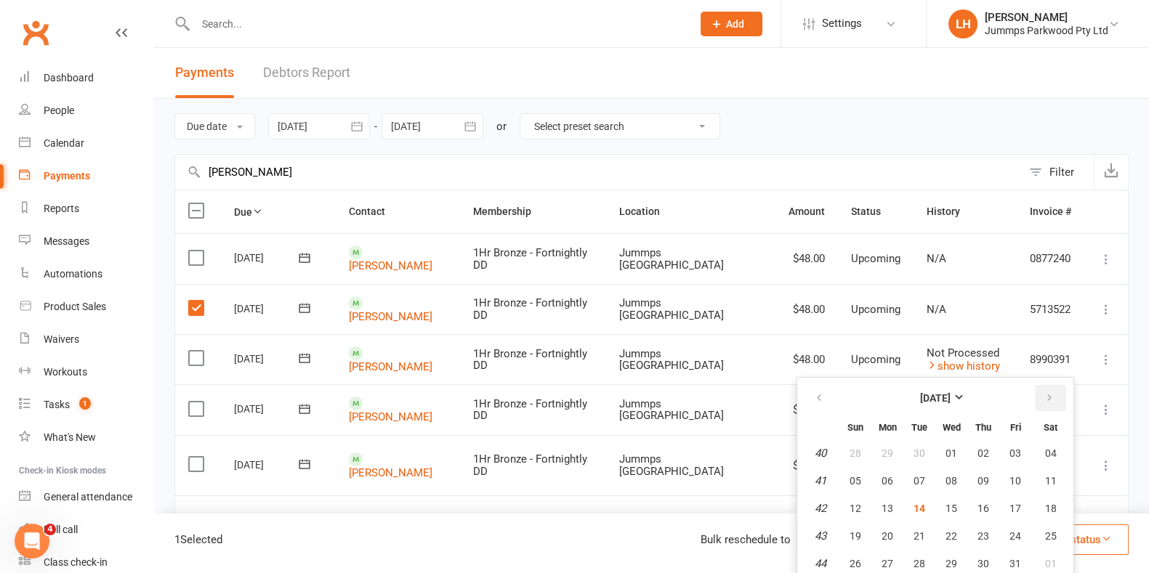
click at [579, 397] on icon "button" at bounding box center [1049, 398] width 10 height 12
click at [579, 565] on span "27" at bounding box center [984, 564] width 12 height 12
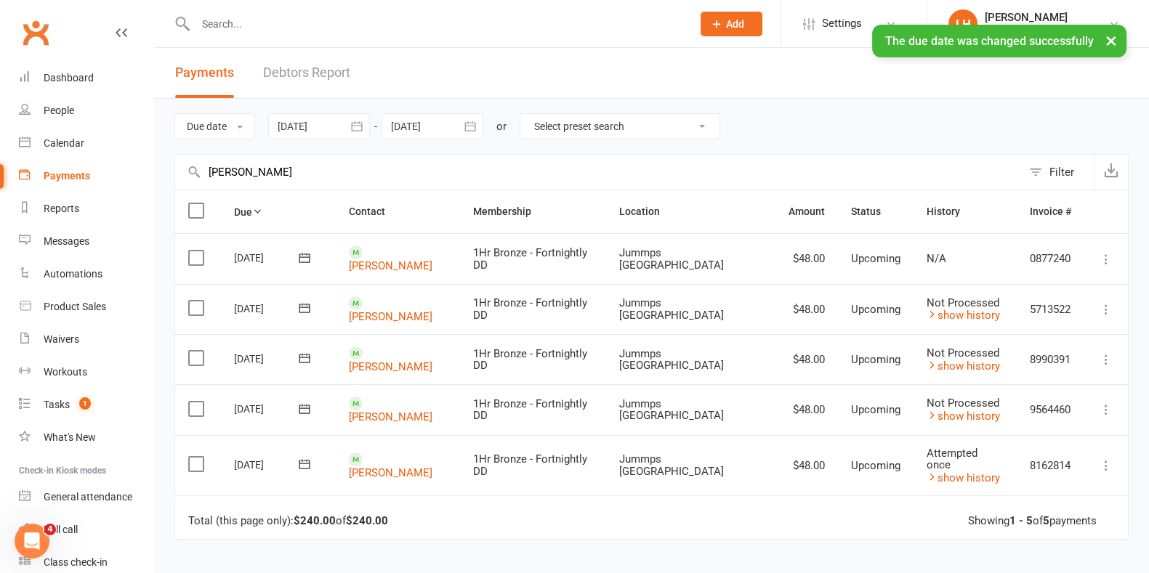
click at [197, 254] on label at bounding box center [198, 258] width 20 height 15
click at [197, 251] on input "checkbox" at bounding box center [192, 251] width 9 height 0
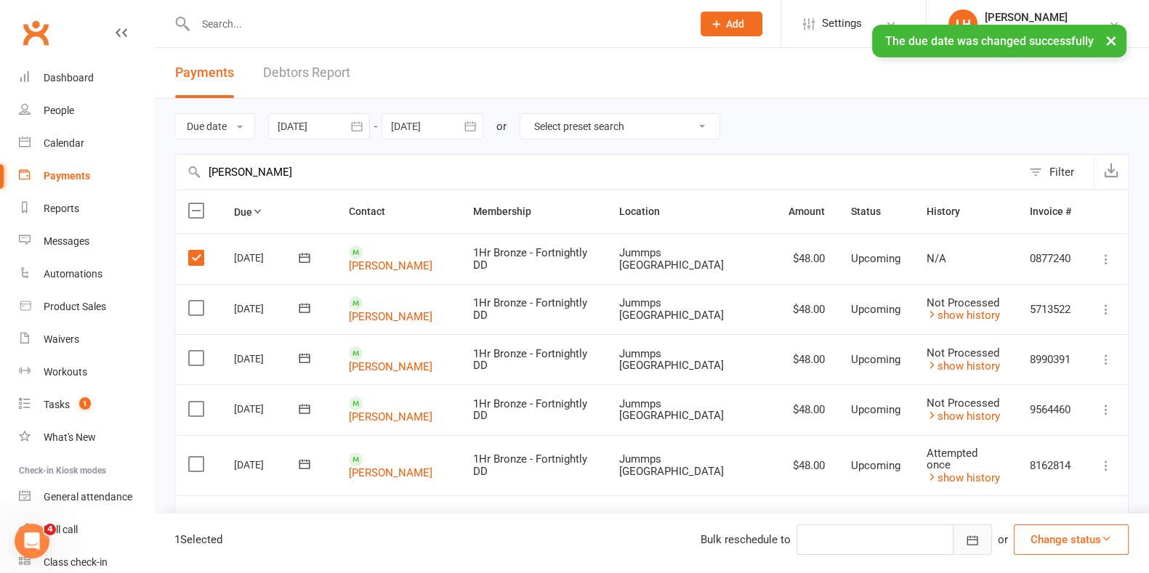
click at [579, 539] on icon "button" at bounding box center [972, 540] width 15 height 15
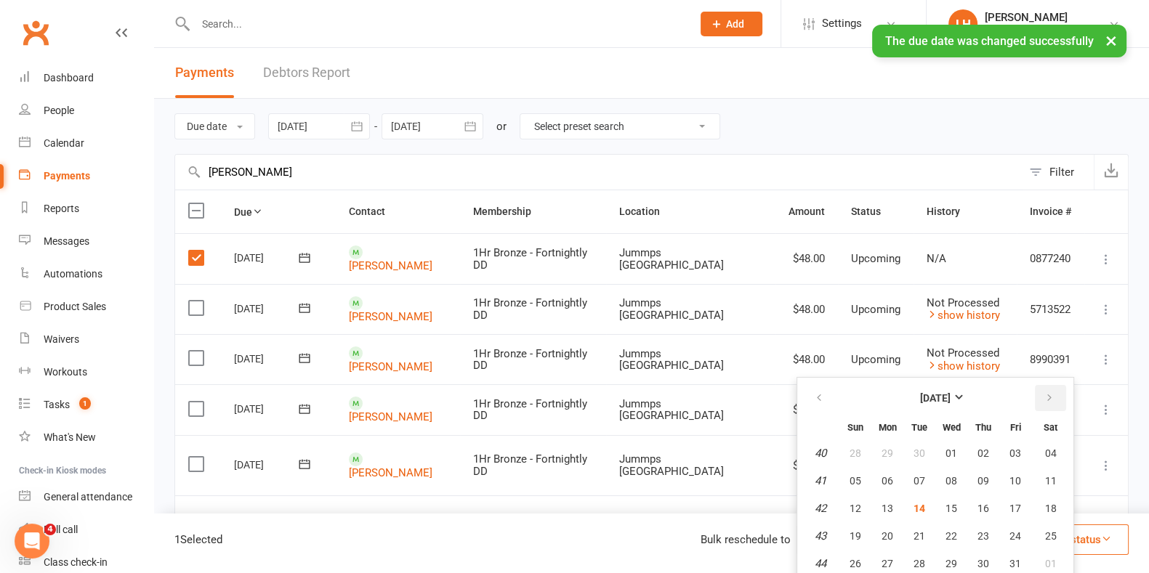
click at [579, 397] on icon "button" at bounding box center [1049, 398] width 10 height 12
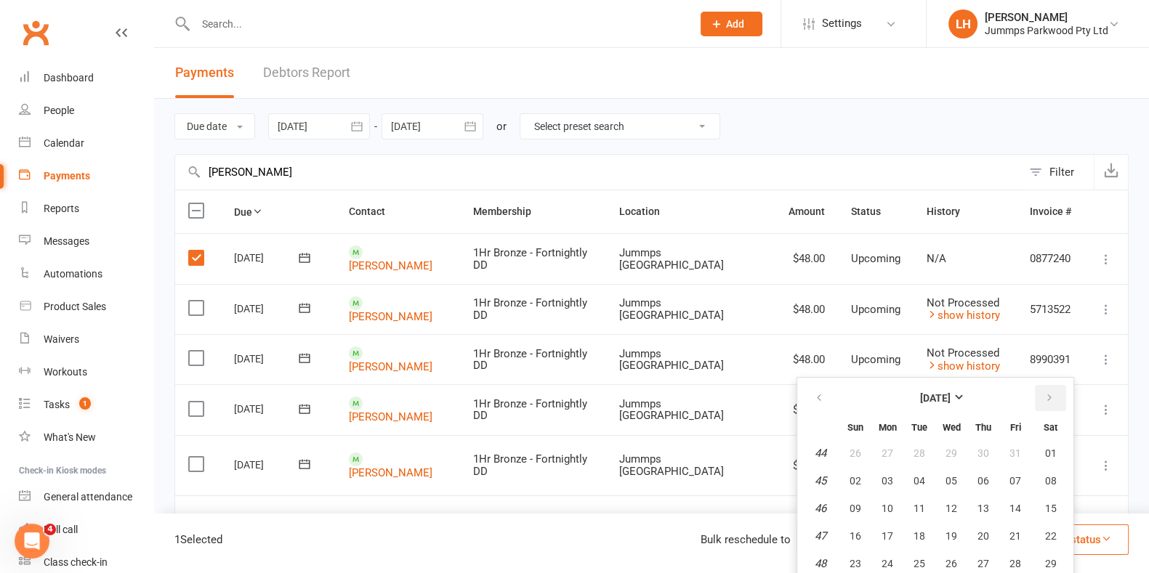
click at [579, 393] on icon "button" at bounding box center [1049, 398] width 10 height 12
click at [579, 480] on span "11" at bounding box center [984, 481] width 12 height 12
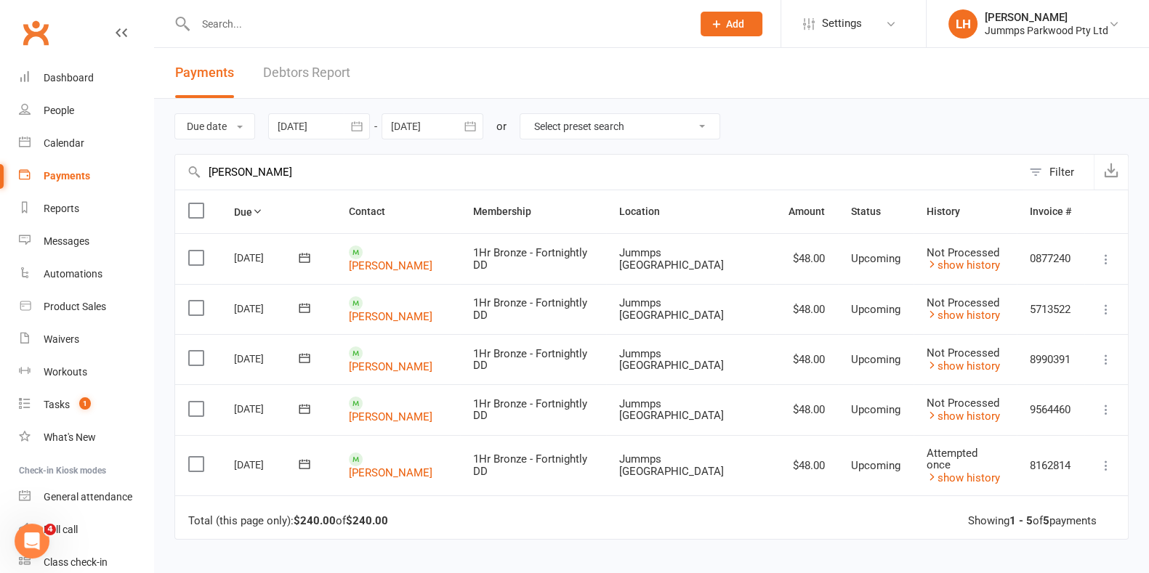
click at [579, 174] on input "[PERSON_NAME]" at bounding box center [598, 172] width 847 height 35
click at [579, 116] on div "Due date Due date Date paid Date failed Date settled [DATE] [DATE] Sun Mon Tue …" at bounding box center [651, 126] width 954 height 55
click at [579, 169] on icon "button" at bounding box center [1111, 170] width 15 height 15
click at [404, 259] on link "[PERSON_NAME]" at bounding box center [391, 265] width 84 height 13
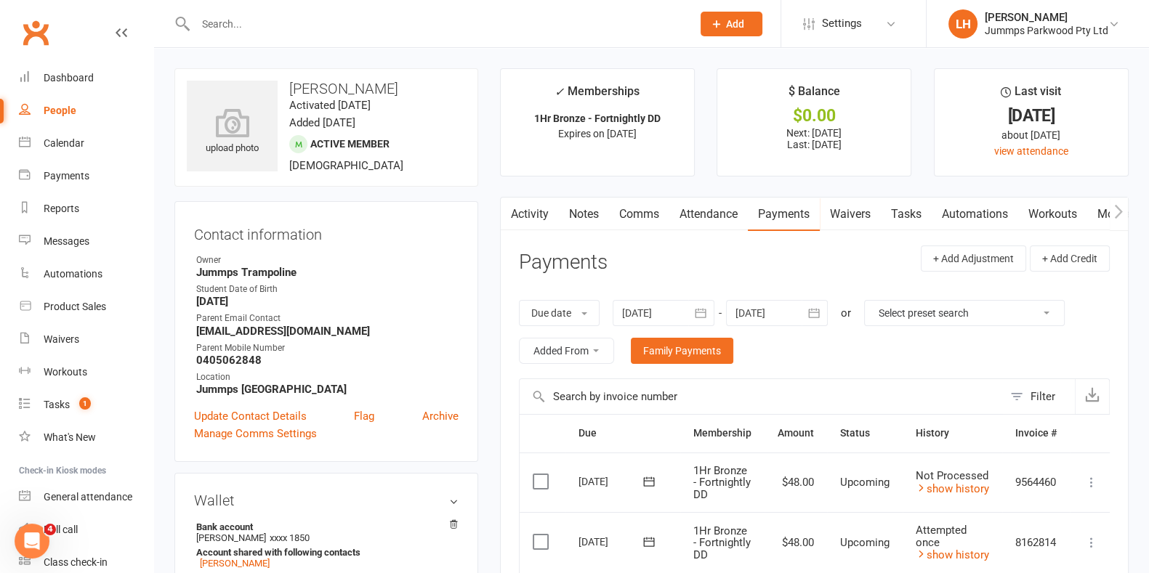
click at [579, 217] on link "Comms" at bounding box center [639, 214] width 60 height 33
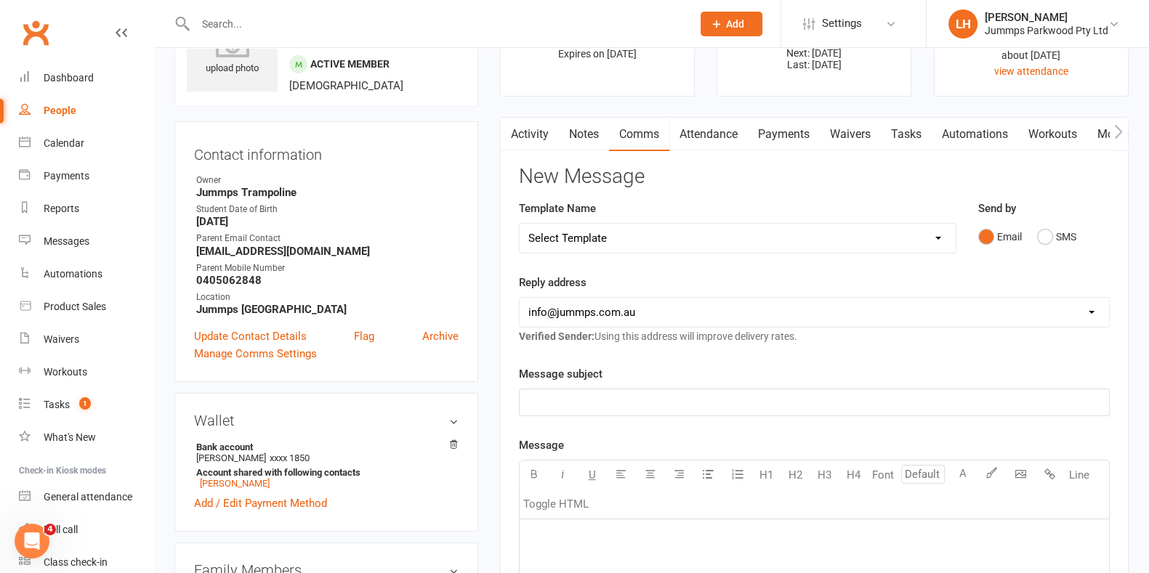
scroll to position [133, 0]
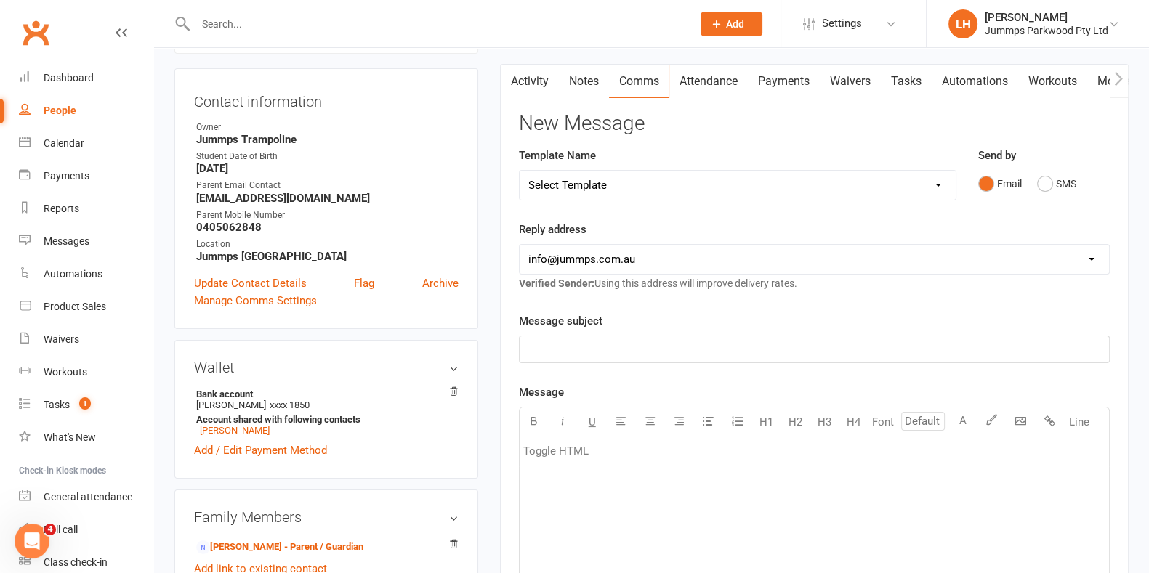
click at [579, 357] on div "﻿" at bounding box center [814, 349] width 589 height 26
click at [579, 525] on div "﻿" at bounding box center [814, 576] width 589 height 218
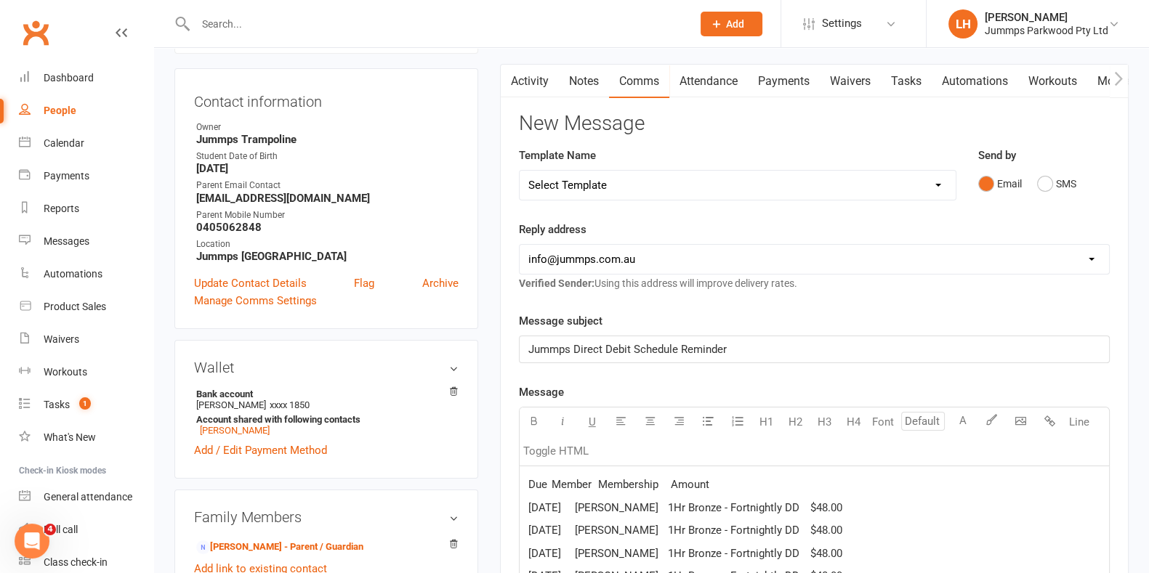
scroll to position [467, 0]
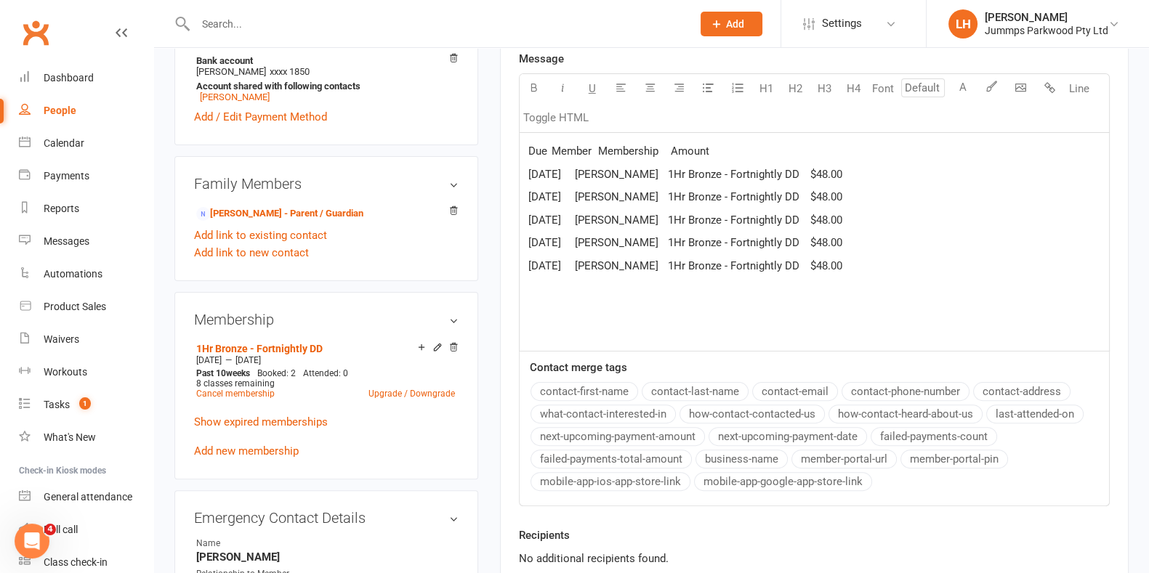
click at [579, 157] on p "Due Member Membership Amount" at bounding box center [814, 150] width 572 height 17
click at [548, 150] on span "Due Member Membership Amount" at bounding box center [618, 151] width 181 height 13
click at [579, 149] on span "Due Member Membership Amount" at bounding box center [630, 151] width 204 height 13
click at [579, 151] on span "Due Member Membership Amount" at bounding box center [653, 151] width 251 height 13
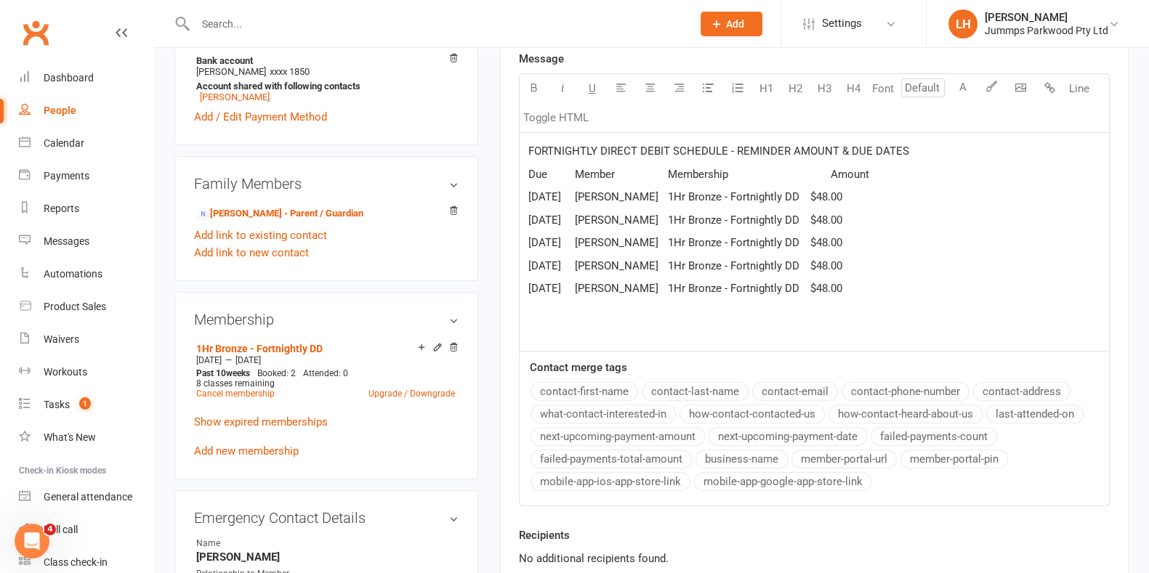
click at [579, 306] on p "﻿" at bounding box center [814, 311] width 572 height 17
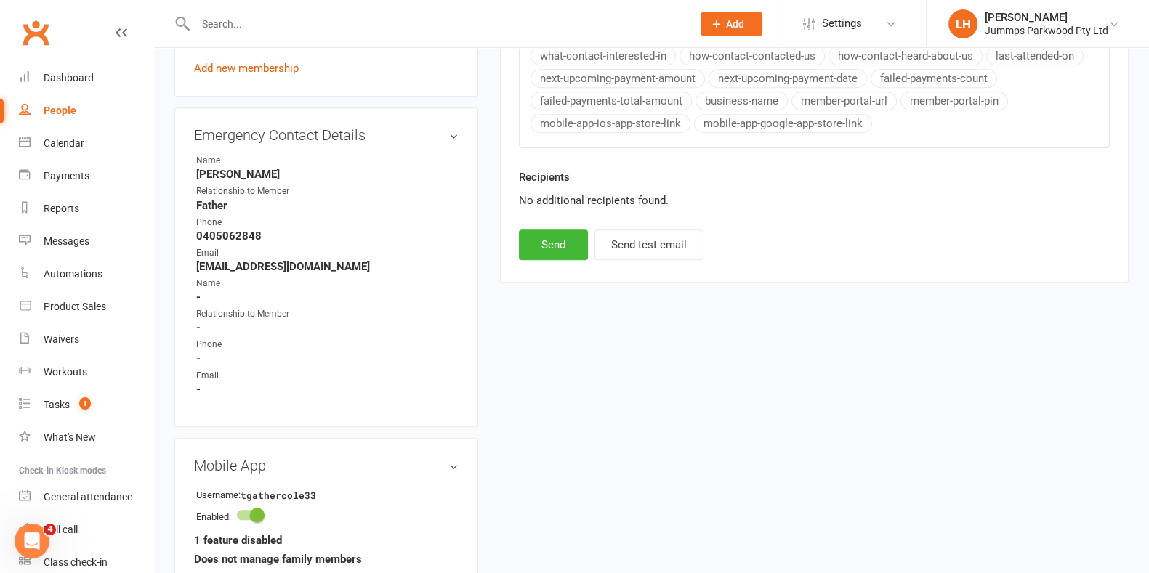
scroll to position [852, 0]
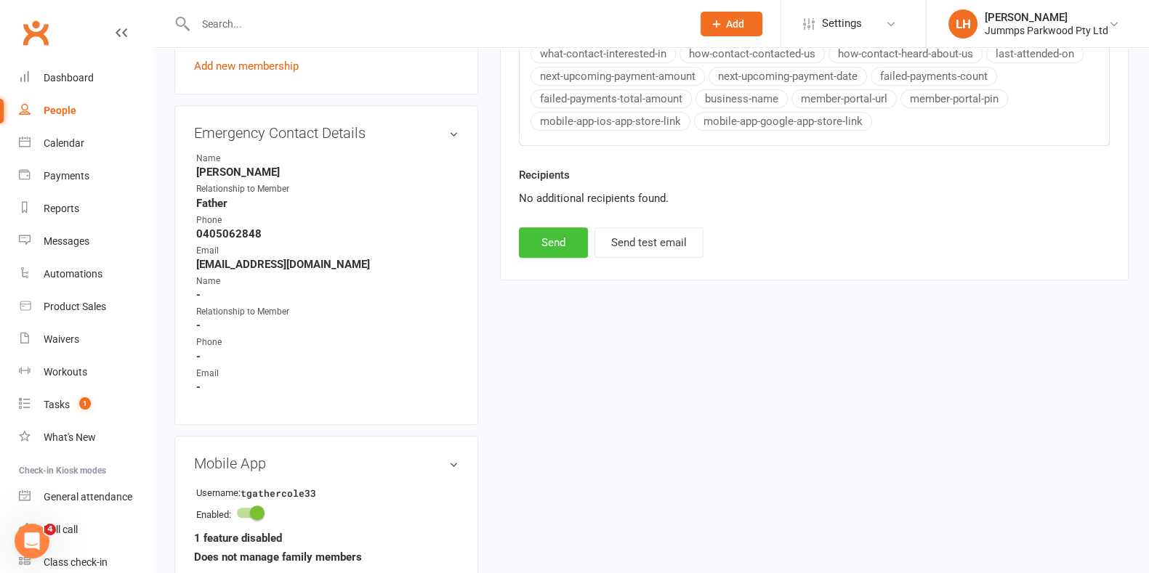
click at [552, 240] on button "Send" at bounding box center [553, 242] width 69 height 31
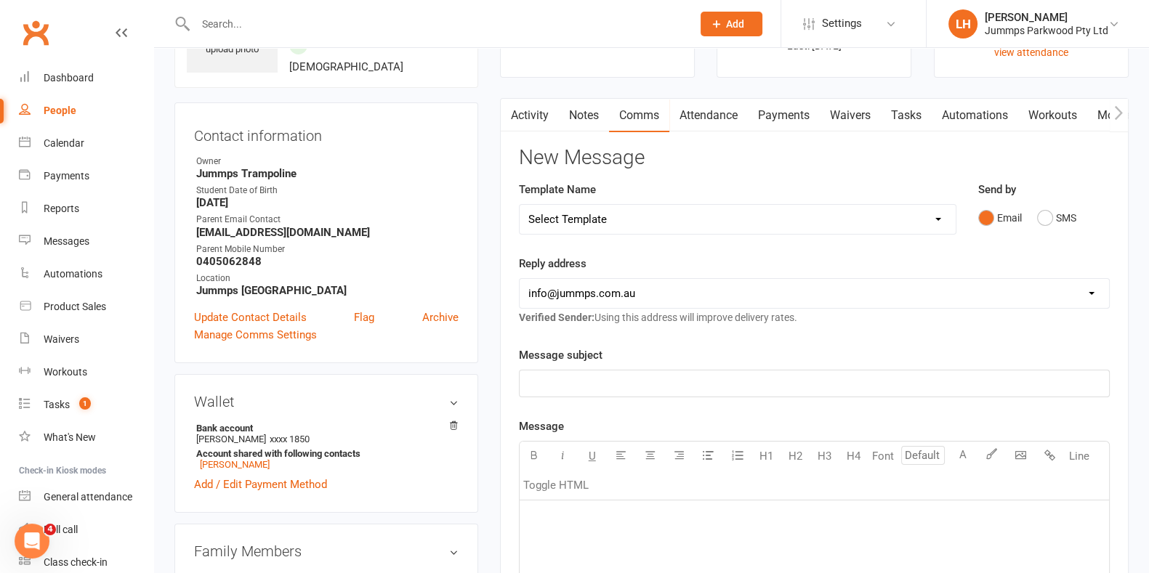
scroll to position [0, 0]
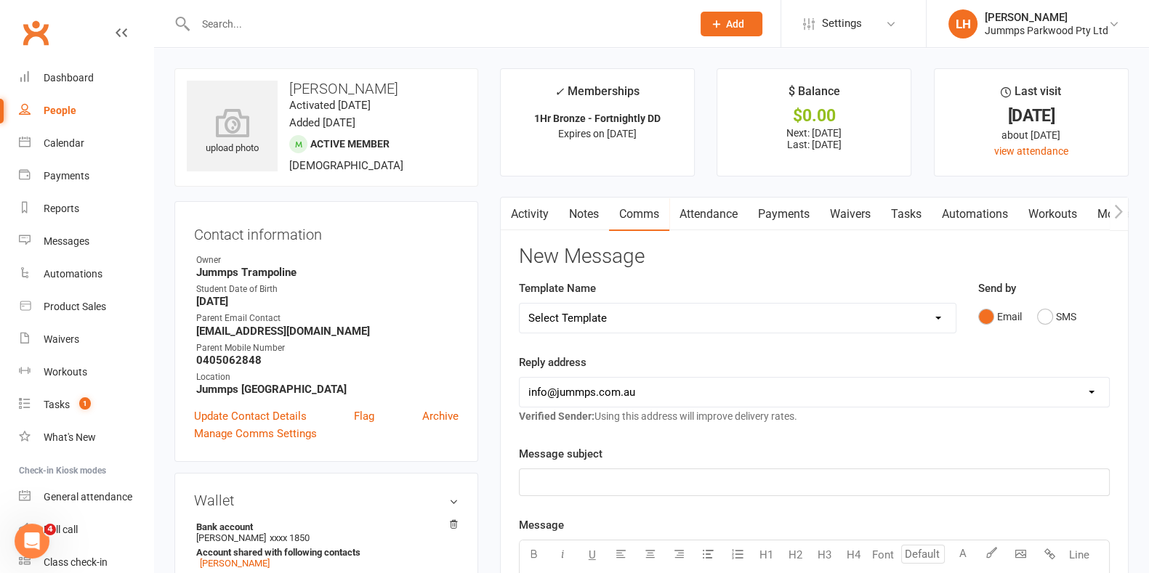
click at [246, 15] on input "text" at bounding box center [436, 24] width 491 height 20
type input "[PERSON_NAME]"
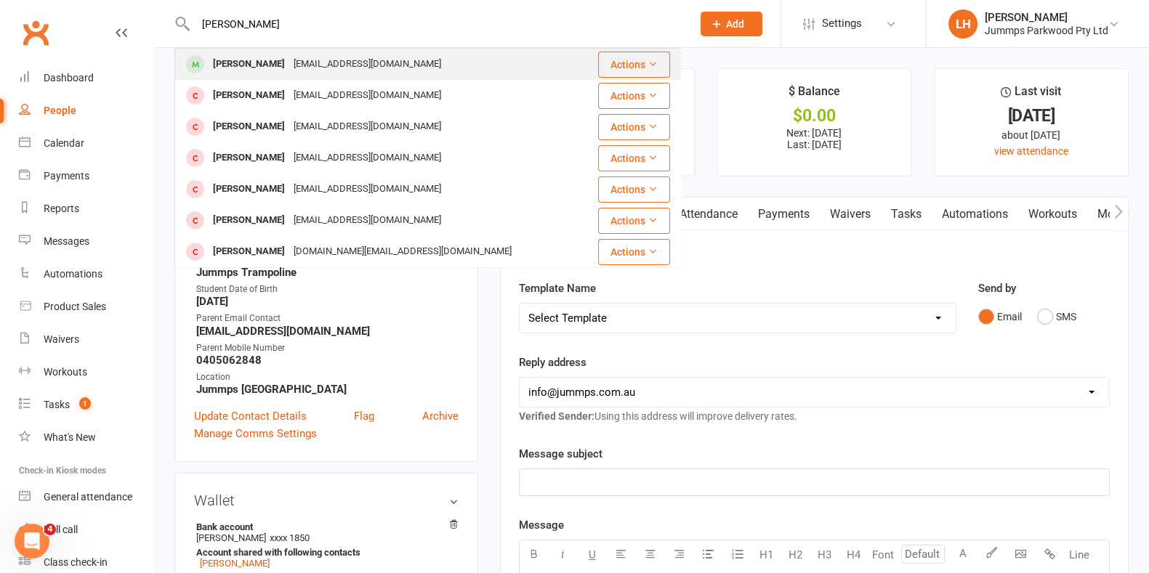
click at [249, 65] on div "[PERSON_NAME]" at bounding box center [249, 64] width 81 height 21
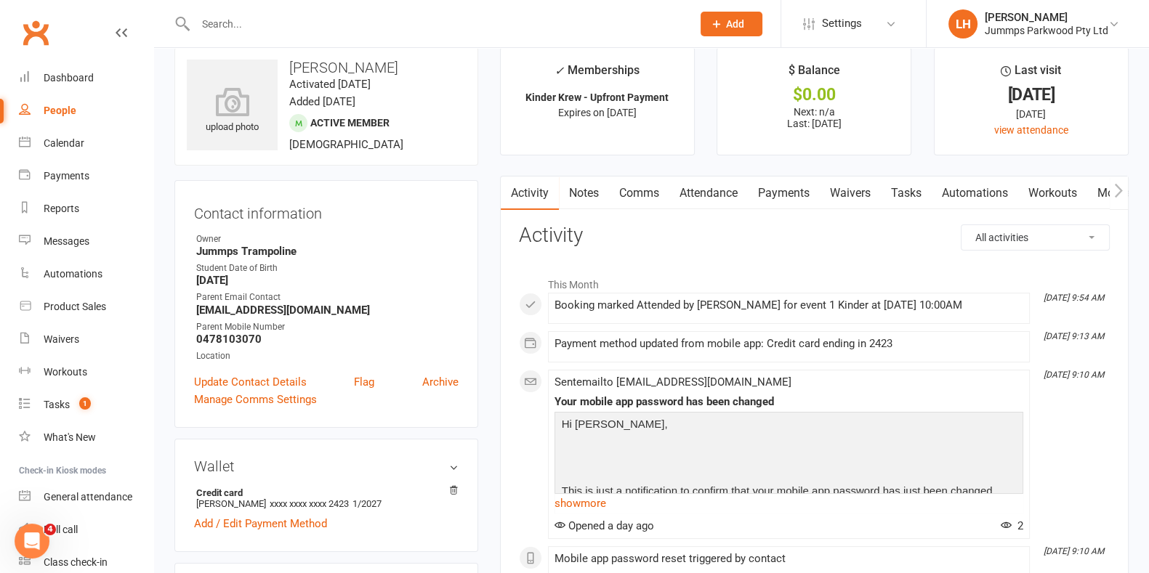
scroll to position [22, 0]
click at [579, 192] on link "Payments" at bounding box center [784, 192] width 72 height 33
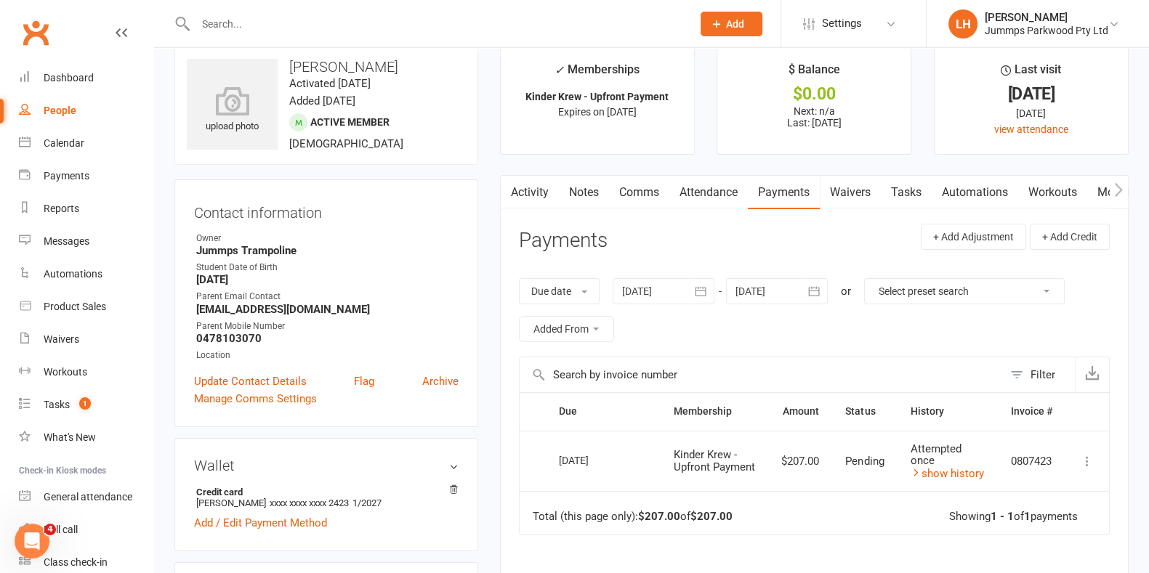
click at [579, 459] on icon at bounding box center [1087, 461] width 15 height 15
click at [579, 319] on div "Activity Notes Comms Attendance Payments Waivers Tasks Automations Workouts Mob…" at bounding box center [814, 460] width 629 height 570
click at [579, 188] on link "Credit balance" at bounding box center [1081, 192] width 94 height 33
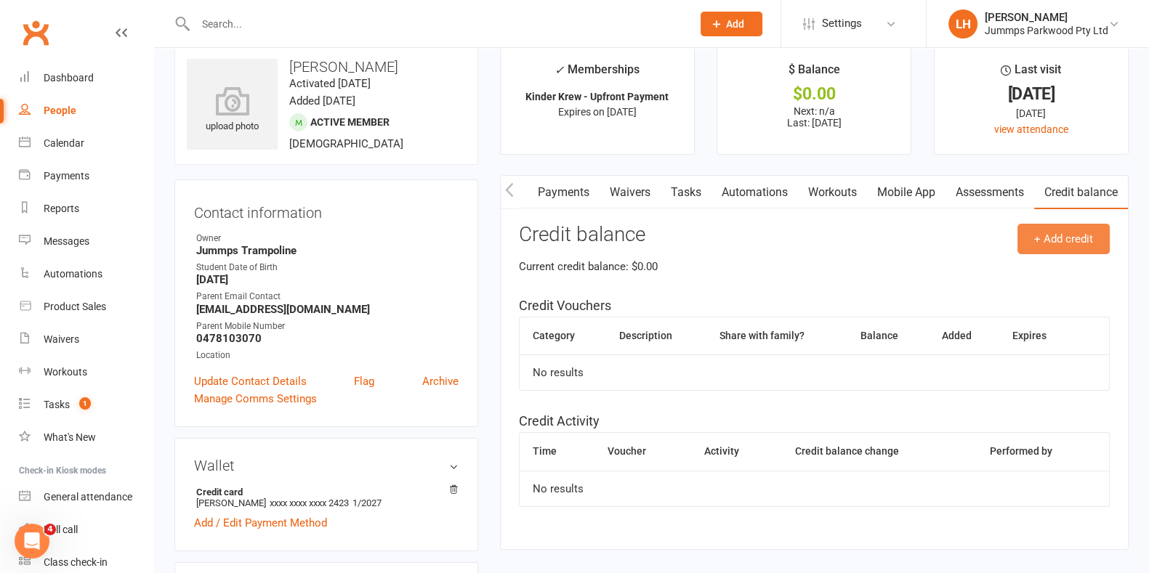
click at [579, 233] on button "+ Add credit" at bounding box center [1063, 239] width 92 height 31
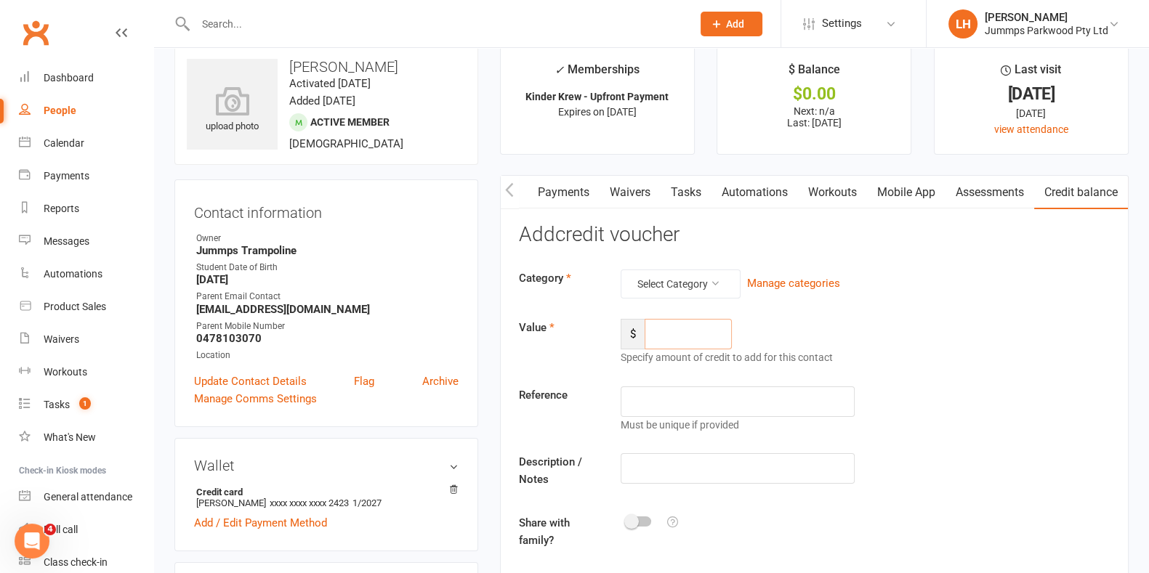
click at [579, 327] on input "number" at bounding box center [688, 334] width 87 height 31
click at [579, 284] on button "Select Category" at bounding box center [681, 284] width 120 height 29
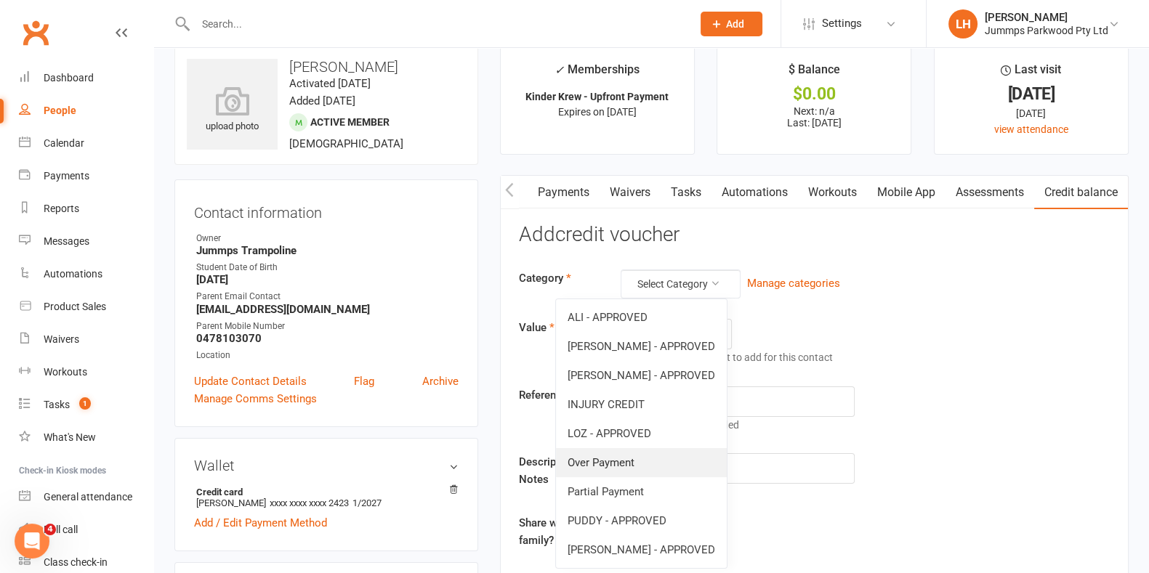
click at [579, 461] on link "Over Payment" at bounding box center [641, 462] width 171 height 29
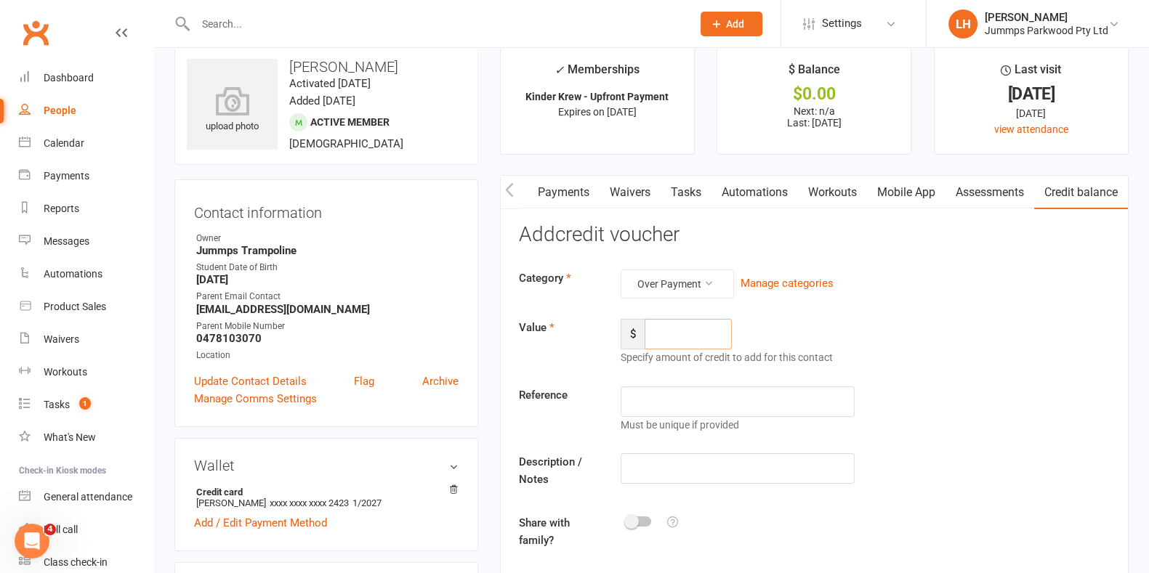
click at [579, 334] on input "number" at bounding box center [688, 334] width 87 height 31
type input "207"
click at [579, 283] on icon at bounding box center [709, 283] width 10 height 10
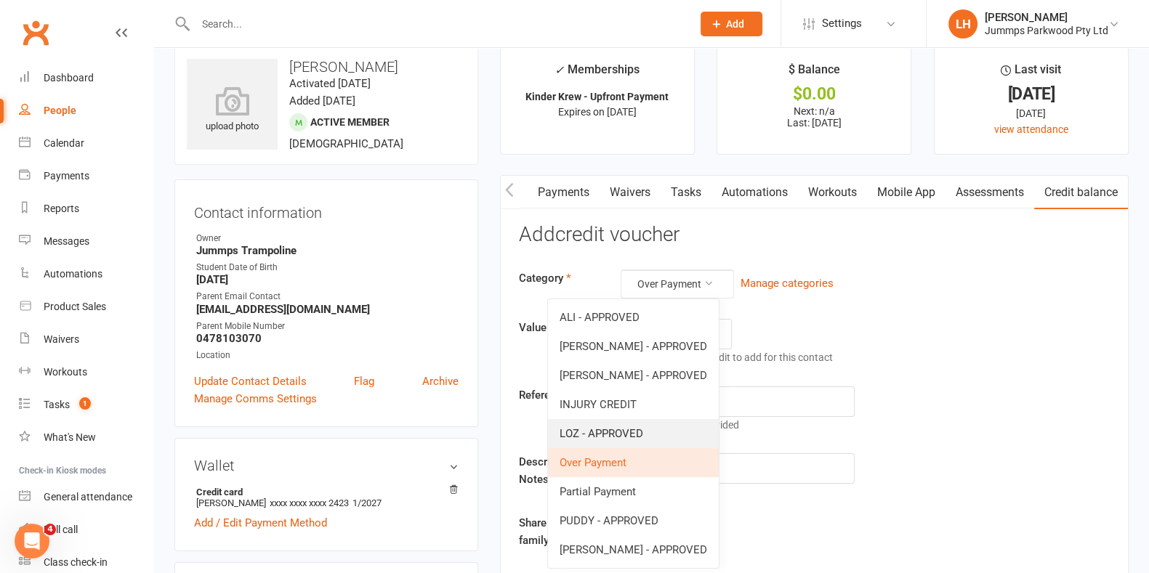
click at [579, 432] on link "LOZ - APPROVED" at bounding box center [633, 433] width 171 height 29
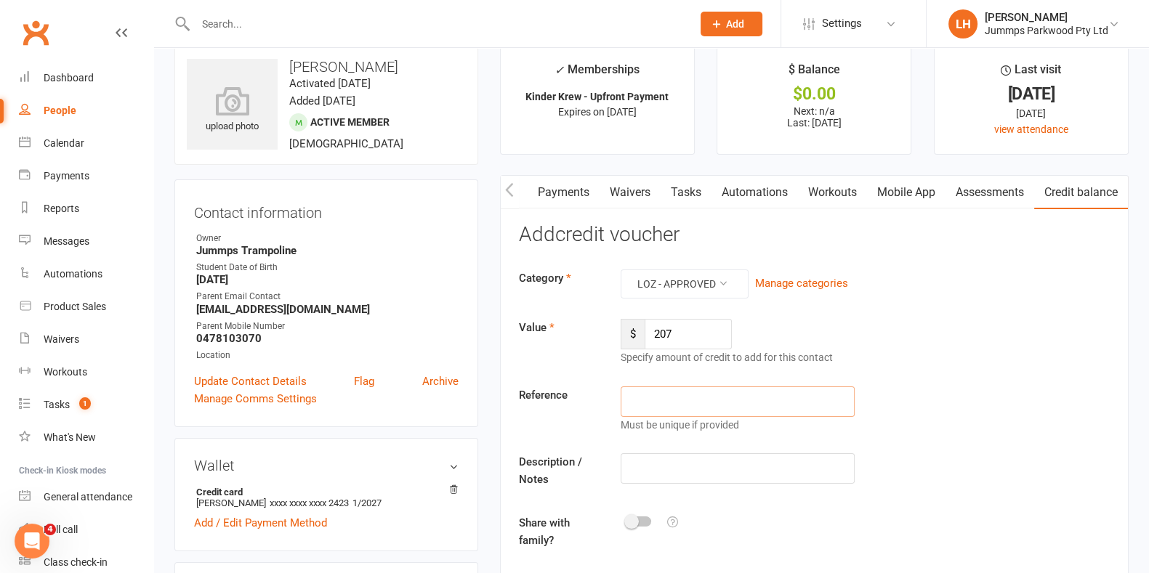
click at [579, 403] on input "text" at bounding box center [737, 402] width 233 height 31
click at [579, 464] on input "text" at bounding box center [737, 469] width 233 height 31
type input "Possible Duplication. Bank & DD"
click at [579, 520] on div at bounding box center [638, 522] width 25 height 10
click at [579, 520] on input "checkbox" at bounding box center [626, 520] width 0 height 0
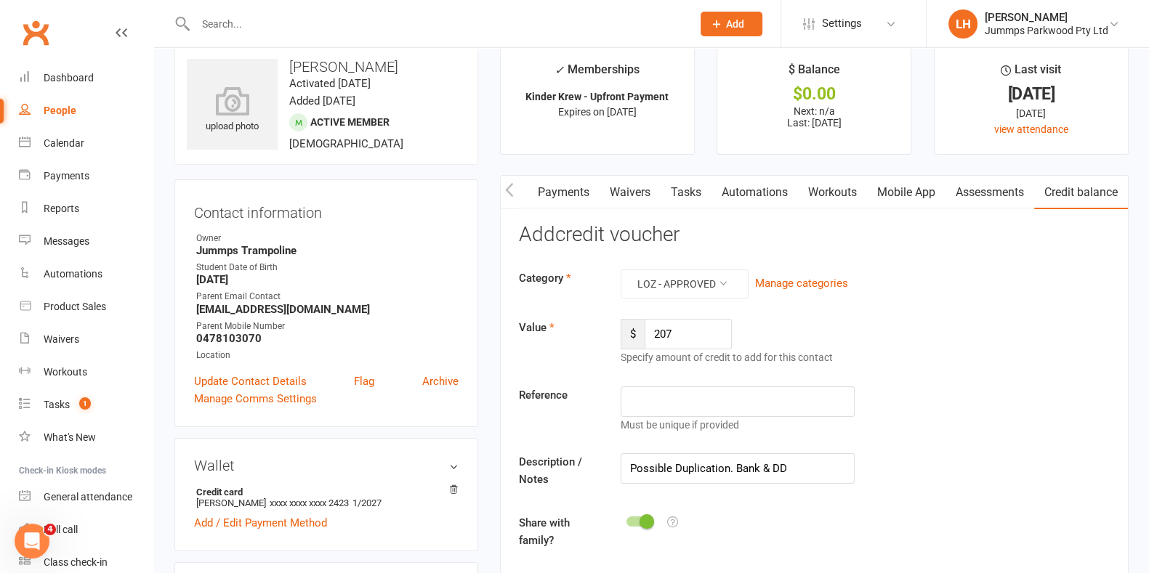
click at [579, 521] on span at bounding box center [647, 522] width 15 height 15
click at [579, 520] on input "checkbox" at bounding box center [626, 520] width 0 height 0
click at [579, 520] on span at bounding box center [631, 522] width 15 height 15
click at [579, 520] on input "checkbox" at bounding box center [626, 520] width 0 height 0
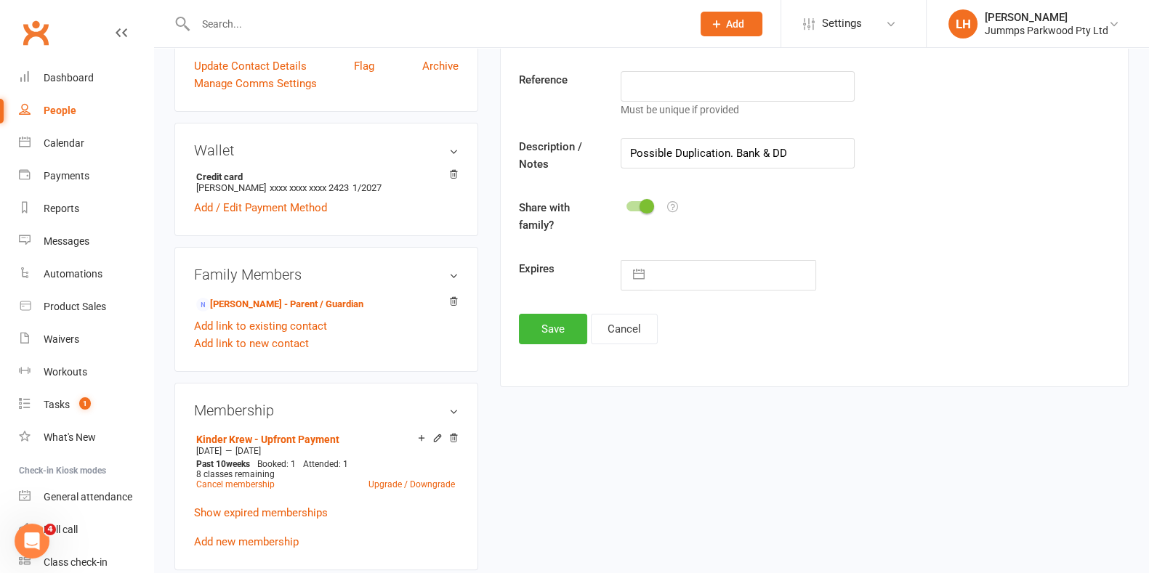
scroll to position [337, 0]
click at [552, 323] on button "Save" at bounding box center [553, 329] width 68 height 31
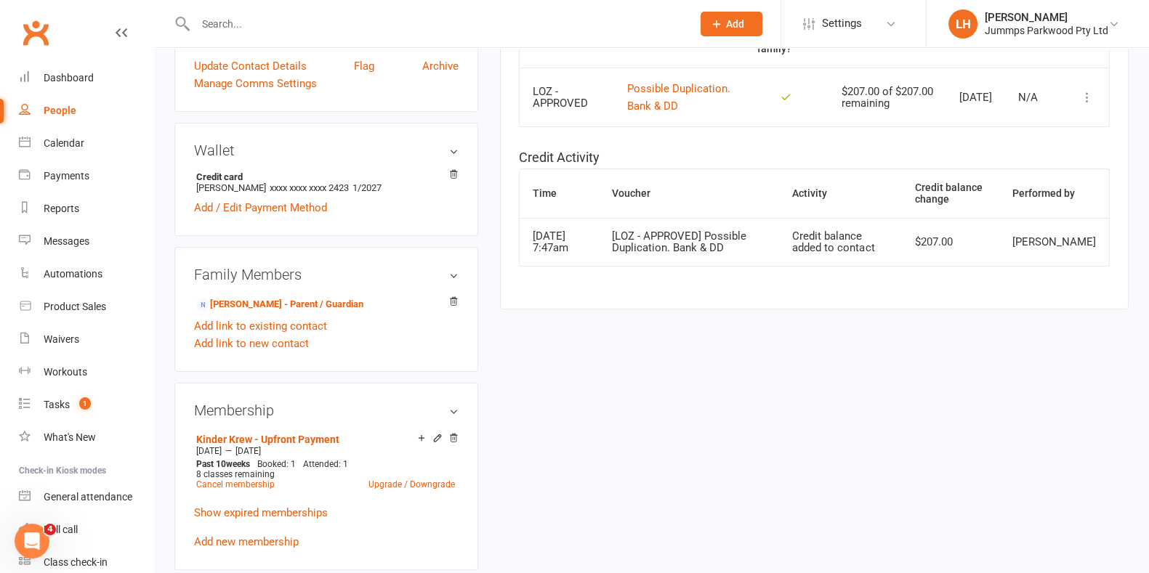
click at [271, 23] on input "text" at bounding box center [436, 24] width 491 height 20
type input "cassia"
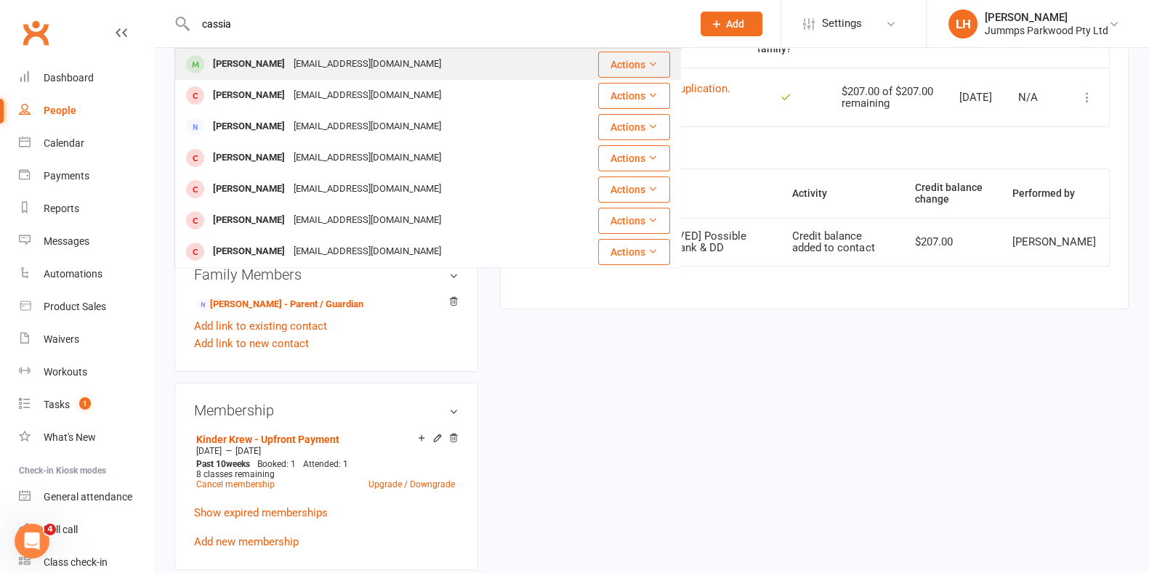
click at [230, 58] on div "[PERSON_NAME]" at bounding box center [249, 64] width 81 height 21
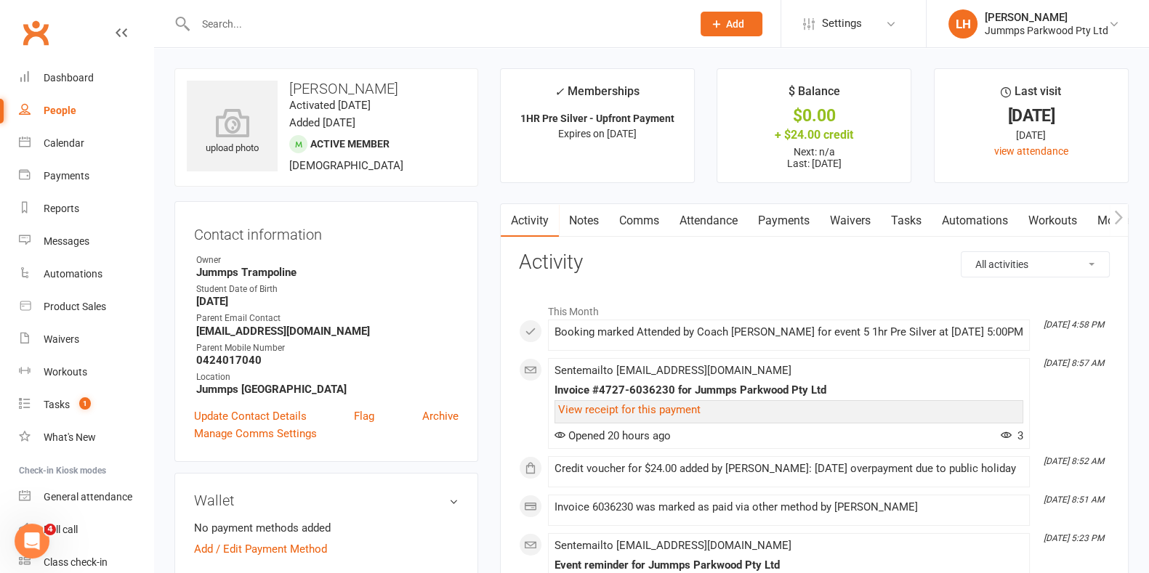
click at [579, 221] on link "Payments" at bounding box center [784, 220] width 72 height 33
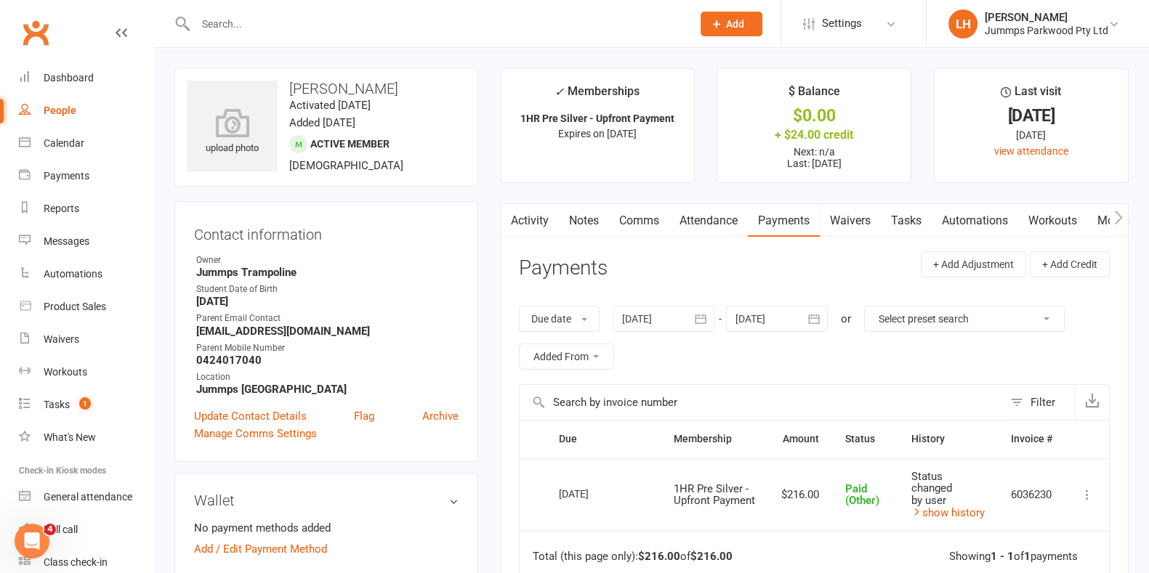
click at [579, 219] on link "Attendance" at bounding box center [708, 220] width 78 height 33
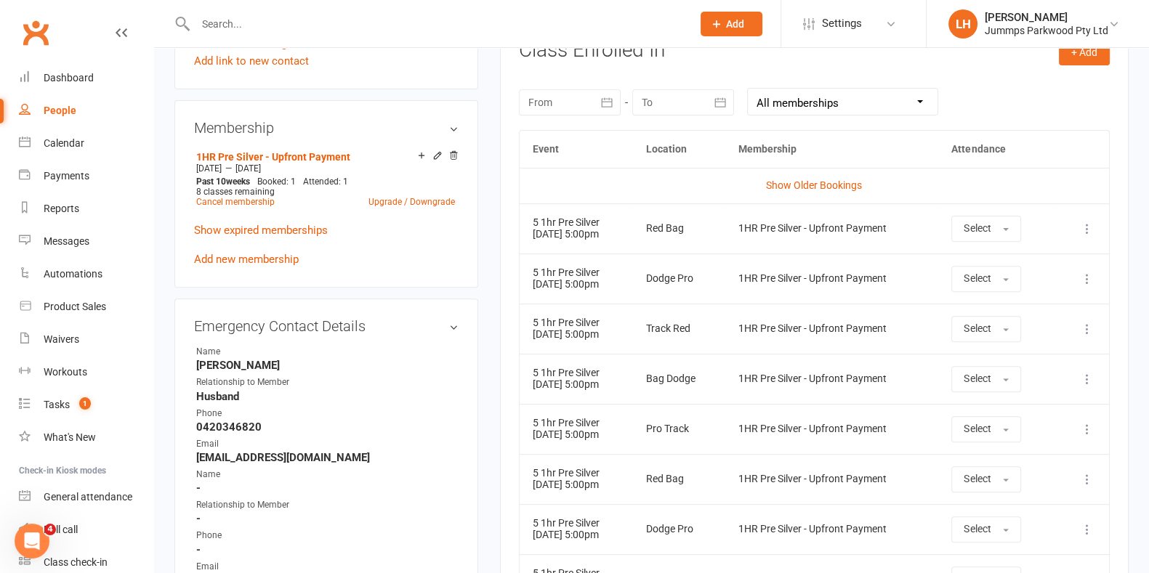
scroll to position [626, 0]
click at [579, 185] on link "Show Older Bookings" at bounding box center [814, 183] width 96 height 12
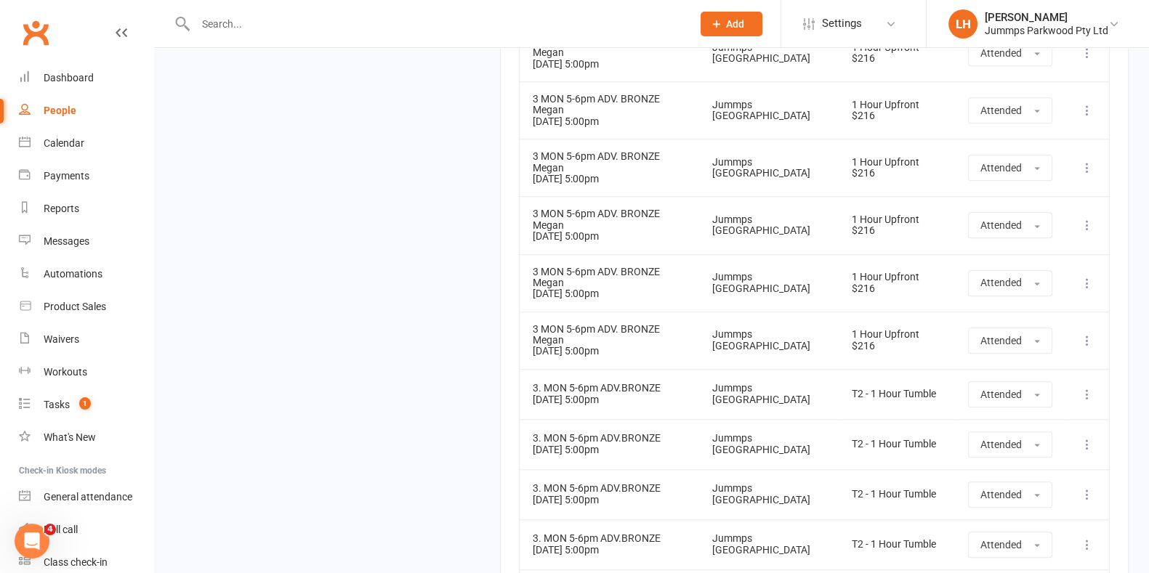
scroll to position [8684, 0]
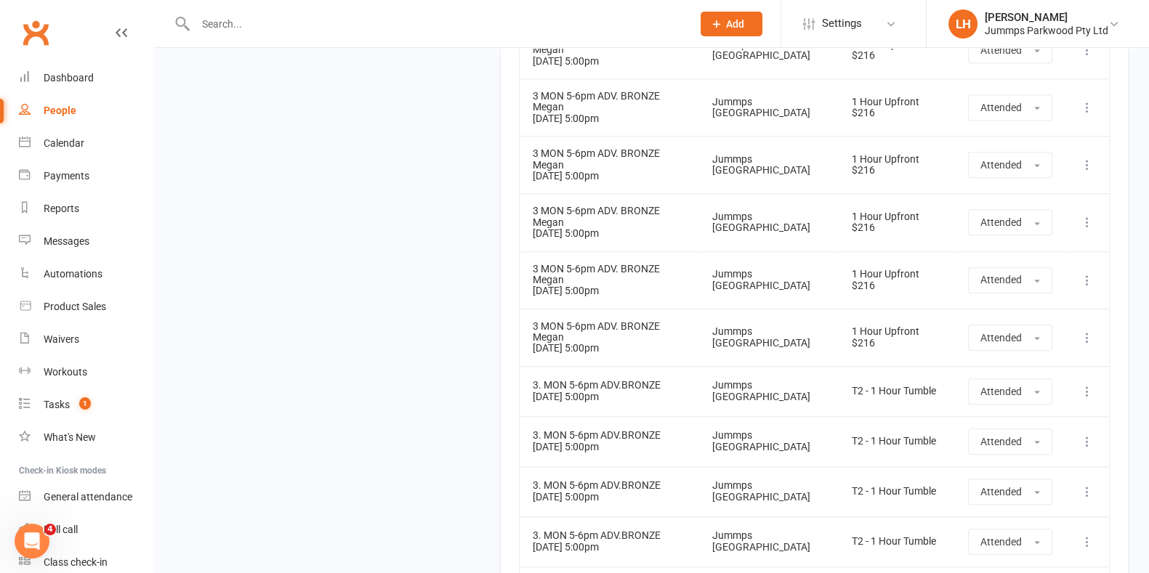
click at [496, 29] on input "text" at bounding box center [436, 24] width 491 height 20
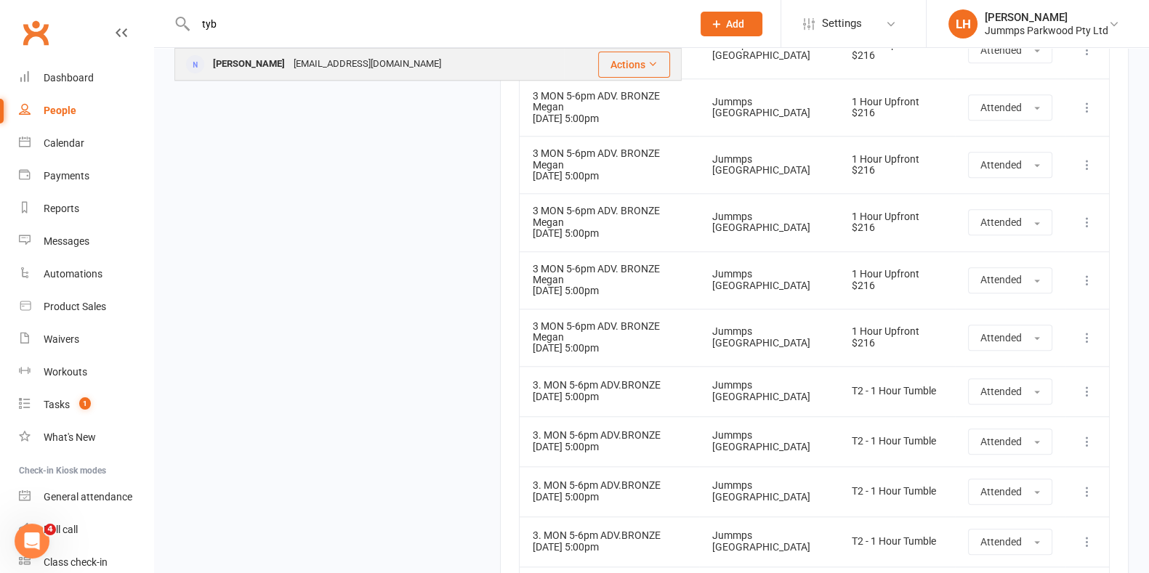
type input "tyb"
click at [382, 63] on div "[EMAIL_ADDRESS][DOMAIN_NAME]" at bounding box center [367, 64] width 156 height 21
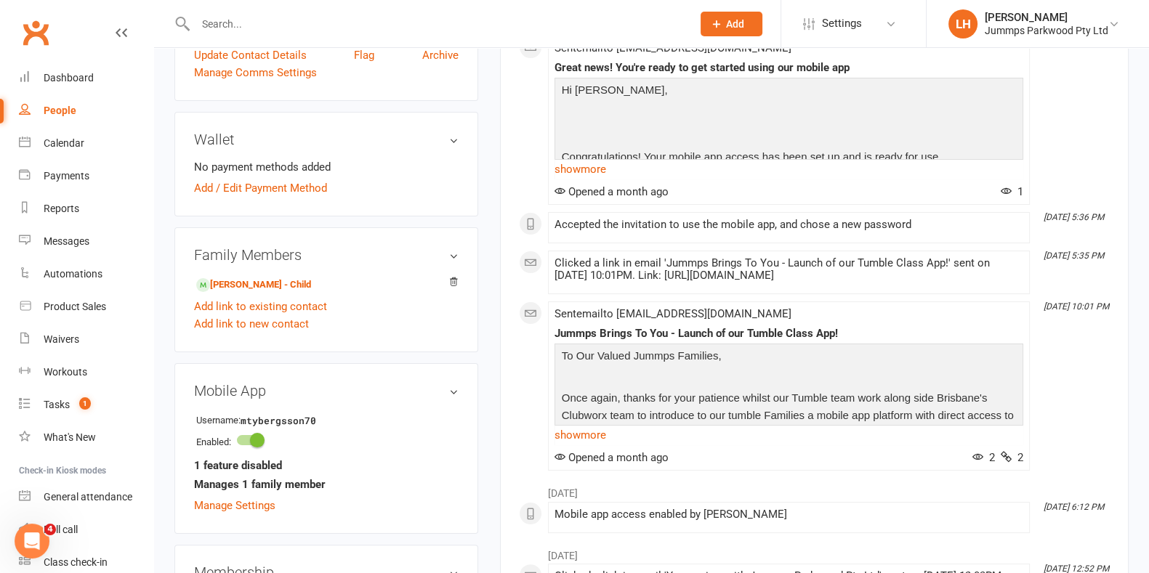
scroll to position [322, 0]
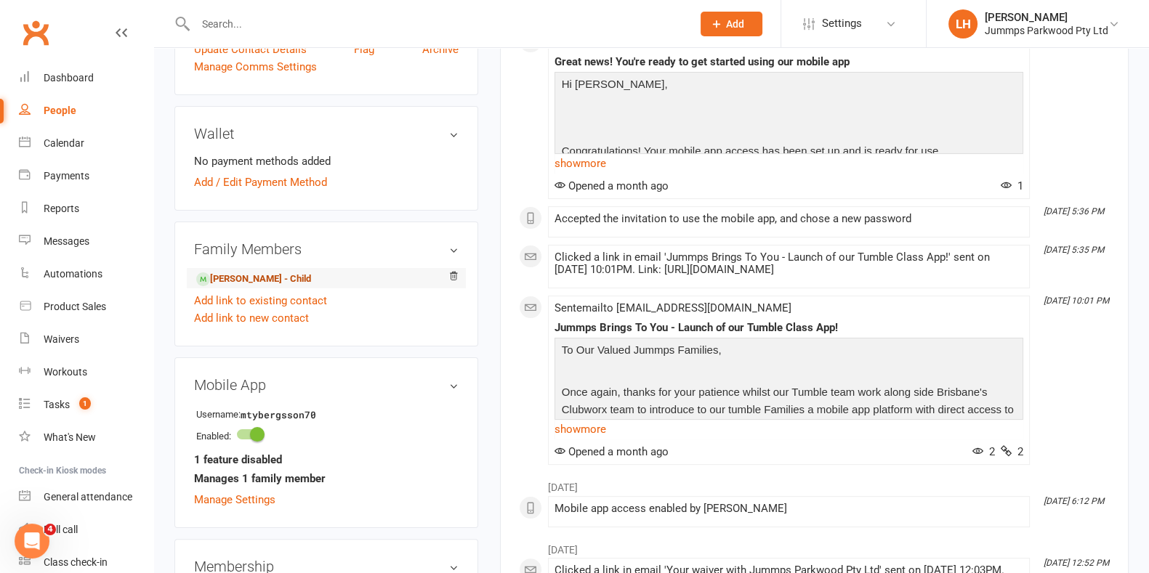
click at [286, 280] on link "[PERSON_NAME] - Child" at bounding box center [253, 279] width 115 height 15
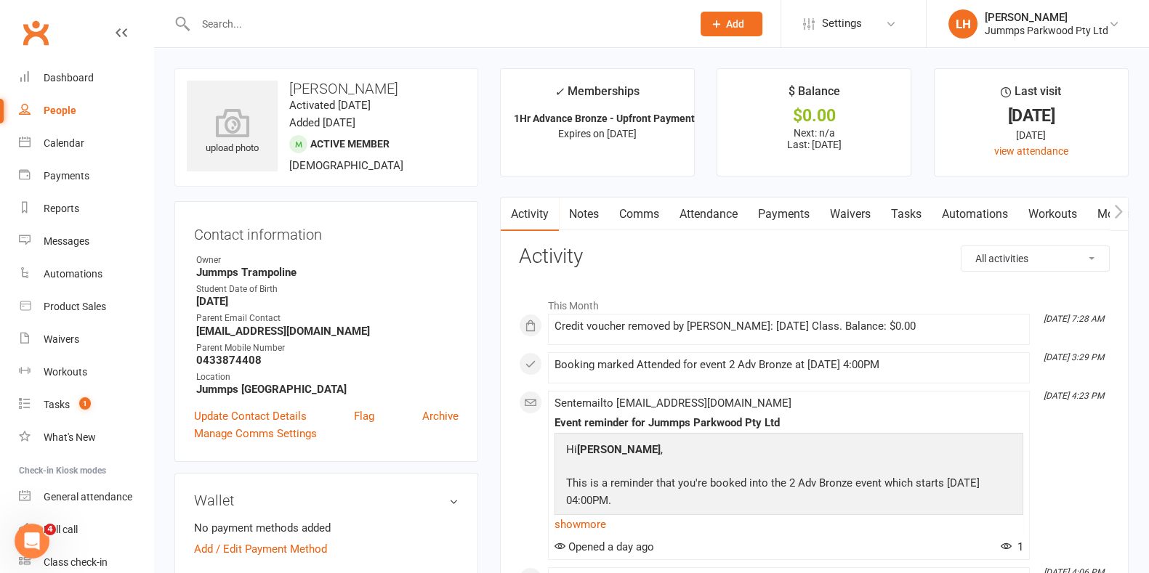
click at [579, 207] on link "Comms" at bounding box center [639, 214] width 60 height 33
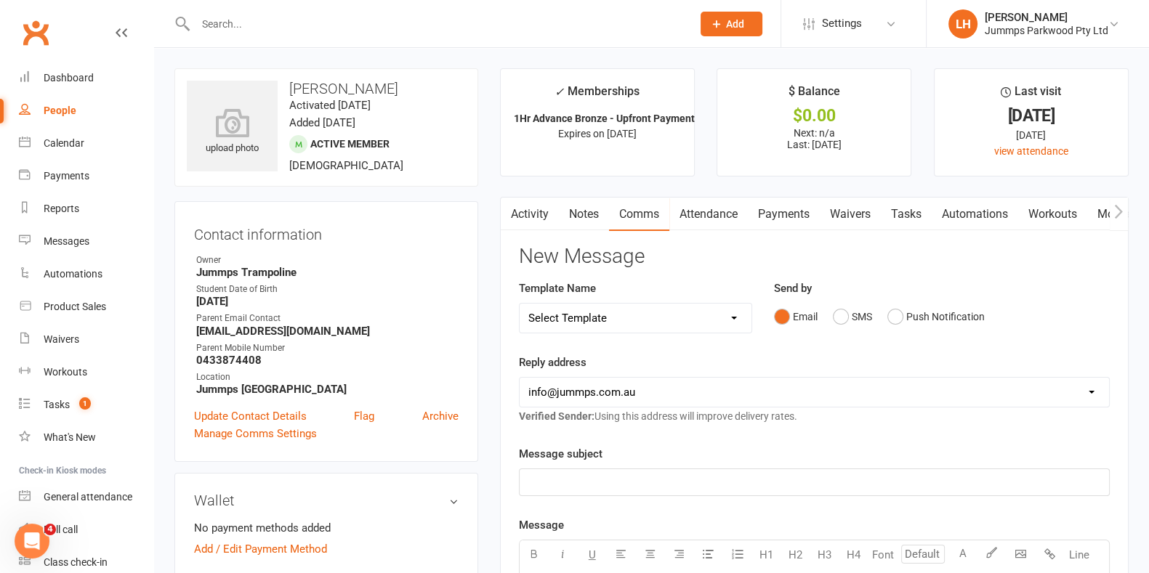
click at [579, 211] on link "Notes" at bounding box center [584, 214] width 50 height 33
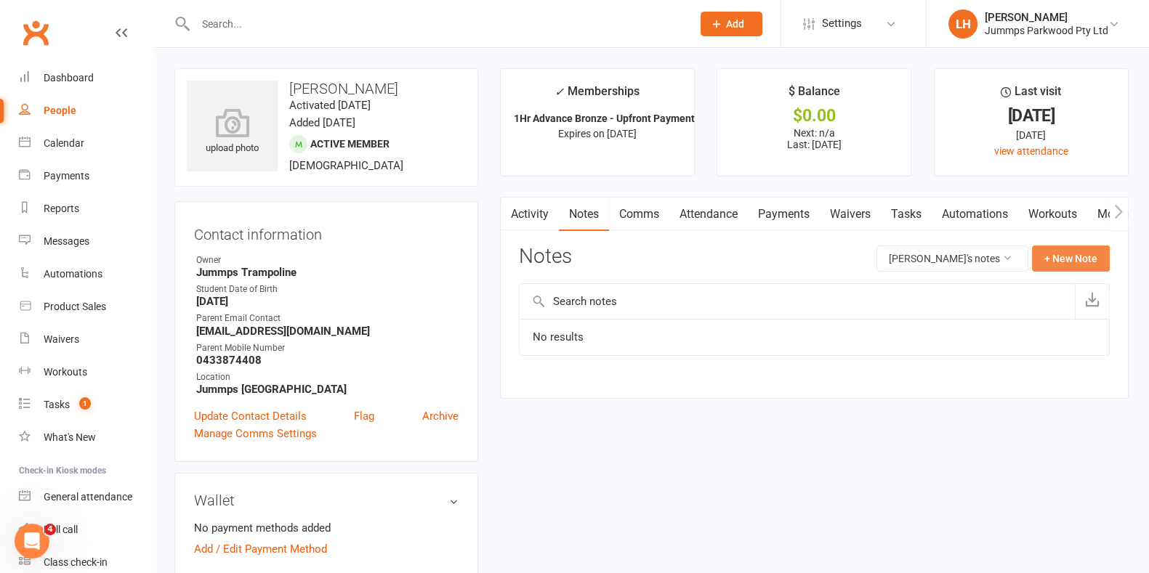
click at [579, 262] on button "+ New Note" at bounding box center [1071, 259] width 78 height 26
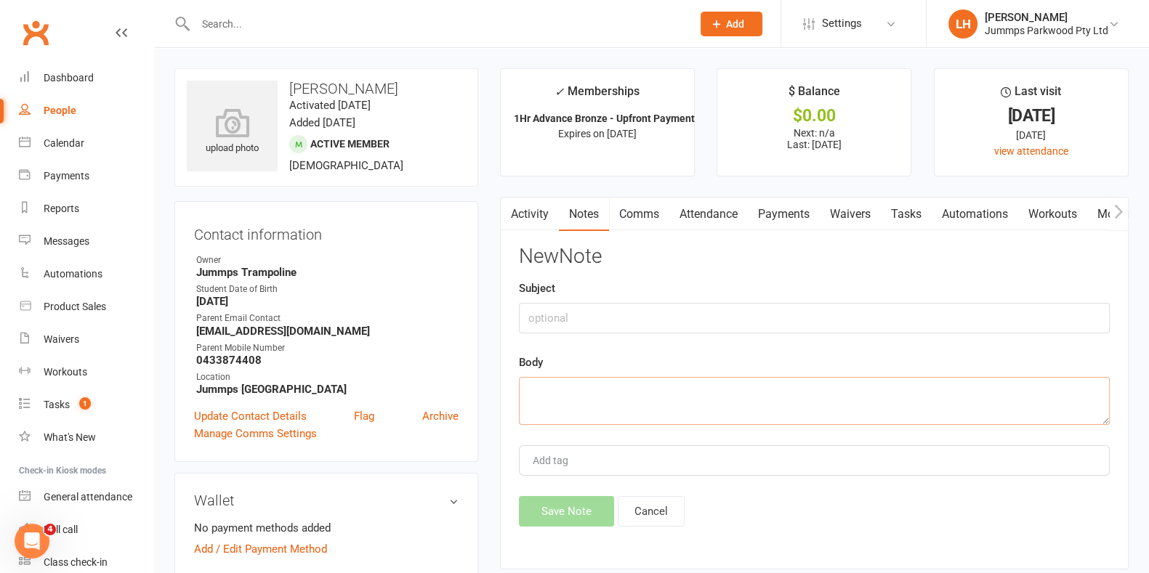
click at [579, 393] on textarea at bounding box center [814, 401] width 591 height 48
type textarea "Refund process $ 13/Oct $24"
click at [559, 510] on button "Save Note" at bounding box center [566, 511] width 95 height 31
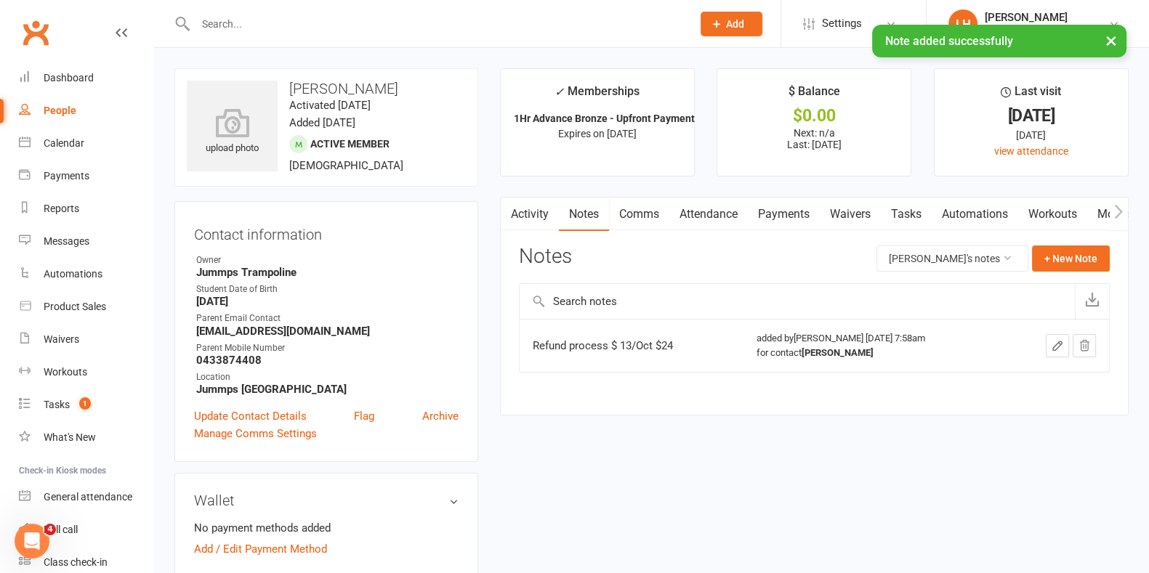
click at [535, 20] on input "text" at bounding box center [436, 24] width 491 height 20
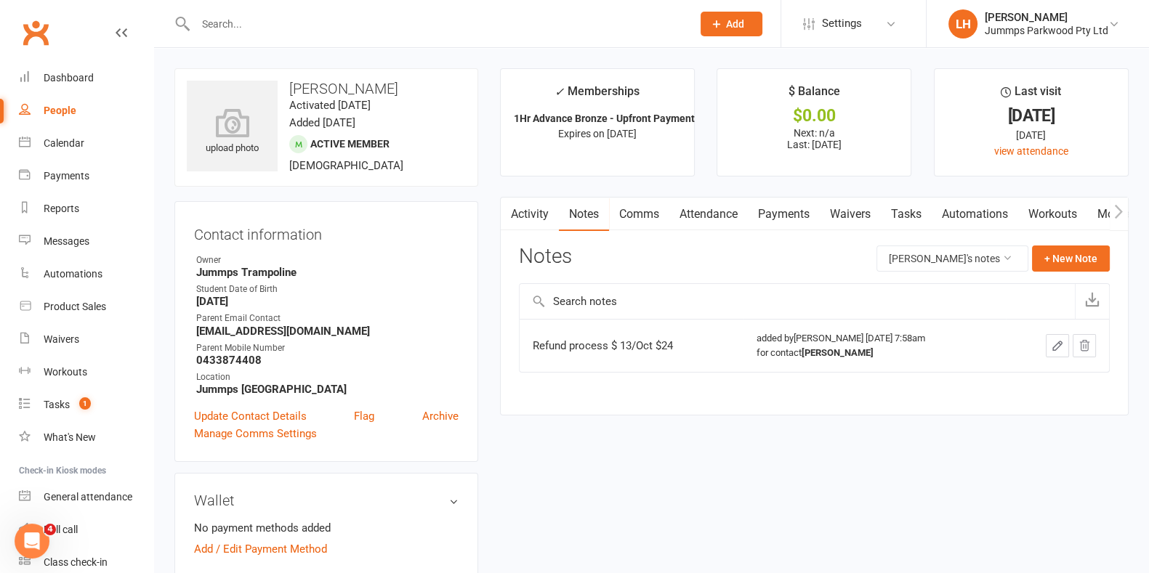
click at [235, 28] on input "text" at bounding box center [436, 24] width 491 height 20
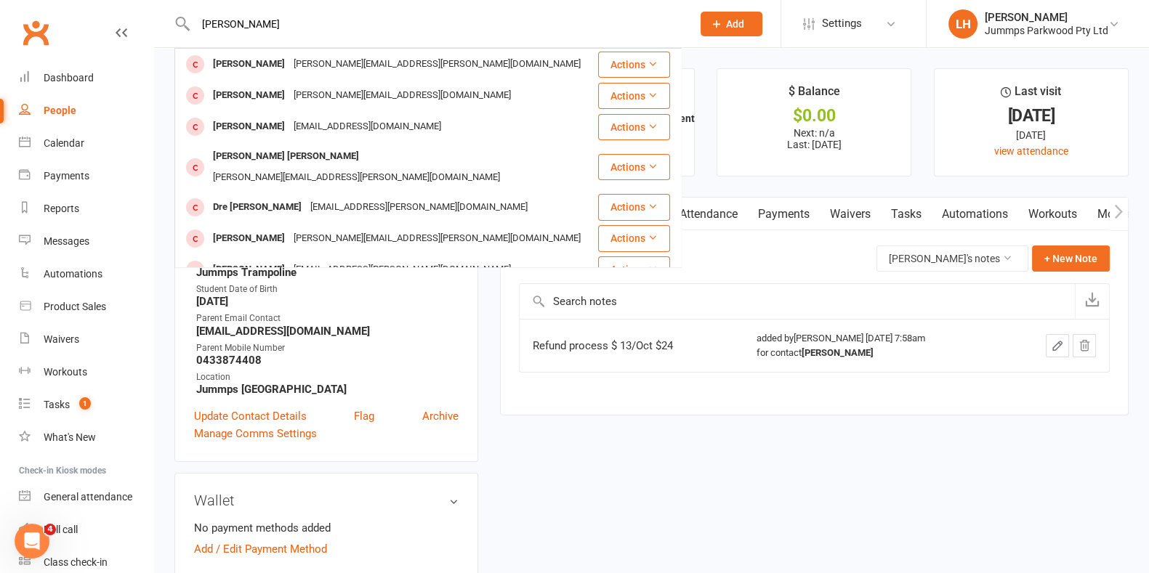
type input "[PERSON_NAME]"
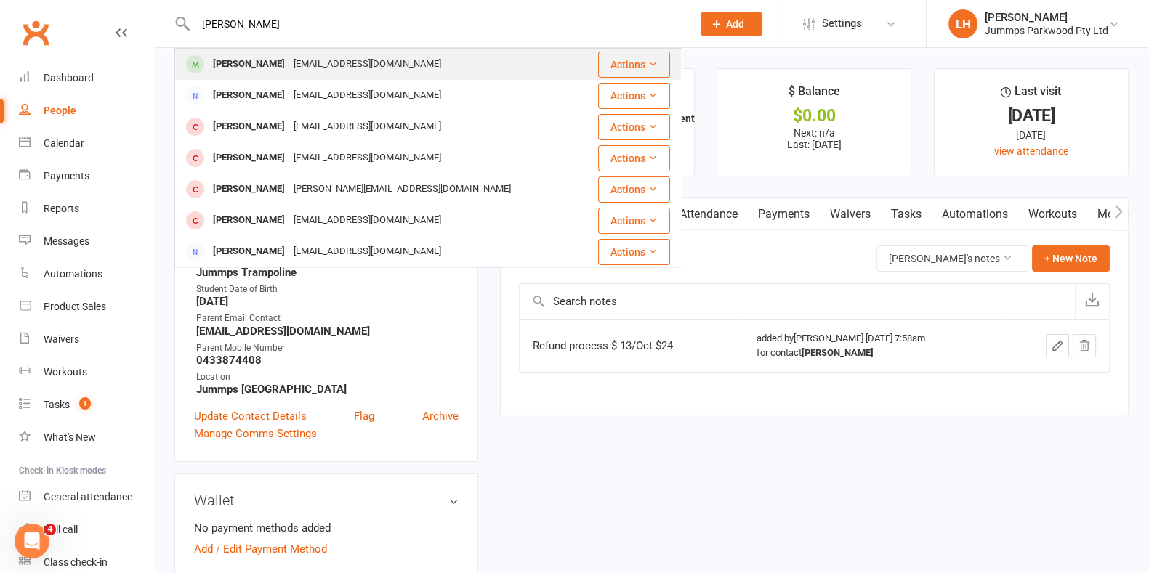
click at [218, 62] on div "[PERSON_NAME]" at bounding box center [249, 64] width 81 height 21
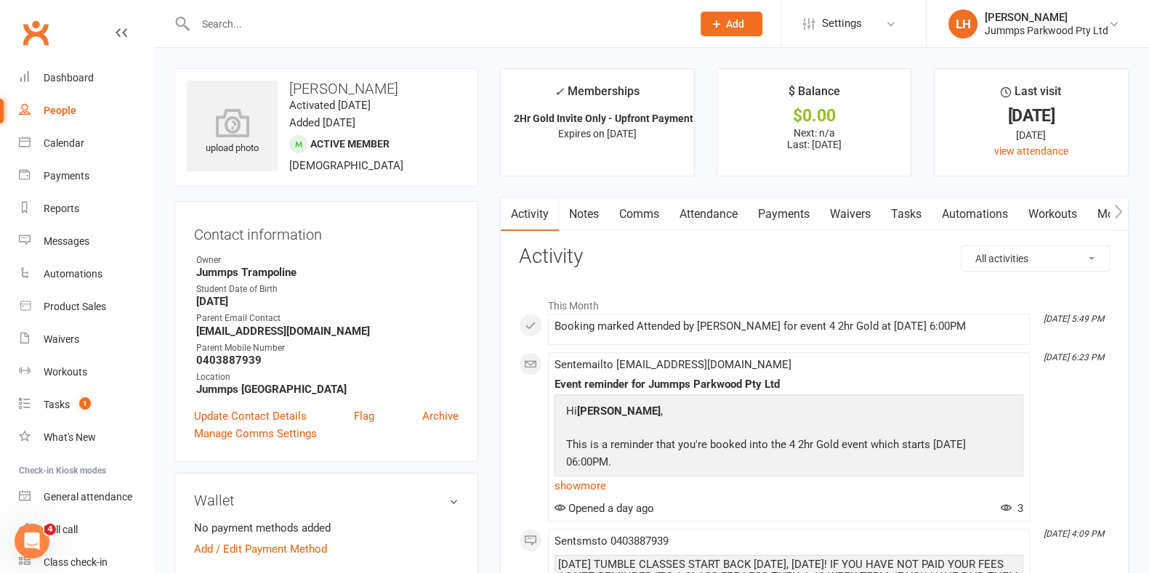
click at [579, 214] on link "Notes" at bounding box center [584, 214] width 50 height 33
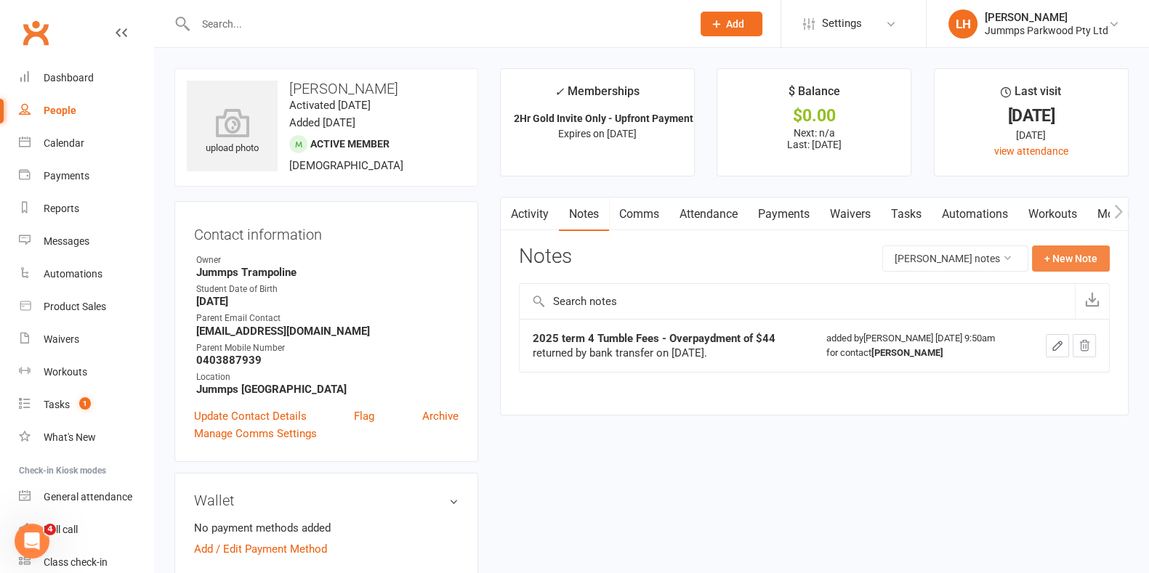
click at [579, 257] on button "+ New Note" at bounding box center [1071, 259] width 78 height 26
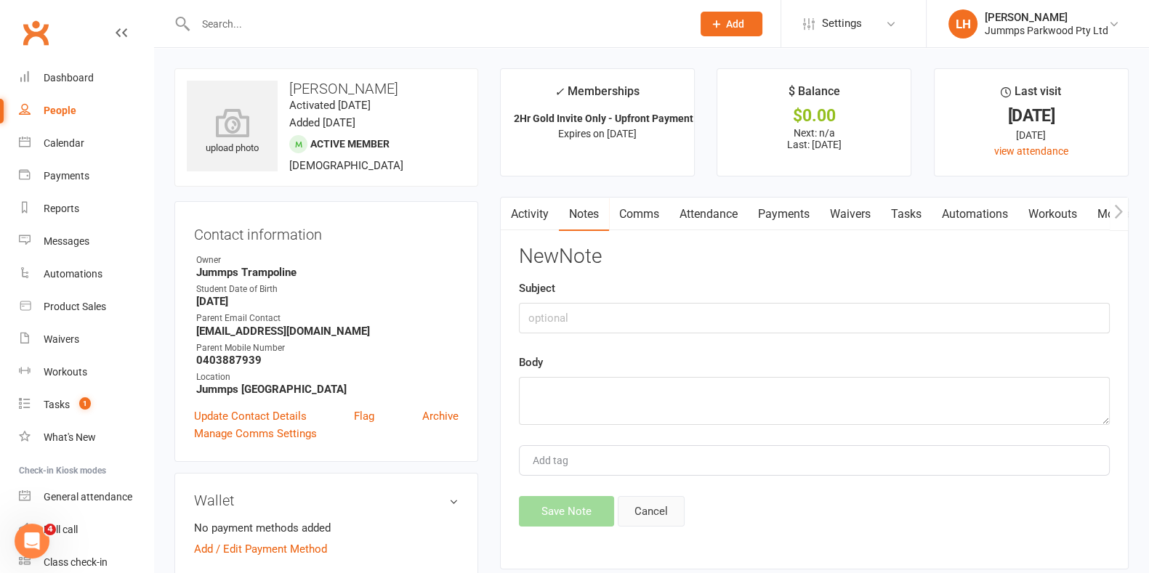
click at [579, 511] on button "Cancel" at bounding box center [651, 511] width 67 height 31
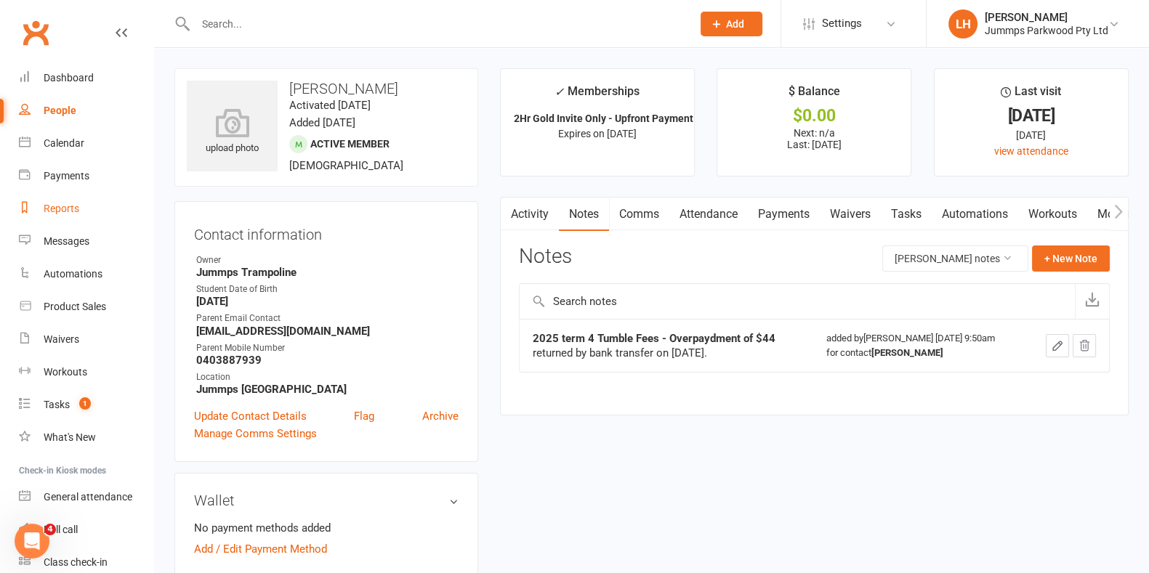
click at [71, 203] on div "Reports" at bounding box center [62, 209] width 36 height 12
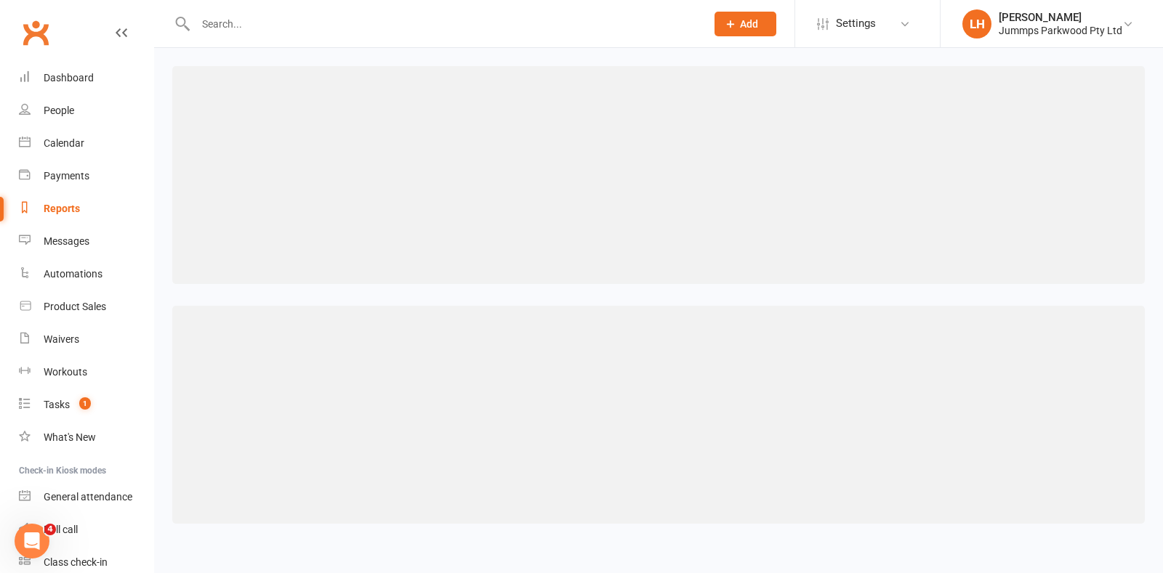
select select "100"
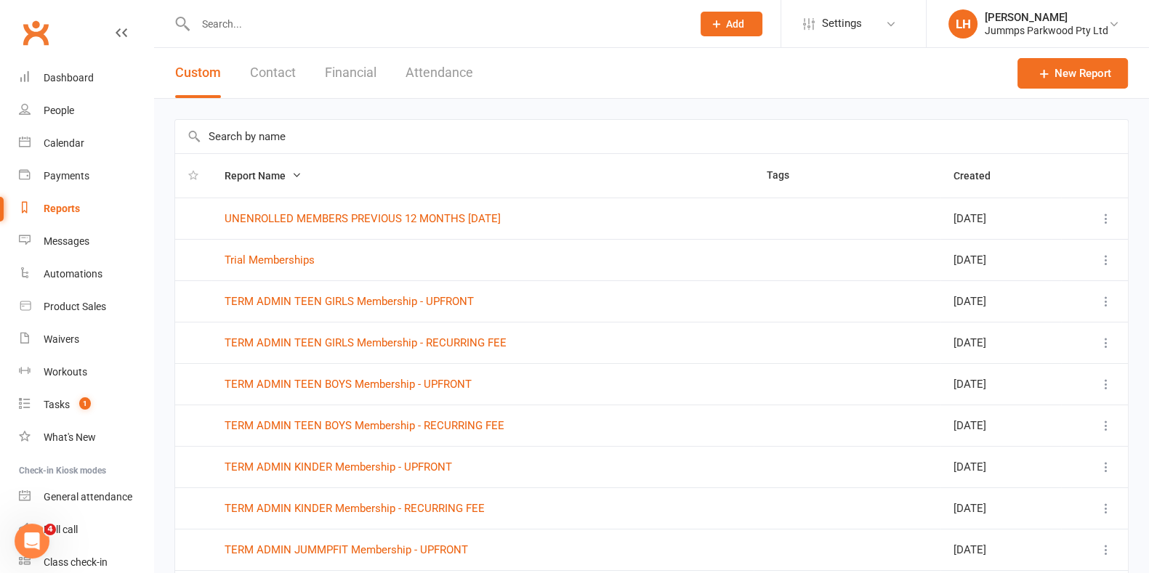
click at [326, 81] on button "Financial" at bounding box center [351, 73] width 52 height 50
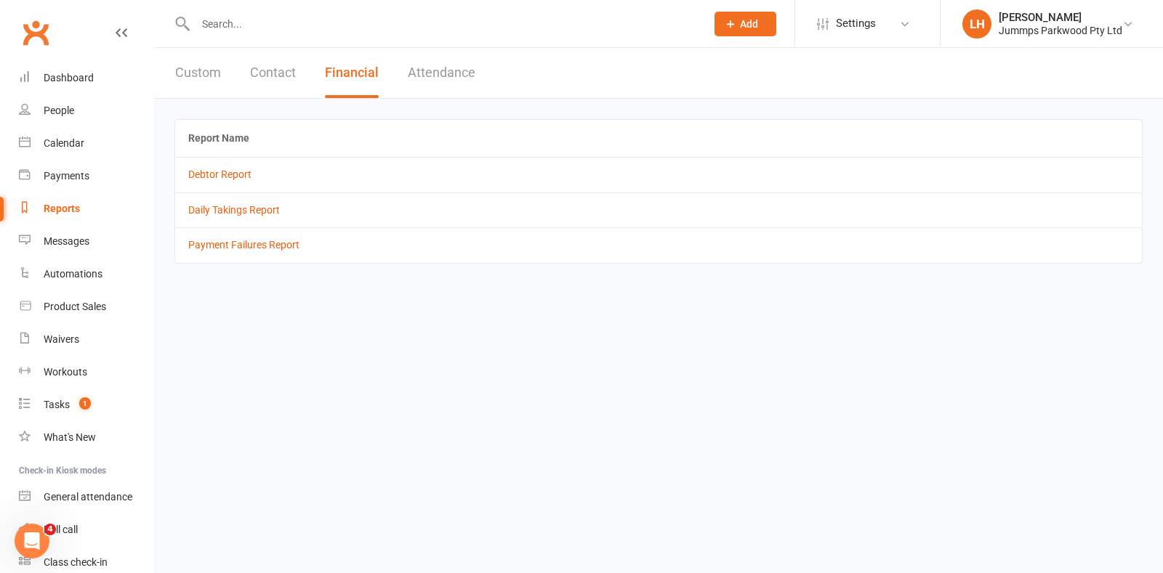
click at [275, 69] on button "Contact" at bounding box center [273, 73] width 46 height 50
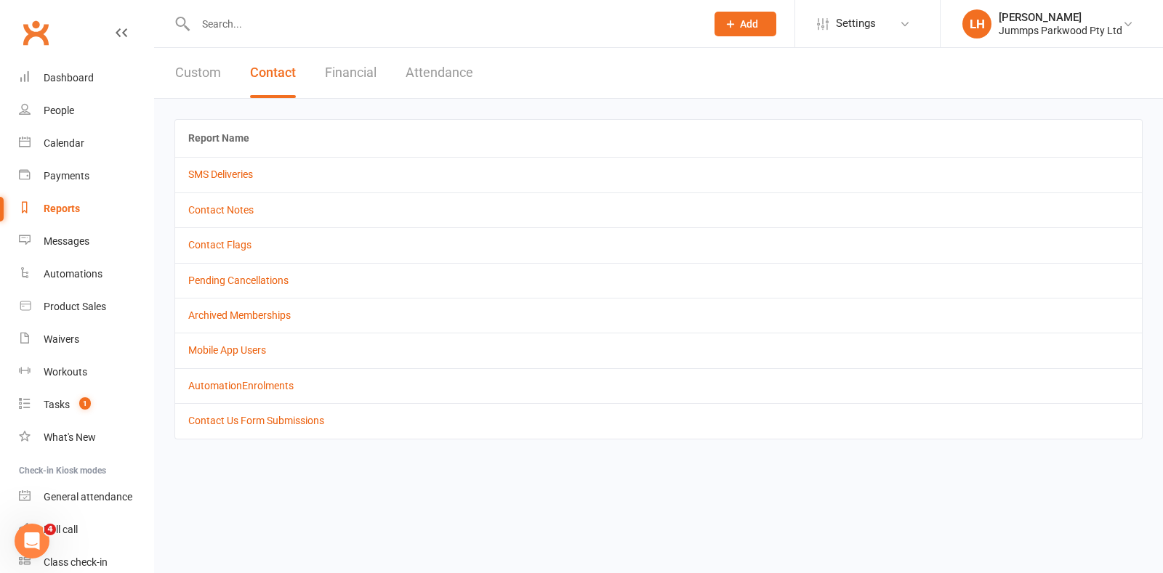
click at [199, 73] on button "Custom" at bounding box center [198, 73] width 46 height 50
select select "100"
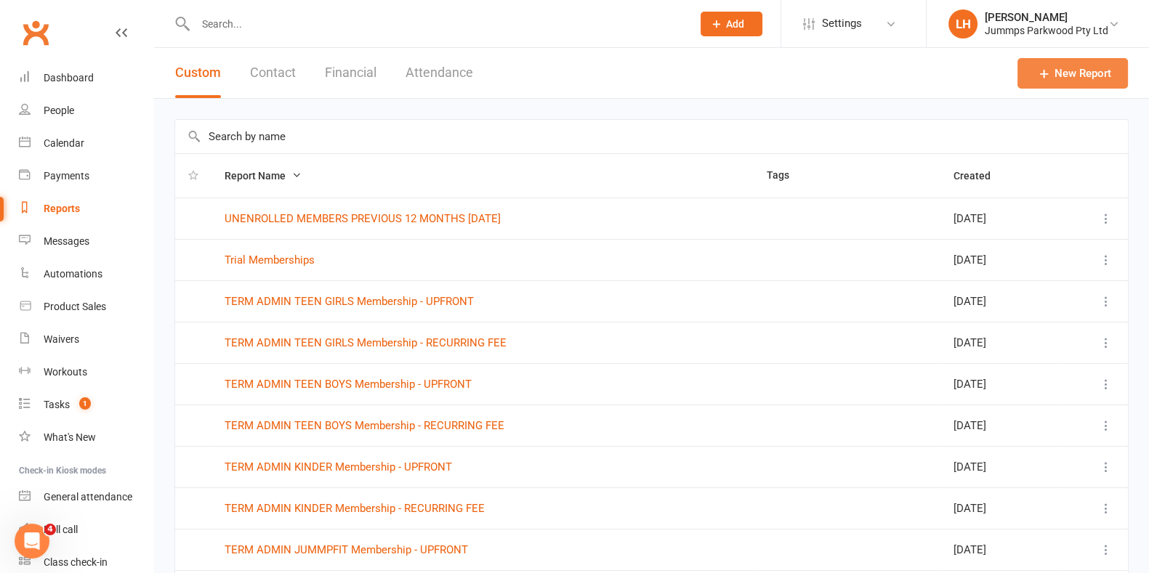
click at [579, 76] on link "New Report" at bounding box center [1072, 73] width 110 height 31
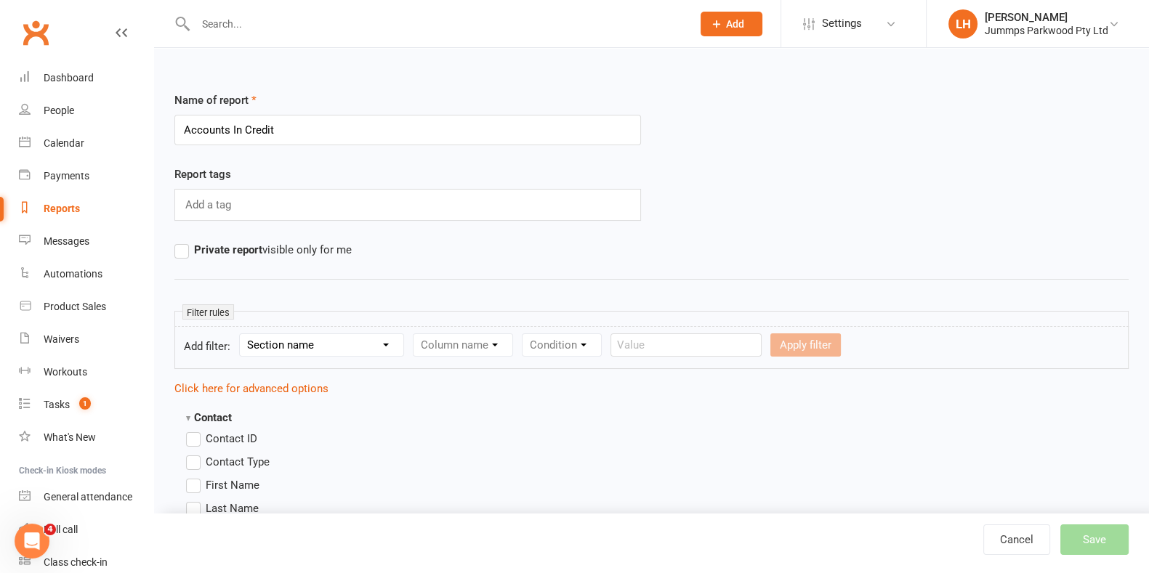
type input "Accounts In Credit"
click at [345, 347] on select "Section name Contact Attendance Aggregate Payment Booking Waitlist Attendees Ca…" at bounding box center [322, 345] width 164 height 22
select select "0"
click at [242, 334] on select "Section name Contact Attendance Aggregate Payment Booking Waitlist Attendees Ca…" at bounding box center [322, 345] width 164 height 22
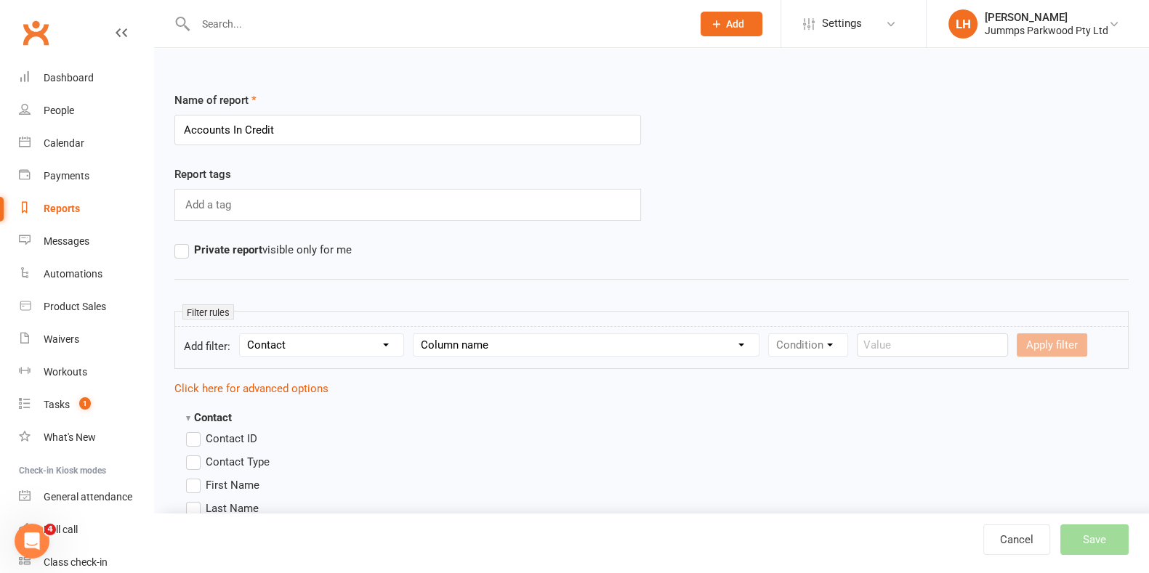
click at [472, 354] on select "Column name Contact Type First Name Last Name Full Name Email Phone Number Addr…" at bounding box center [586, 345] width 345 height 22
select select "39"
click at [414, 334] on select "Column name Contact Type First Name Last Name Full Name Email Phone Number Addr…" at bounding box center [586, 345] width 345 height 22
click at [579, 341] on select "Condition Is Is not Less than Greater than Less than or equal to Greater than o…" at bounding box center [842, 345] width 147 height 22
click at [579, 334] on select "Condition Is Is not Less than Greater than Less than or equal to Greater than o…" at bounding box center [842, 345] width 147 height 22
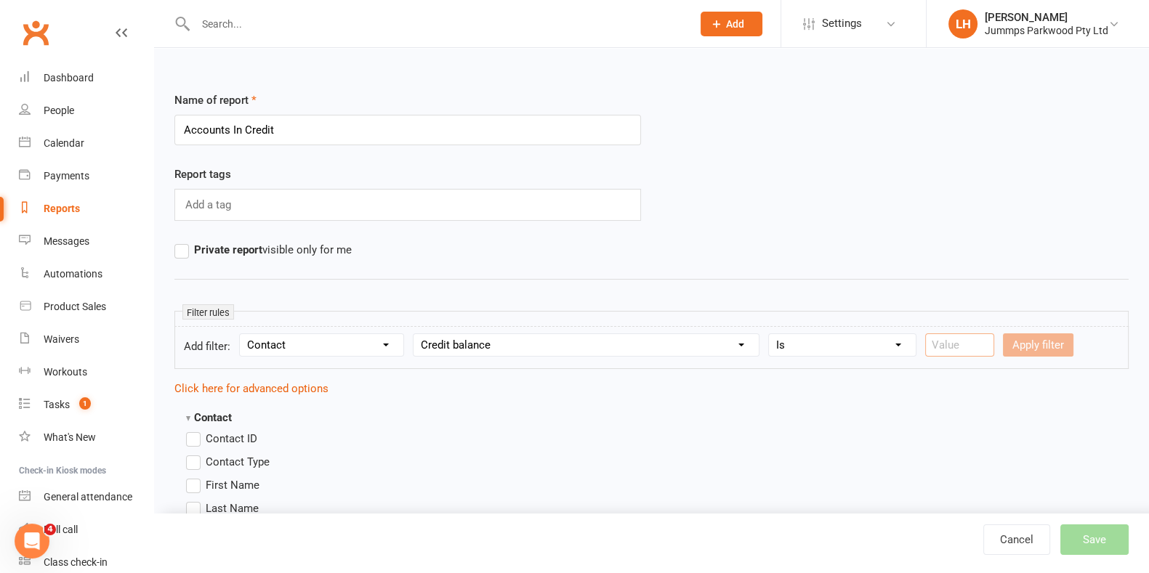
click at [579, 343] on input "number" at bounding box center [959, 345] width 69 height 23
click at [579, 345] on select "Condition Is Is not Less than Greater than Less than or equal to Greater than o…" at bounding box center [842, 345] width 147 height 22
select select "7"
click at [579, 334] on select "Condition Is Is not Less than Greater than Less than or equal to Greater than o…" at bounding box center [842, 345] width 147 height 22
click at [579, 342] on button "Apply filter" at bounding box center [960, 345] width 70 height 23
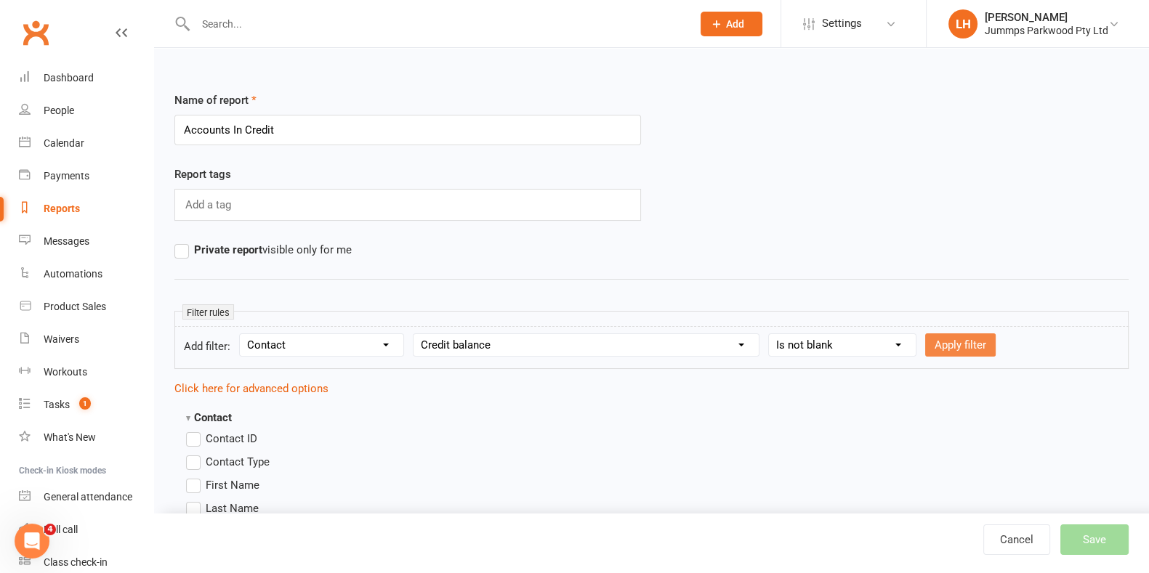
select select
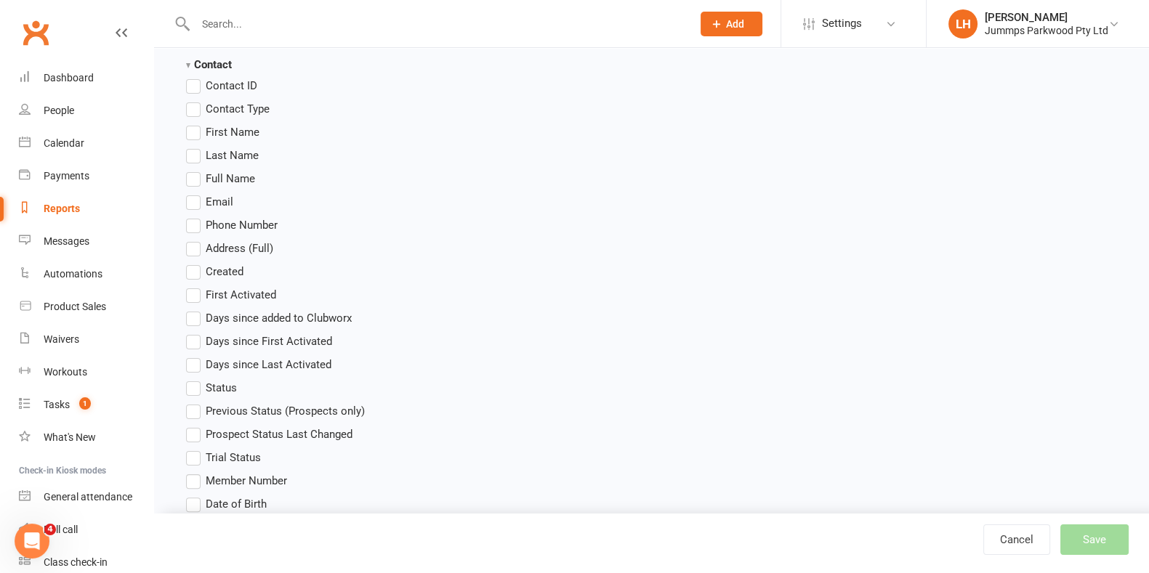
scroll to position [388, 0]
click at [196, 174] on label "Full Name" at bounding box center [220, 176] width 69 height 17
click at [196, 168] on input "Full Name" at bounding box center [190, 168] width 9 height 0
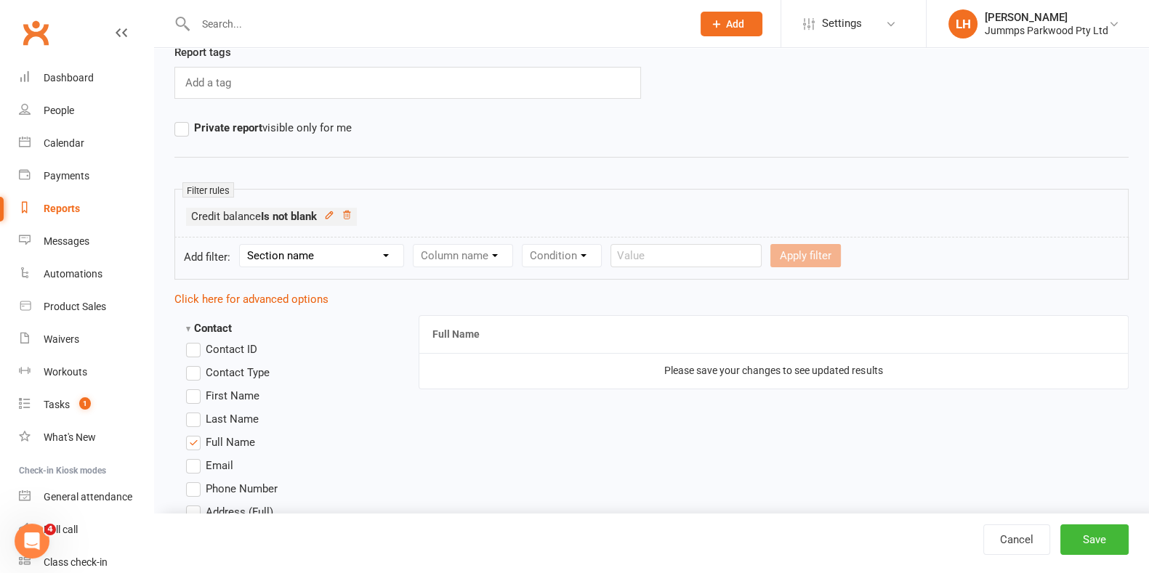
scroll to position [118, 0]
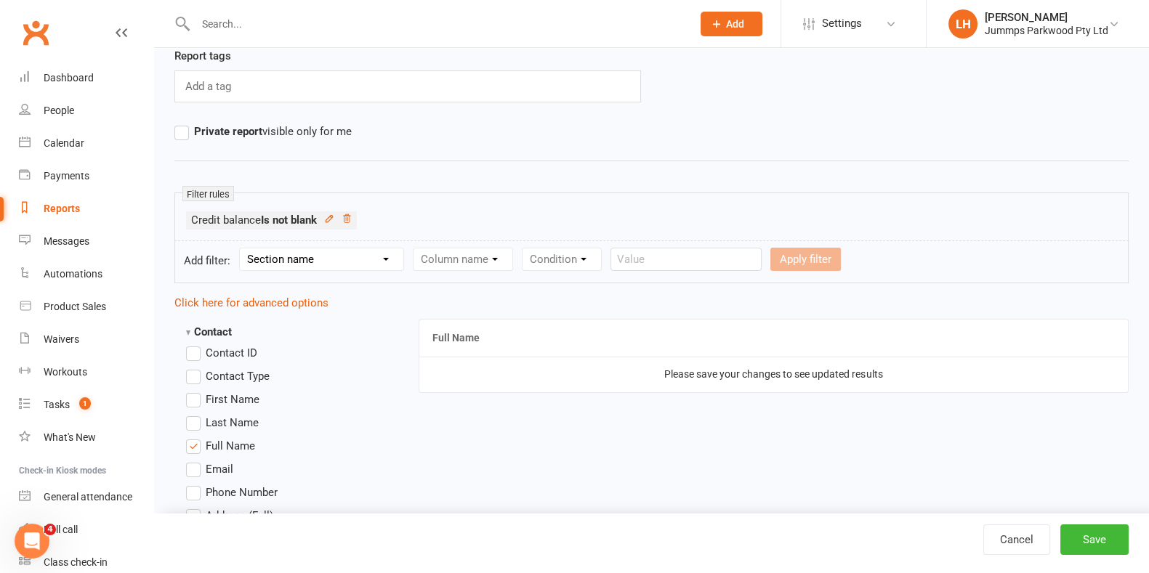
click at [344, 264] on select "Section name Contact Attendance Aggregate Payment Booking Waitlist Attendees Ca…" at bounding box center [322, 260] width 164 height 22
click at [242, 249] on select "Section name Contact Attendance Aggregate Payment Booking Waitlist Attendees Ca…" at bounding box center [322, 260] width 164 height 22
click at [518, 265] on select "Column name Membership ID Membership Name Membership Category Membership Start …" at bounding box center [555, 260] width 283 height 22
click at [579, 148] on div "Name of report Accounts In Credit Report tags Add a tag Private report visible …" at bounding box center [651, 71] width 954 height 196
click at [301, 262] on select "Section name Contact Attendance Aggregate Payment Booking Waitlist Attendees Ca…" at bounding box center [322, 260] width 164 height 22
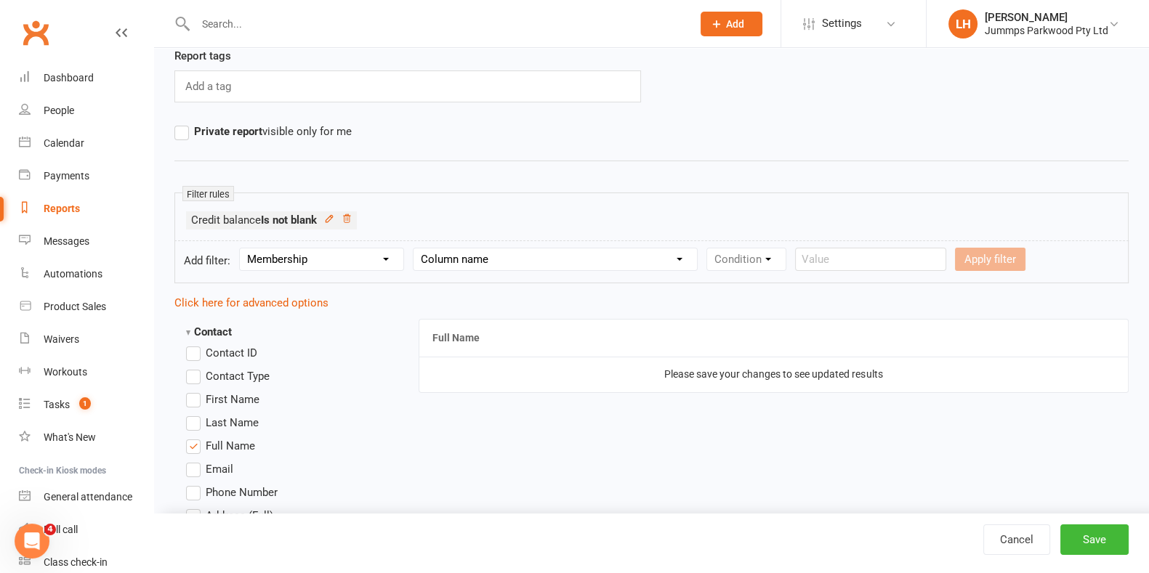
select select "0"
click at [242, 249] on select "Section name Contact Attendance Aggregate Payment Booking Waitlist Attendees Ca…" at bounding box center [322, 260] width 164 height 22
click at [528, 267] on select "Column name Contact Type First Name Last Name Full Name Email Phone Number Addr…" at bounding box center [586, 260] width 345 height 22
select select "12"
click at [414, 249] on select "Column name Contact Type First Name Last Name Full Name Email Phone Number Addr…" at bounding box center [586, 260] width 345 height 22
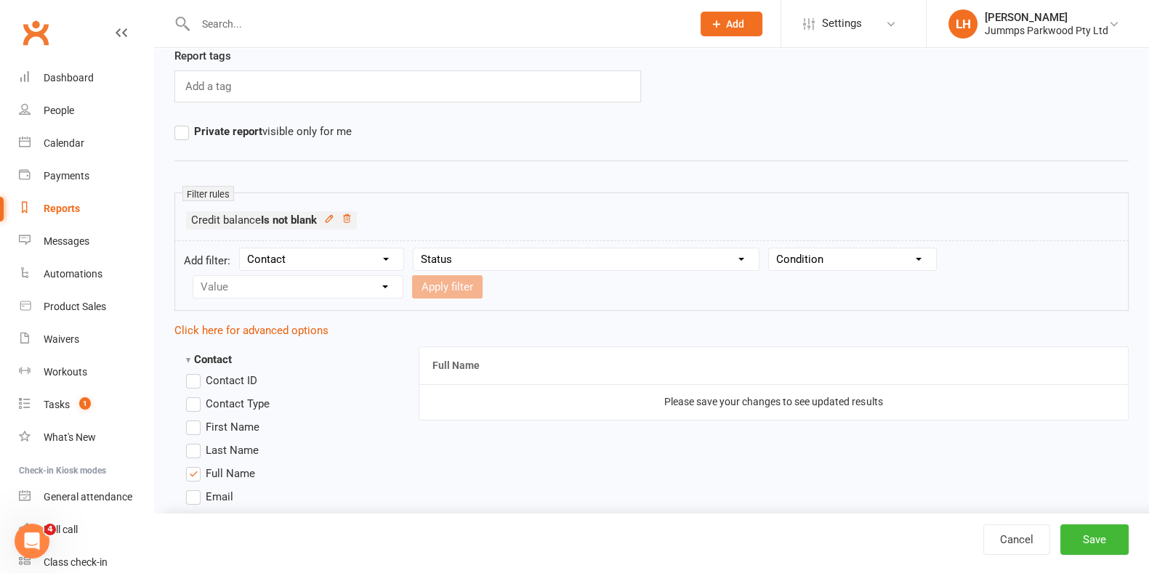
click at [579, 262] on select "Condition Equals Does not equal Contains Does not contain Is blank or does not …" at bounding box center [852, 260] width 167 height 22
select select "0"
click at [579, 249] on select "Condition Equals Does not equal Contains Does not contain Is blank or does not …" at bounding box center [852, 260] width 167 height 22
click at [338, 291] on select "Value Prospect: Initial Contact Prospect: Follow-up Call Prospect: Follow Up Te…" at bounding box center [297, 287] width 209 height 22
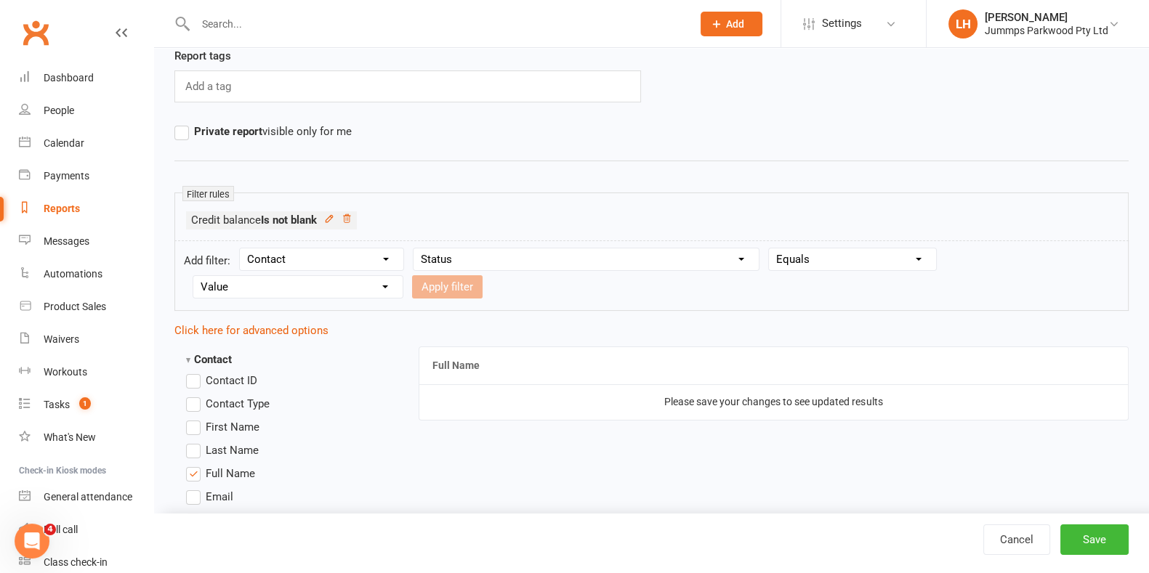
click at [579, 255] on select "Condition Equals Does not equal Contains Does not contain Is blank or does not …" at bounding box center [852, 260] width 167 height 22
click at [579, 258] on select "Column name Contact Type First Name Last Name Full Name Email Phone Number Addr…" at bounding box center [586, 260] width 345 height 22
click at [579, 142] on div "Name of report Accounts In Credit Report tags Add a tag Private report visible …" at bounding box center [651, 71] width 954 height 196
click at [362, 249] on select "Section name Contact Attendance Aggregate Payment Booking Waitlist Attendees Ca…" at bounding box center [322, 260] width 164 height 22
select select "12"
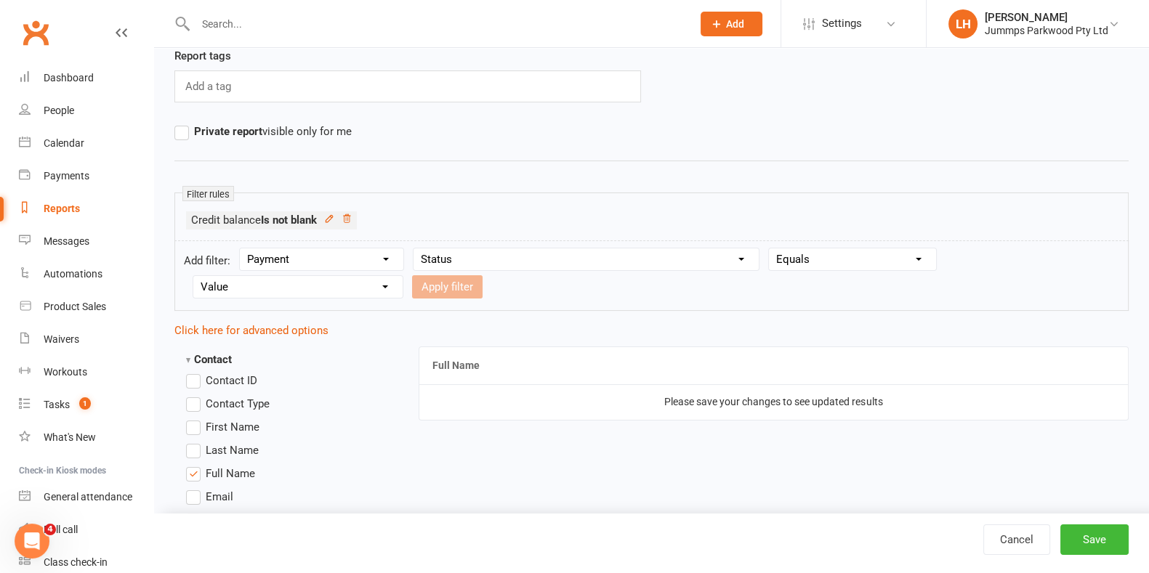
click at [242, 249] on select "Section name Contact Attendance Aggregate Payment Booking Waitlist Attendees Ca…" at bounding box center [322, 260] width 164 height 22
select select
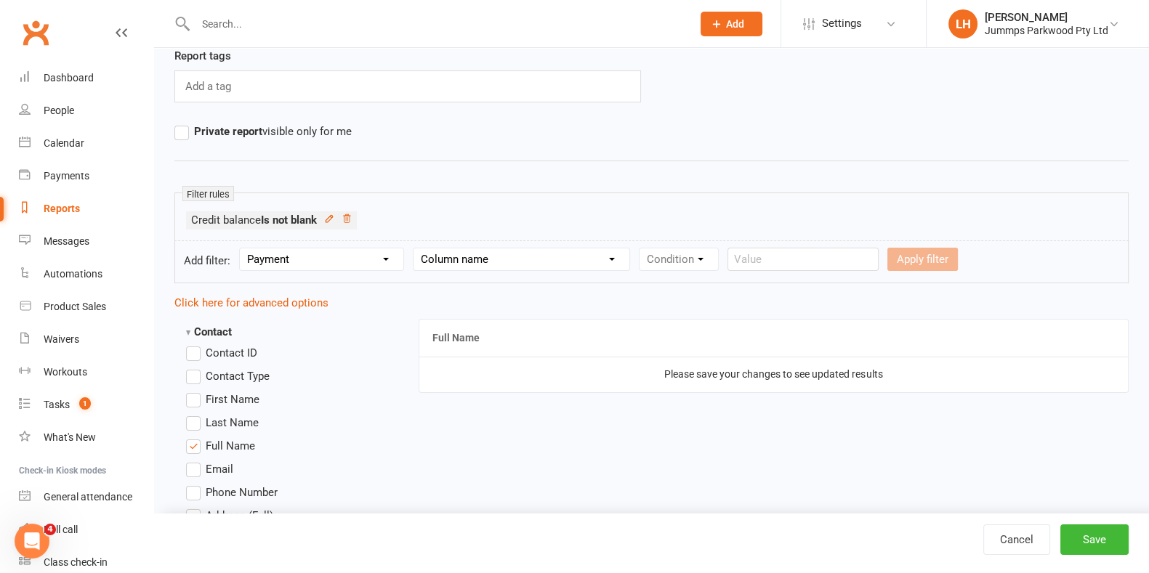
click at [324, 265] on select "Section name Contact Attendance Aggregate Payment Booking Waitlist Attendees Ca…" at bounding box center [322, 260] width 164 height 22
select select "11"
click at [242, 249] on select "Section name Contact Attendance Aggregate Payment Booking Waitlist Attendees Ca…" at bounding box center [322, 260] width 164 height 22
click at [579, 260] on select "Column name Membership ID Membership Name Membership Category Membership Start …" at bounding box center [555, 260] width 283 height 22
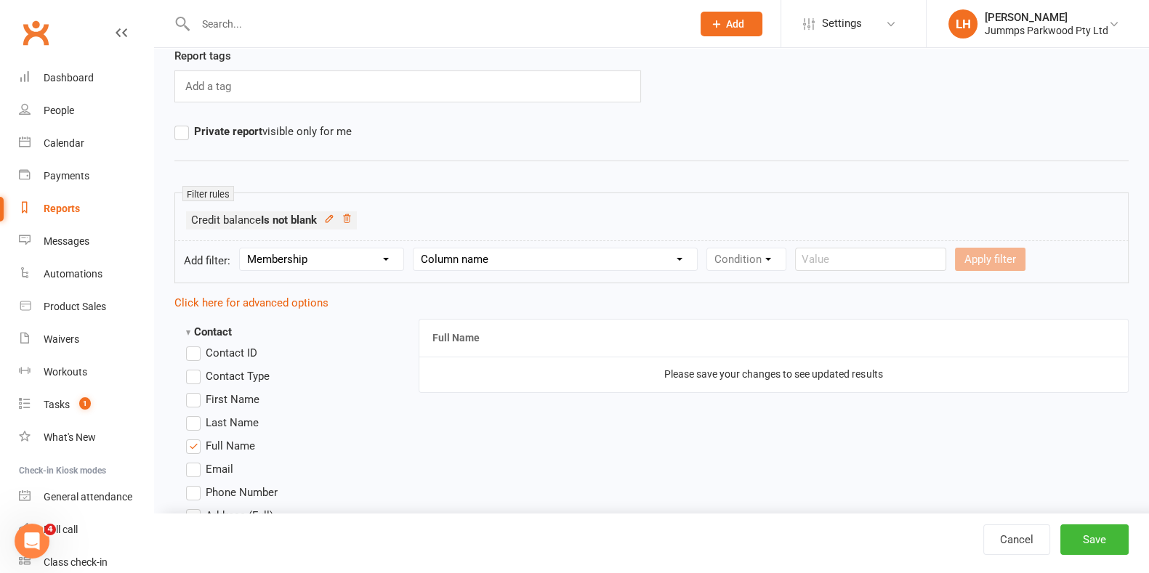
drag, startPoint x: 360, startPoint y: 256, endPoint x: 352, endPoint y: 249, distance: 11.4
click at [360, 256] on select "Section name Contact Attendance Aggregate Payment Booking Waitlist Attendees Ca…" at bounding box center [322, 260] width 164 height 22
select select
click at [242, 249] on select "Section name Contact Attendance Aggregate Payment Booking Waitlist Attendees Ca…" at bounding box center [322, 260] width 164 height 22
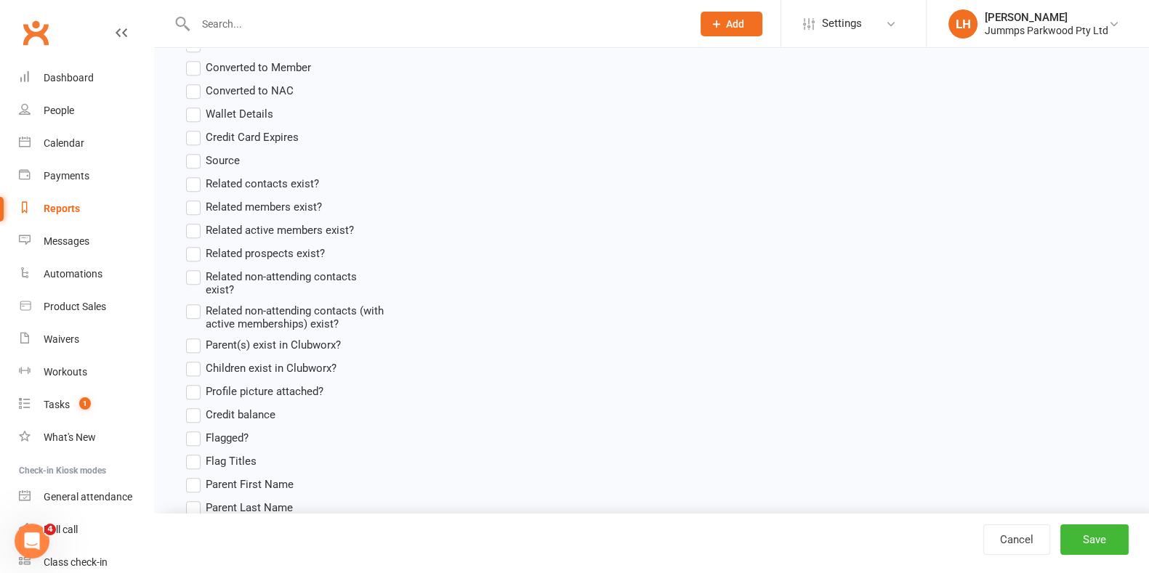
scroll to position [1209, 0]
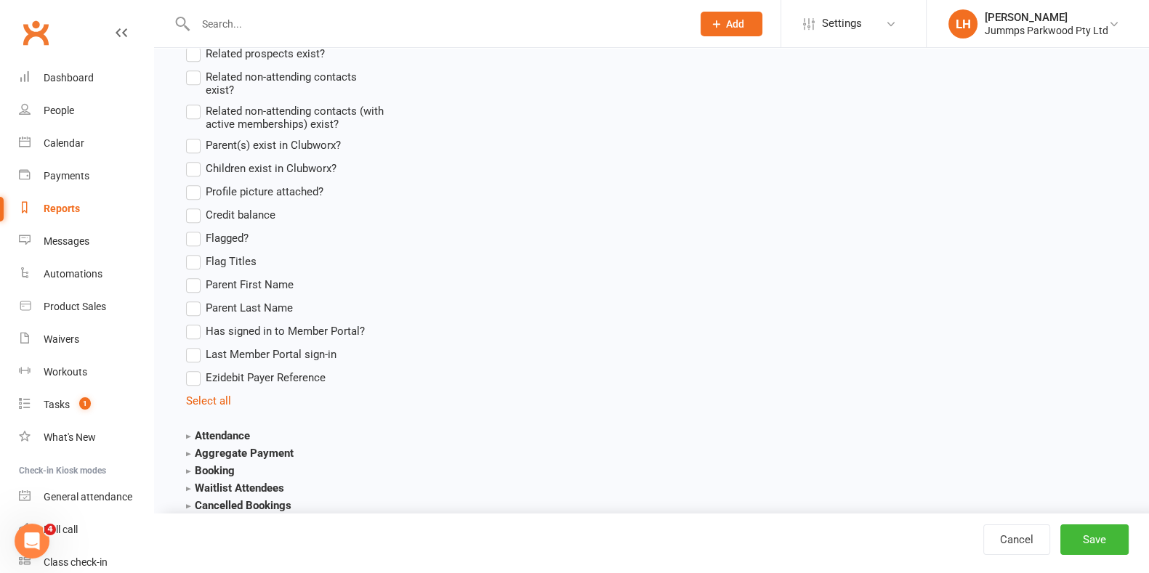
click at [236, 221] on span "Credit balance" at bounding box center [241, 213] width 70 height 15
click at [196, 206] on input "Credit balance" at bounding box center [190, 206] width 9 height 0
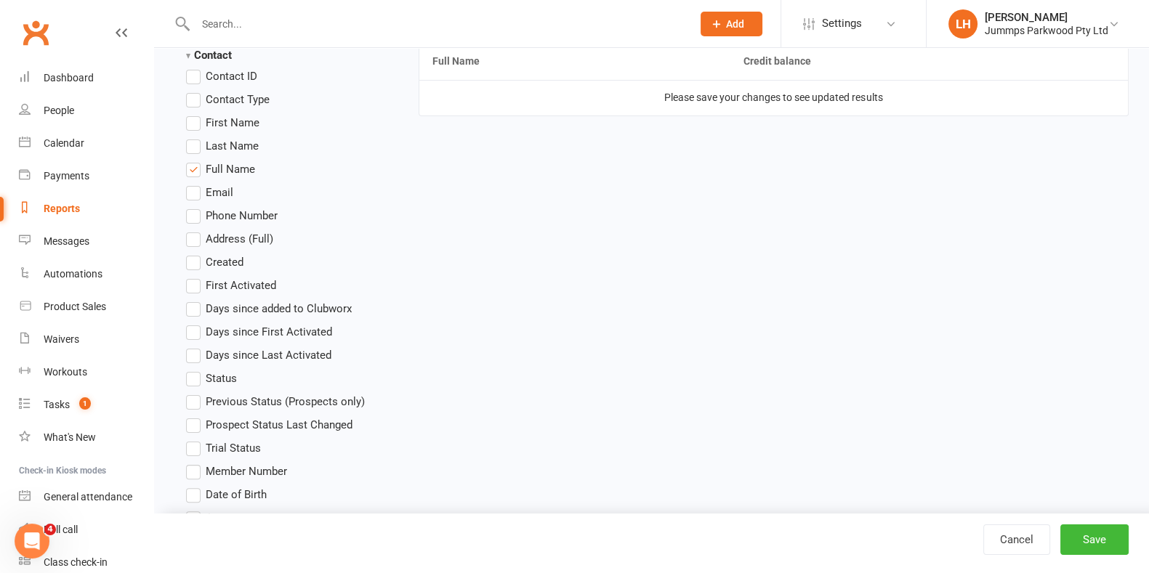
scroll to position [191, 0]
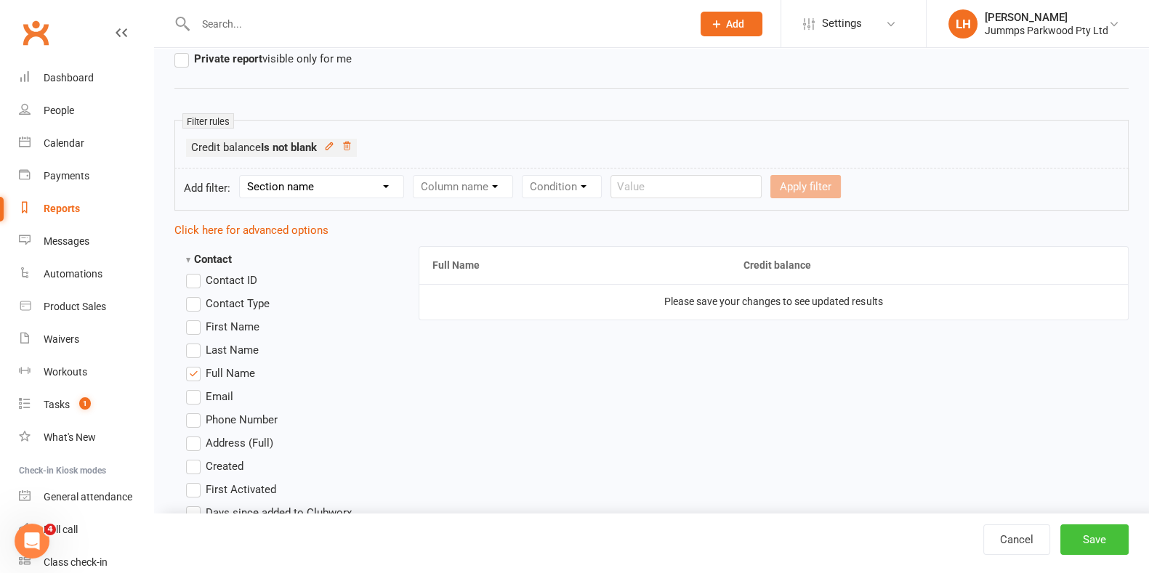
click at [579, 546] on button "Save" at bounding box center [1094, 540] width 68 height 31
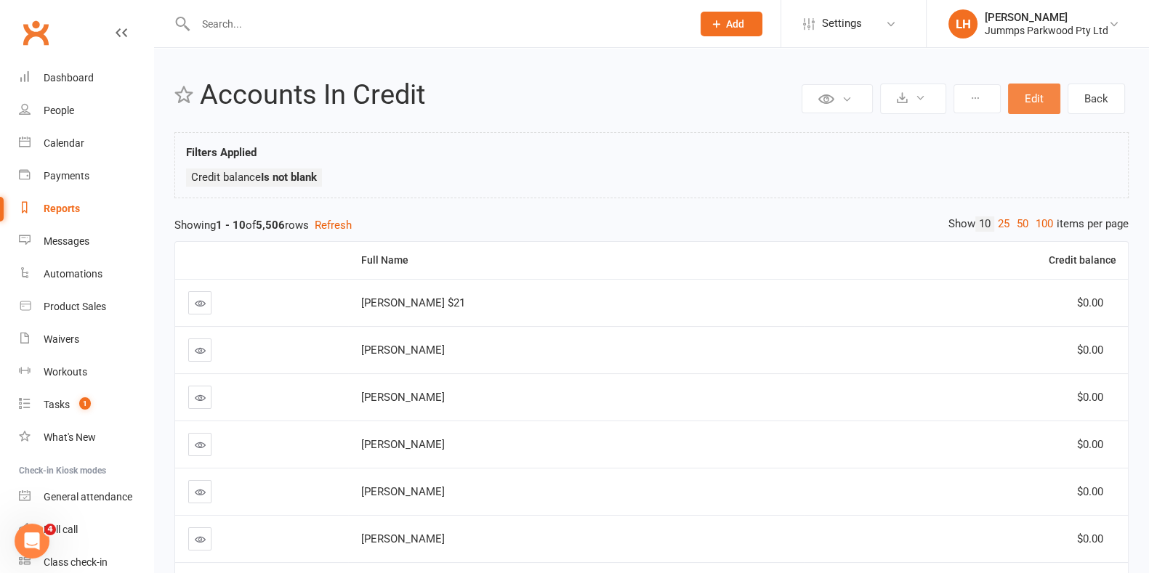
click at [579, 100] on button "Edit" at bounding box center [1034, 99] width 52 height 31
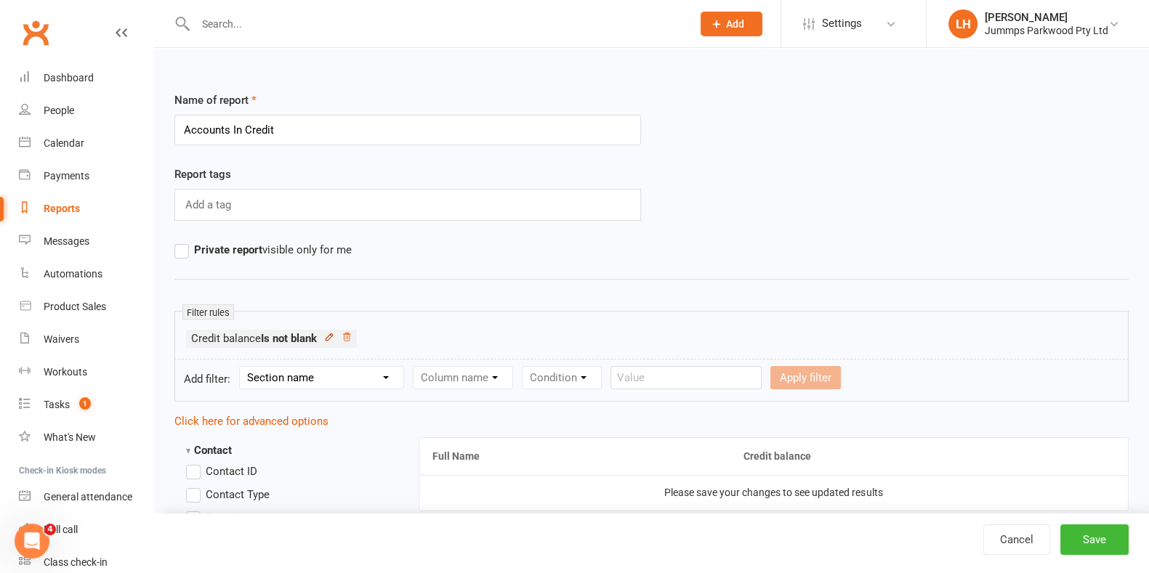
click at [334, 333] on icon at bounding box center [329, 337] width 10 height 10
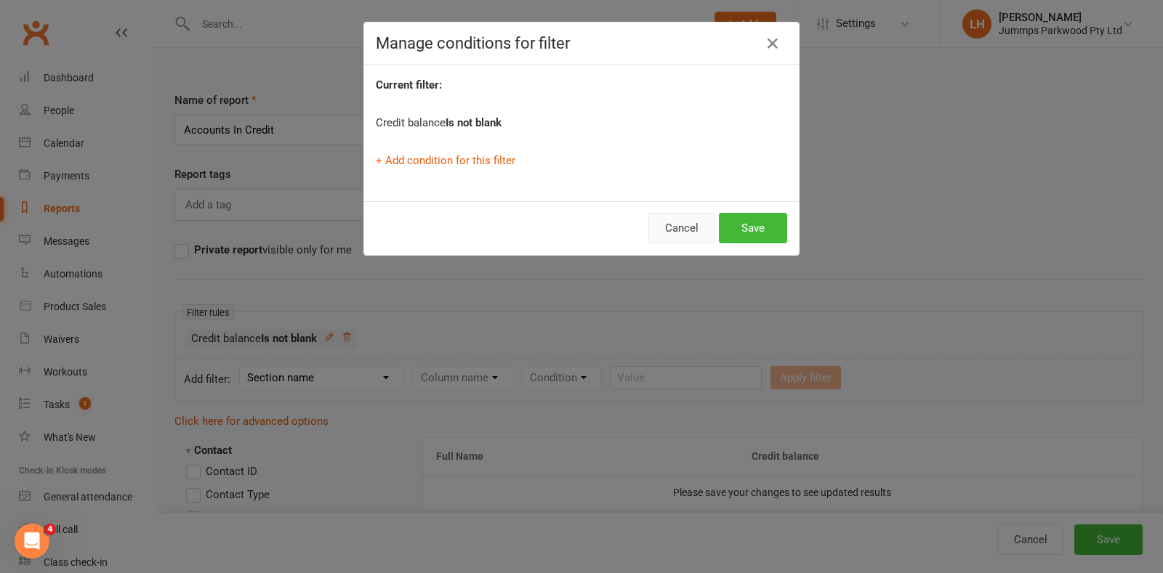
click at [579, 231] on button "Cancel" at bounding box center [681, 228] width 67 height 31
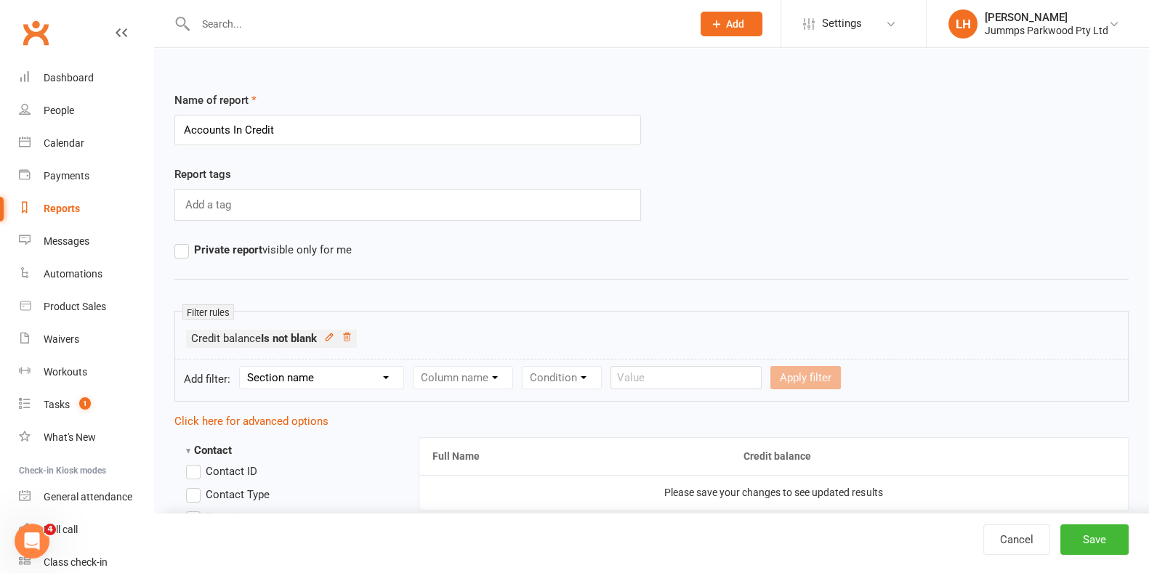
click at [357, 339] on li "Credit balance Is not blank" at bounding box center [271, 339] width 171 height 18
click at [352, 339] on icon at bounding box center [347, 337] width 10 height 10
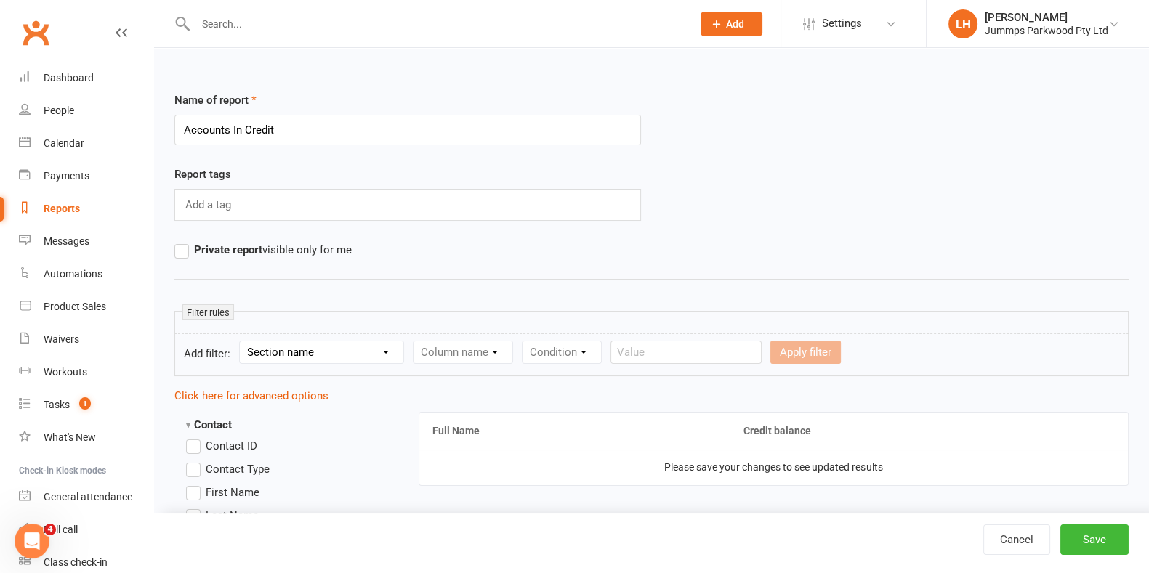
click at [321, 356] on select "Section name Contact Attendance Aggregate Payment Booking Waitlist Attendees Ca…" at bounding box center [322, 353] width 164 height 22
select select "0"
click at [242, 342] on select "Section name Contact Attendance Aggregate Payment Booking Waitlist Attendees Ca…" at bounding box center [322, 353] width 164 height 22
click at [457, 360] on select "Column name Contact Type First Name Last Name Full Name Email Phone Number Addr…" at bounding box center [586, 353] width 345 height 22
select select "39"
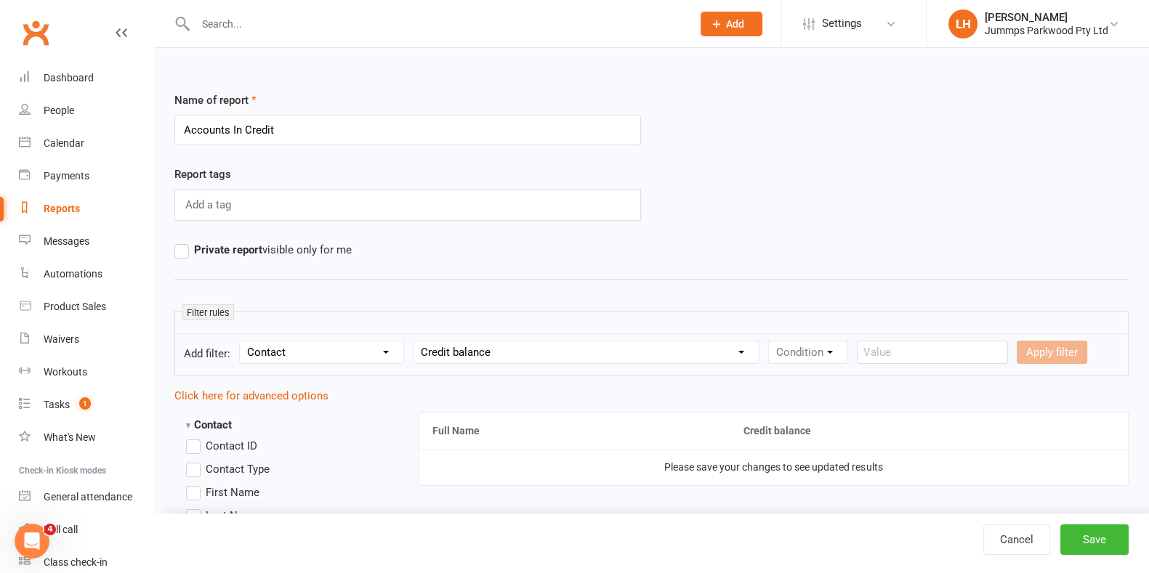
click at [414, 342] on select "Column name Contact Type First Name Last Name Full Name Email Phone Number Addr…" at bounding box center [586, 353] width 345 height 22
click at [579, 355] on select "Condition Is Is not Less than Greater than Less than or equal to Greater than o…" at bounding box center [842, 353] width 147 height 22
select select "1"
click at [579, 342] on select "Condition Is Is not Less than Greater than Less than or equal to Greater than o…" at bounding box center [842, 353] width 147 height 22
click at [579, 342] on input "number" at bounding box center [959, 352] width 69 height 23
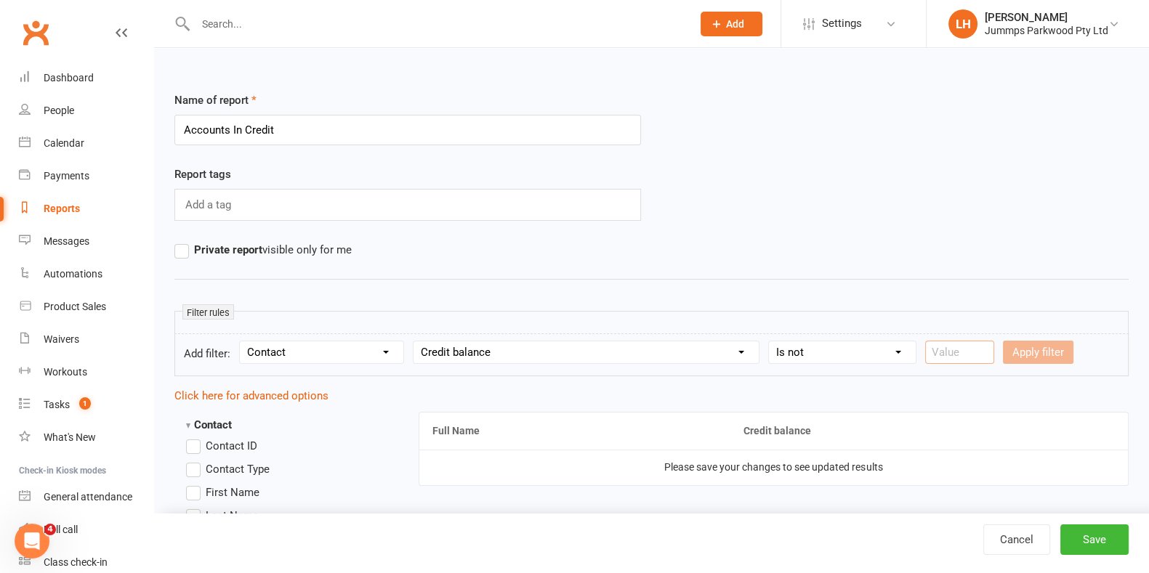
type input "0"
click at [579, 344] on button "Apply filter" at bounding box center [1038, 352] width 70 height 23
select select
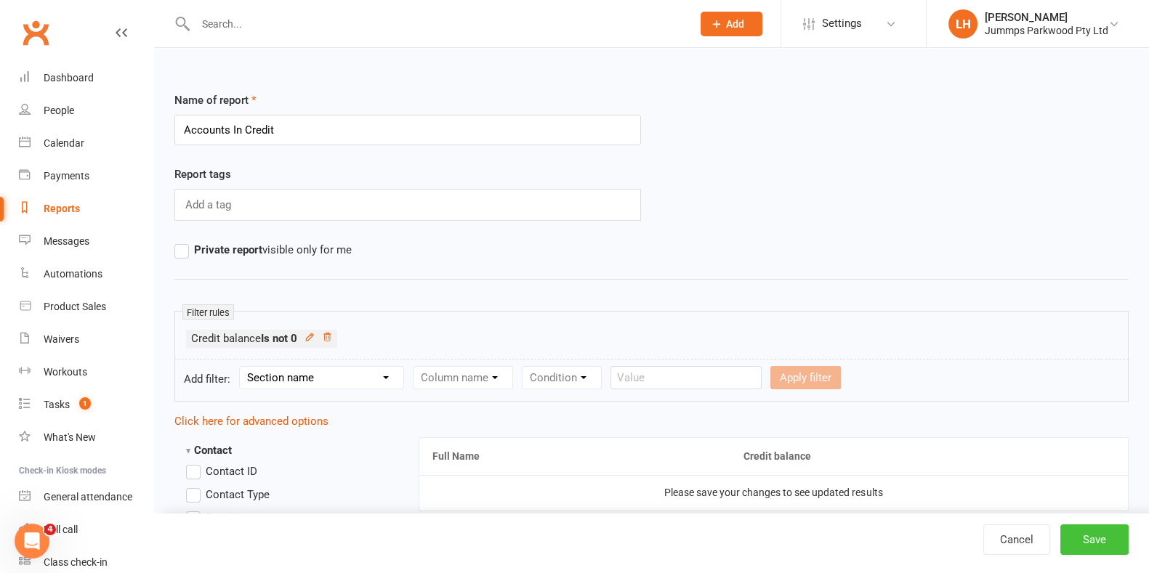
click at [579, 539] on button "Save" at bounding box center [1094, 540] width 68 height 31
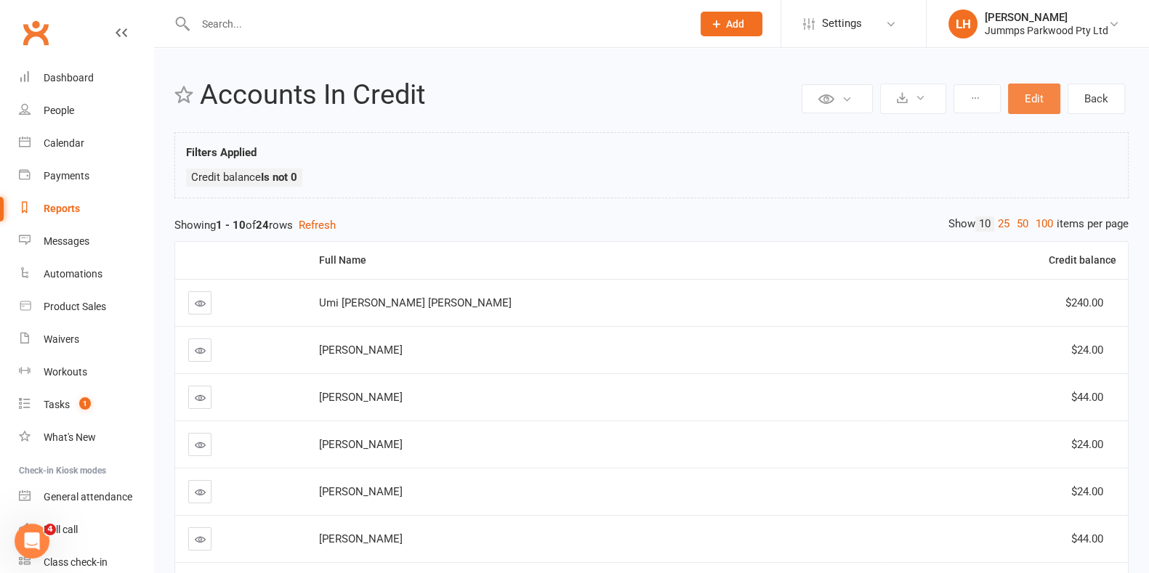
click at [579, 97] on button "Edit" at bounding box center [1034, 99] width 52 height 31
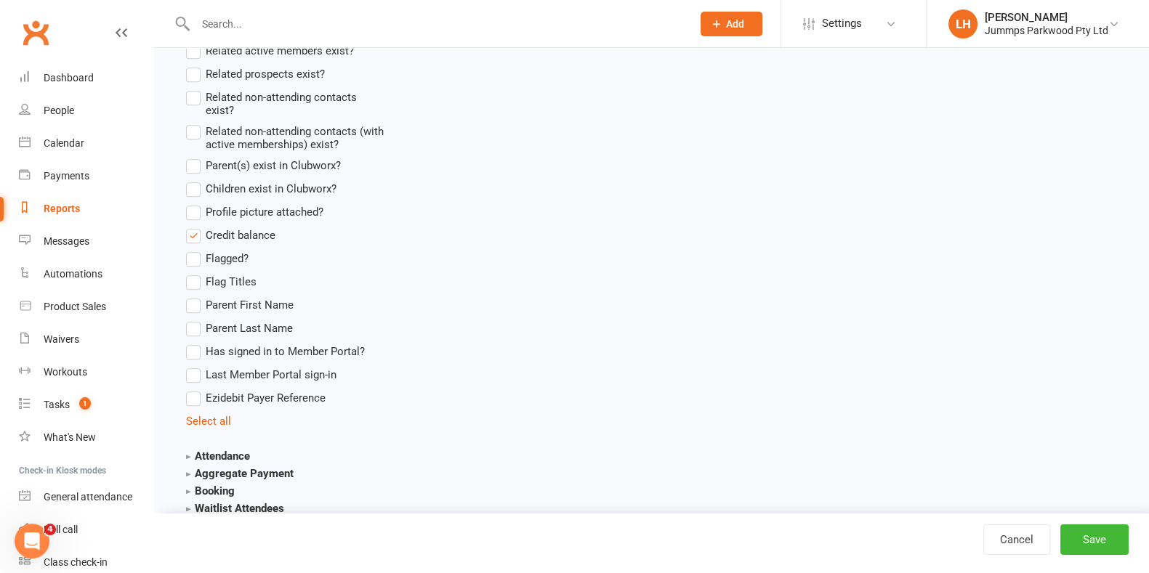
scroll to position [1272, 0]
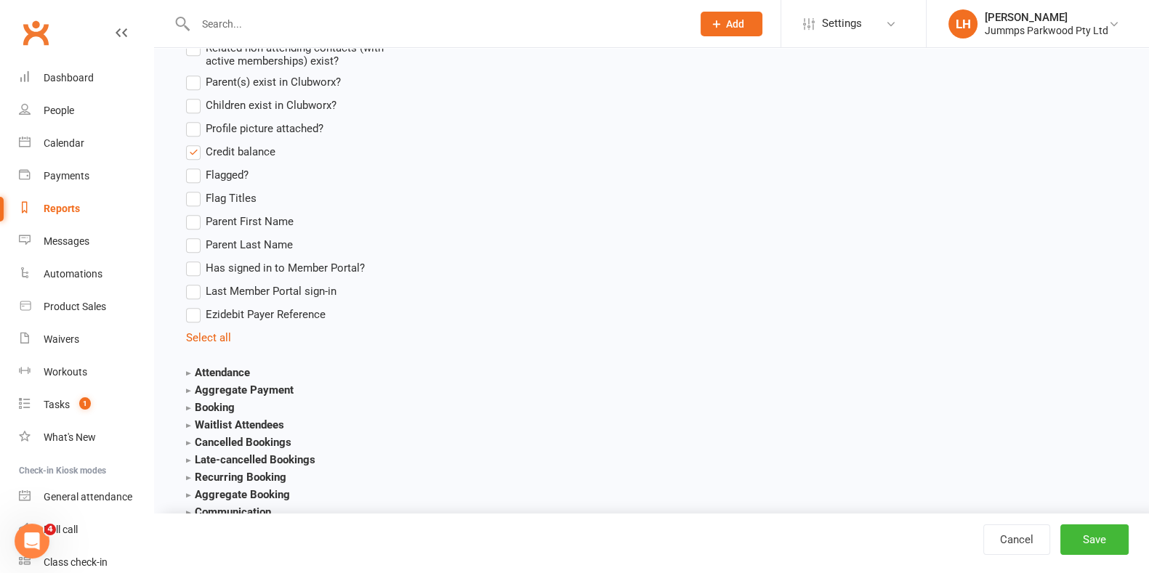
click at [186, 390] on strong "Aggregate Payment" at bounding box center [240, 390] width 108 height 13
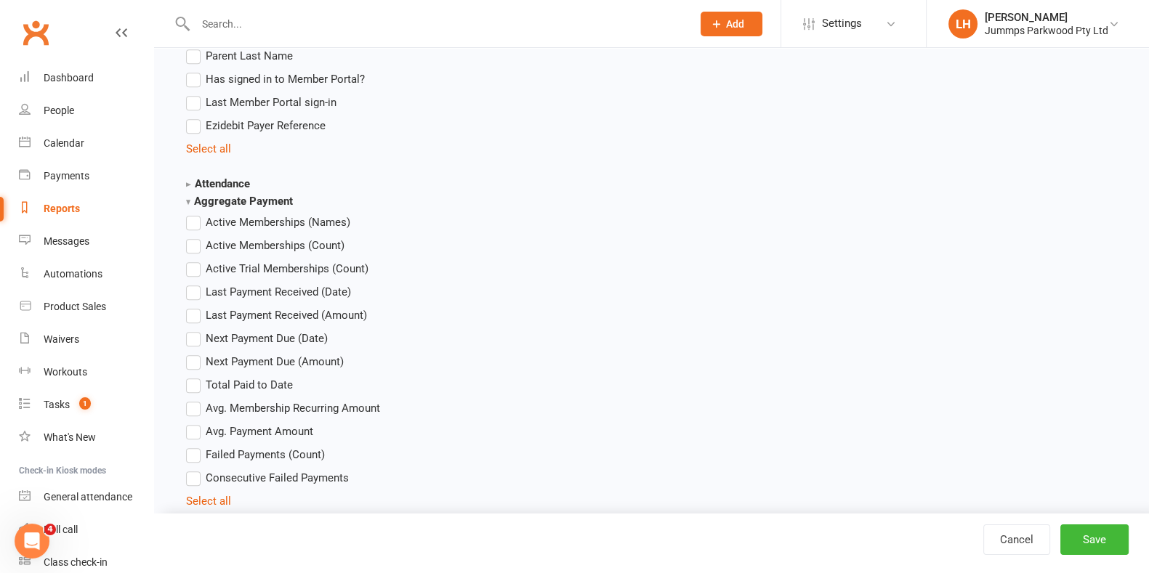
scroll to position [1544, 0]
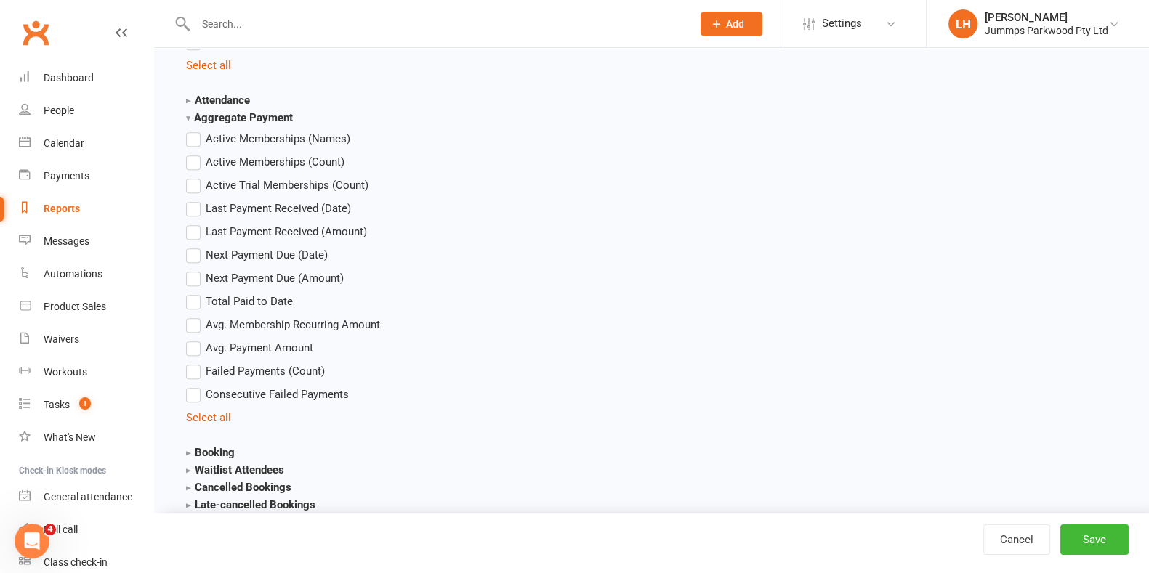
click at [222, 116] on strong "Aggregate Payment" at bounding box center [239, 117] width 107 height 13
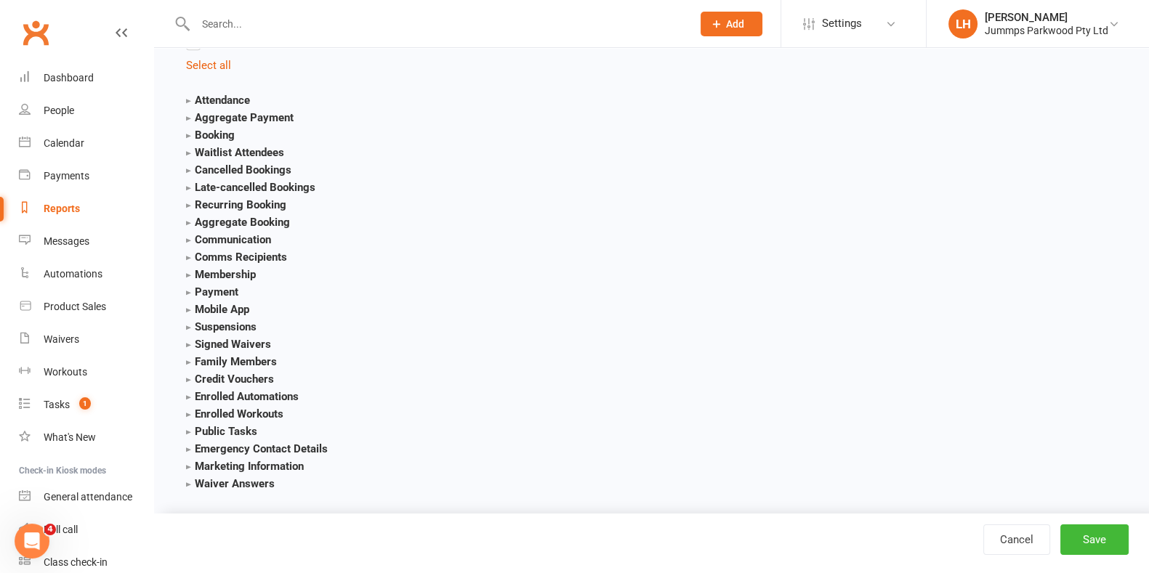
click at [193, 379] on strong "Credit Vouchers" at bounding box center [230, 379] width 88 height 13
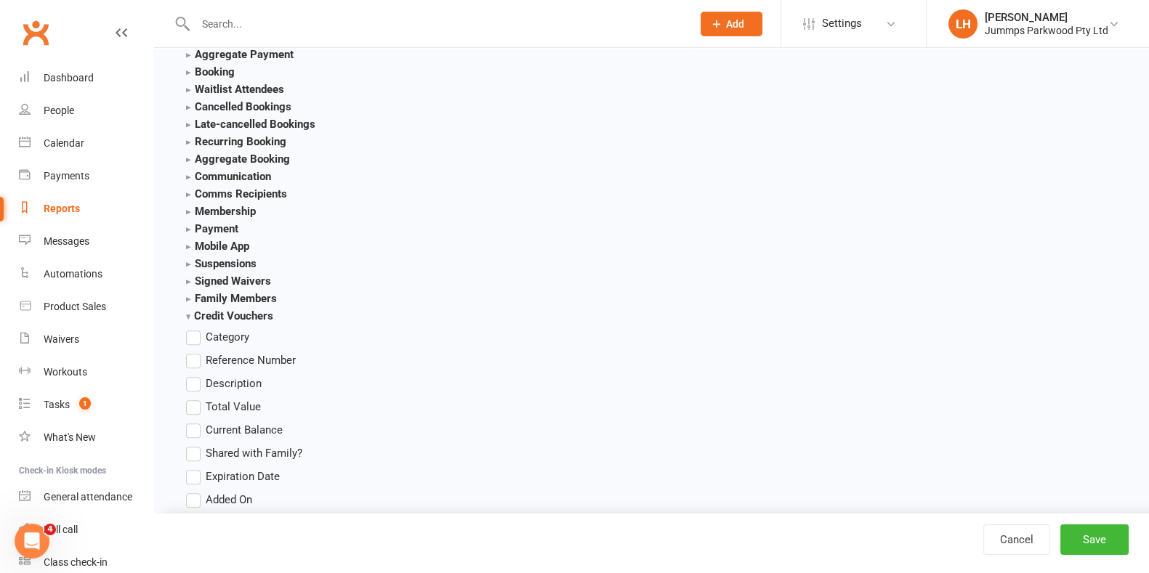
scroll to position [1635, 0]
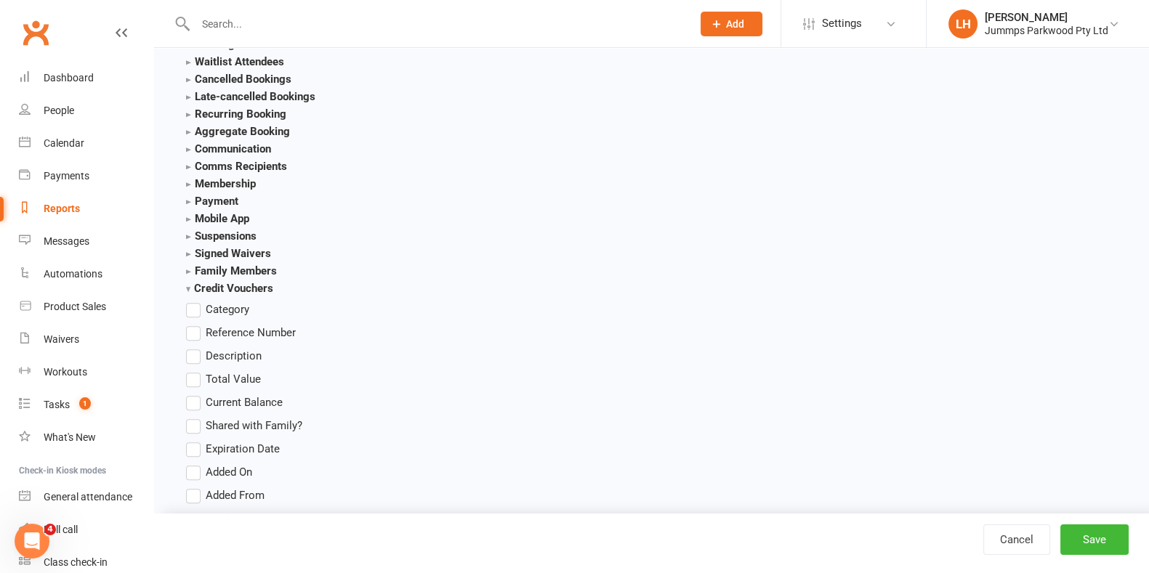
click at [196, 382] on label "Total Value" at bounding box center [223, 379] width 75 height 17
click at [196, 371] on input "Total Value" at bounding box center [190, 371] width 9 height 0
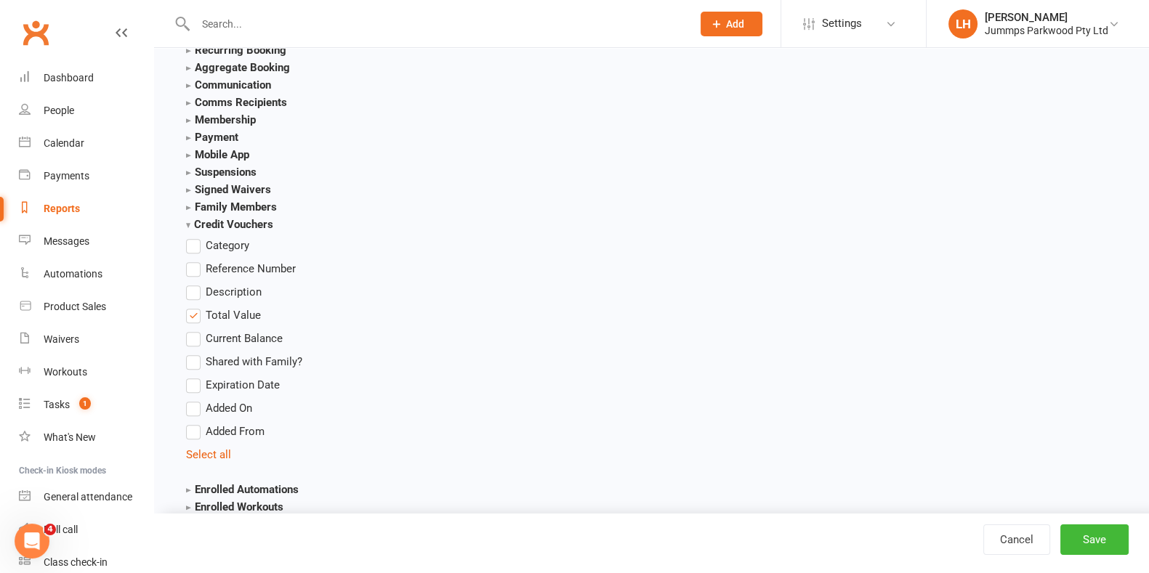
scroll to position [1726, 0]
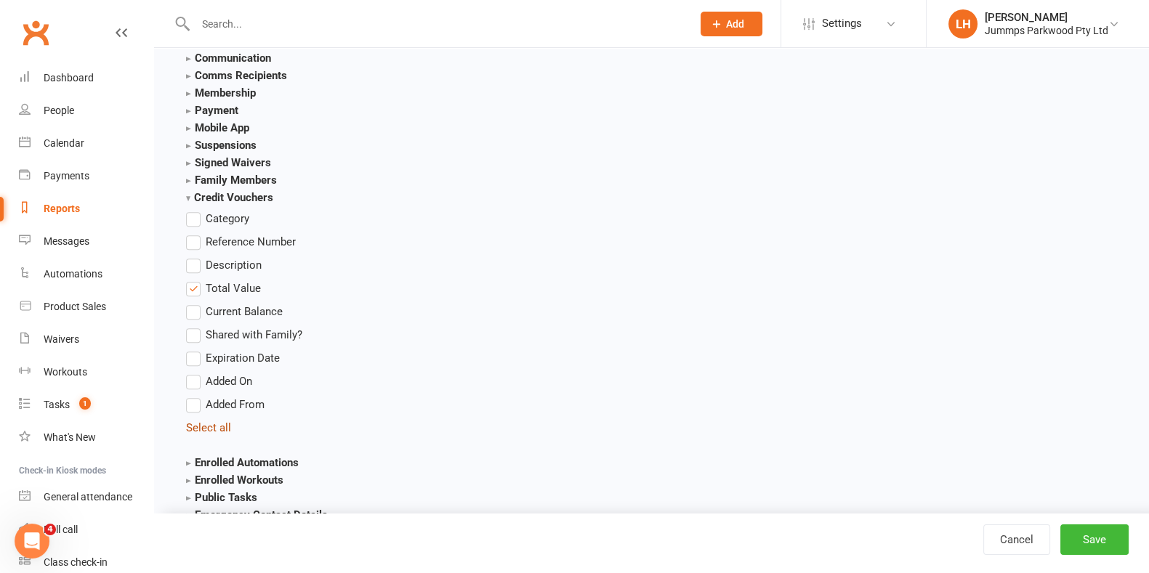
click at [208, 427] on link "Select all" at bounding box center [208, 428] width 45 height 13
click at [579, 539] on button "Save" at bounding box center [1094, 540] width 68 height 31
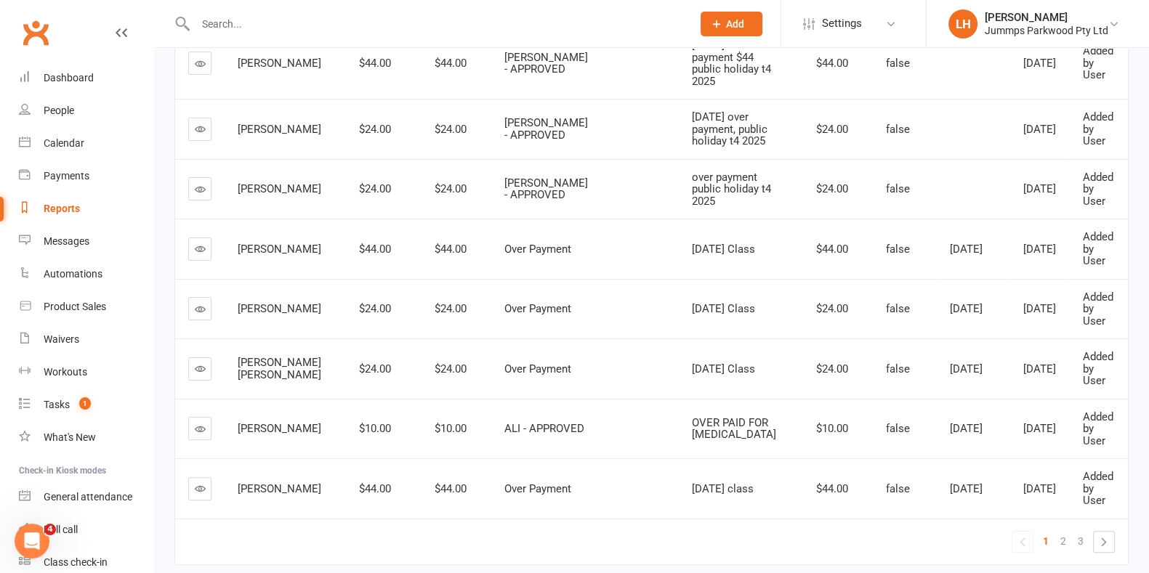
scroll to position [31, 0]
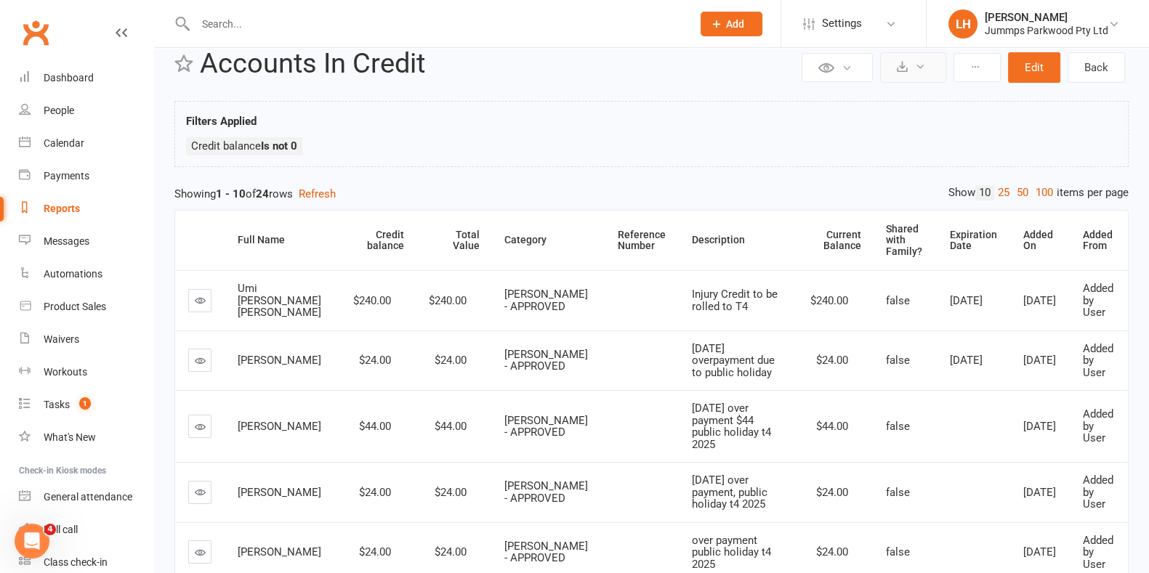
click at [579, 68] on button at bounding box center [913, 67] width 66 height 31
click at [579, 103] on link "Export to CSV" at bounding box center [869, 102] width 153 height 29
